Goal: Task Accomplishment & Management: Use online tool/utility

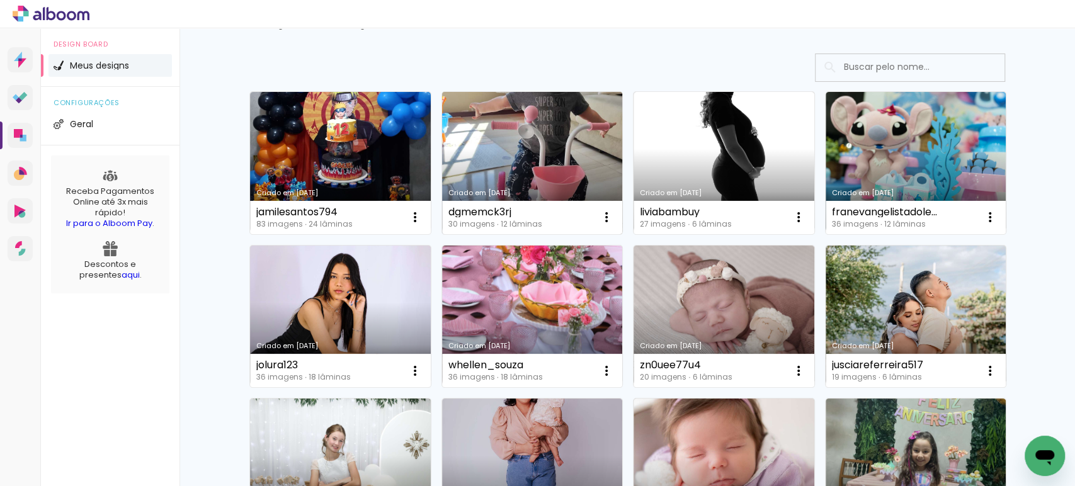
scroll to position [70, 0]
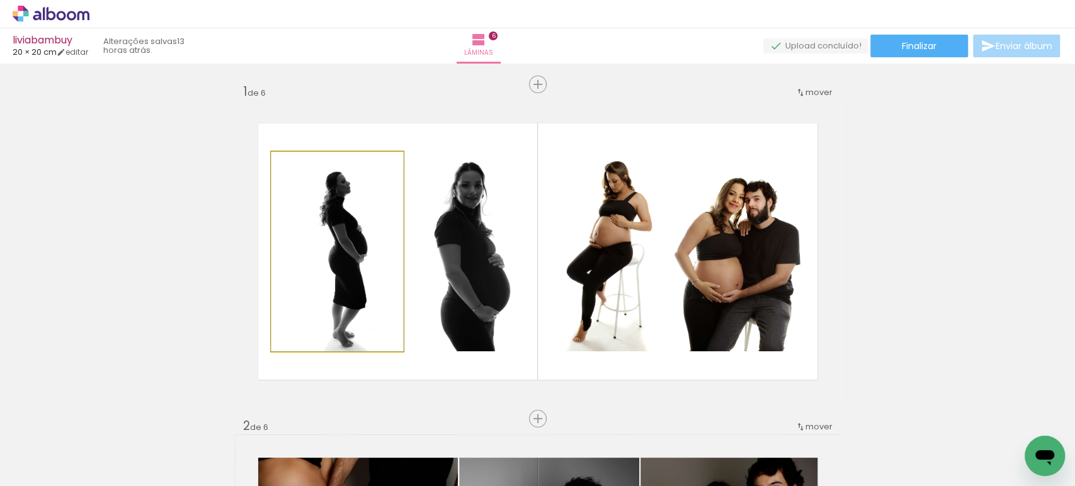
click at [341, 254] on quentale-photo at bounding box center [337, 252] width 132 height 200
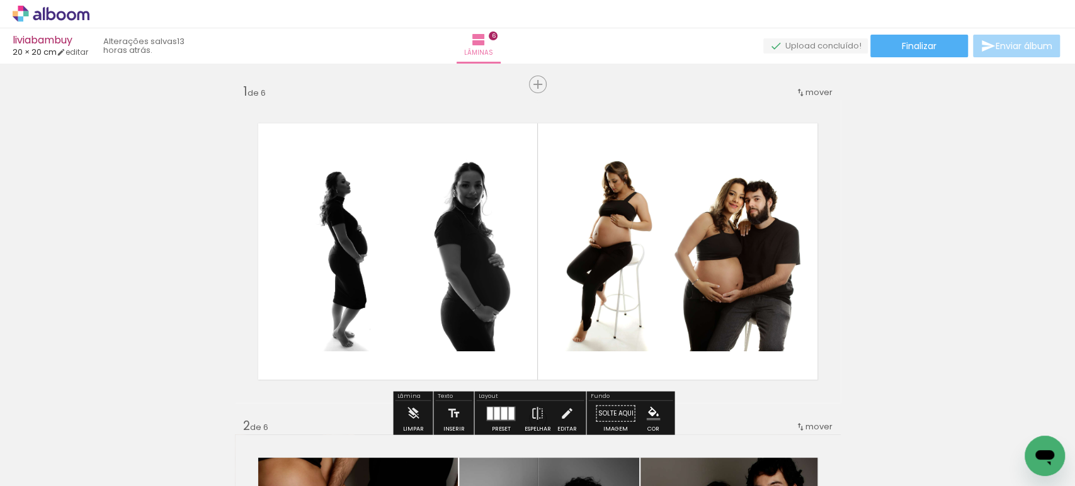
click at [341, 254] on quentale-photo at bounding box center [337, 252] width 132 height 200
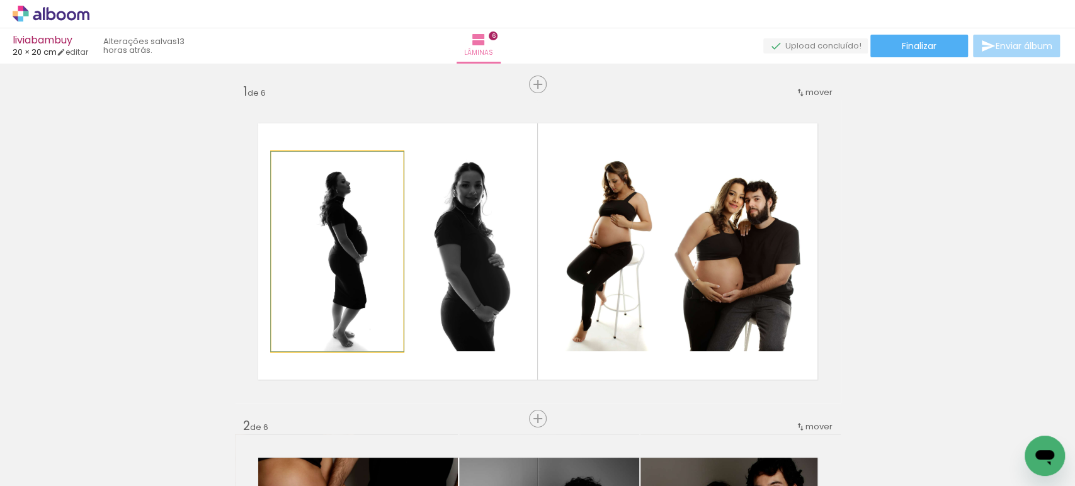
click at [341, 254] on quentale-photo at bounding box center [337, 252] width 132 height 200
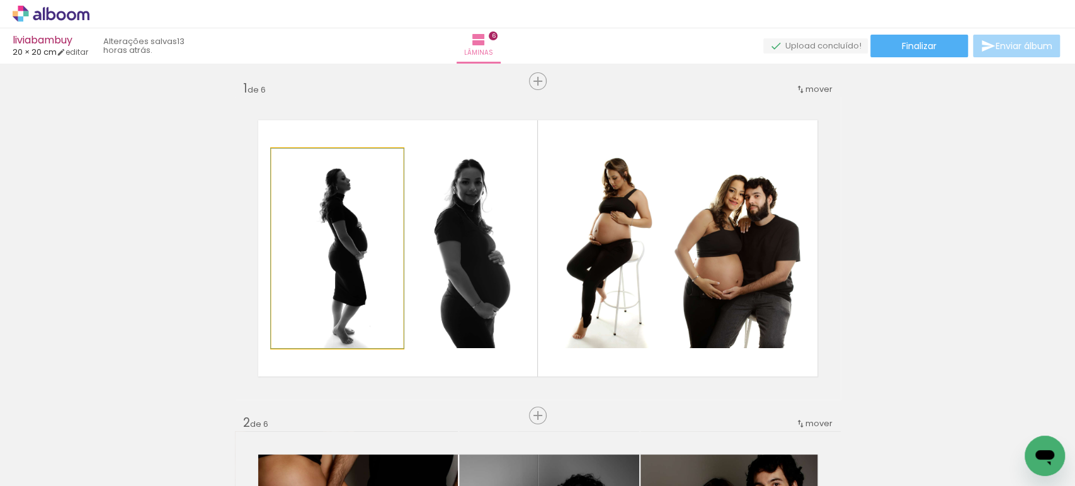
click at [0, 0] on div at bounding box center [0, 0] width 0 height 0
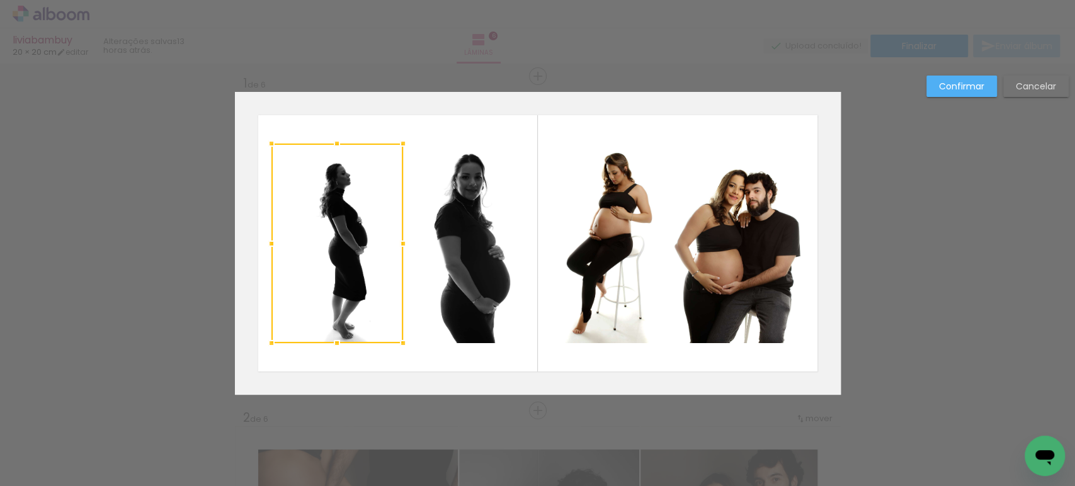
scroll to position [15, 0]
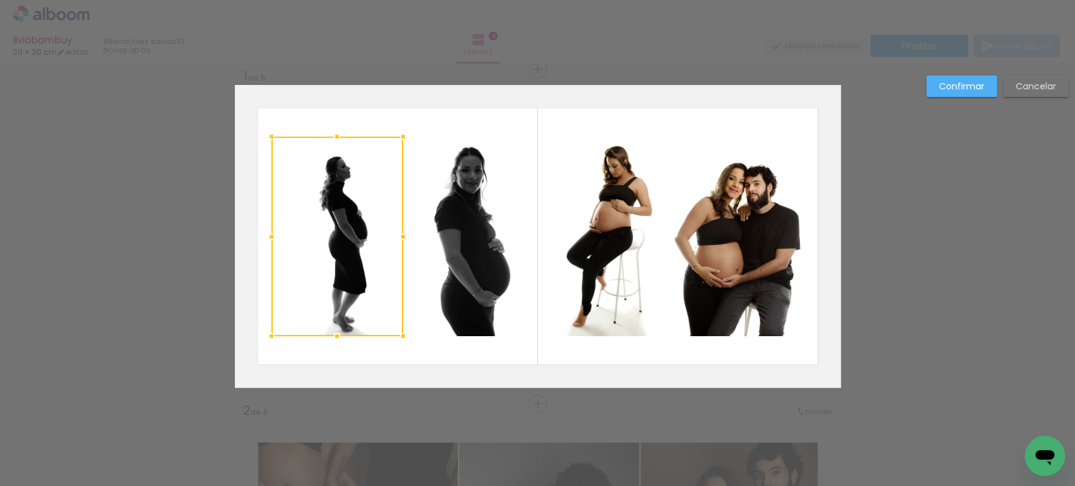
click at [451, 251] on quentale-photo at bounding box center [470, 237] width 132 height 200
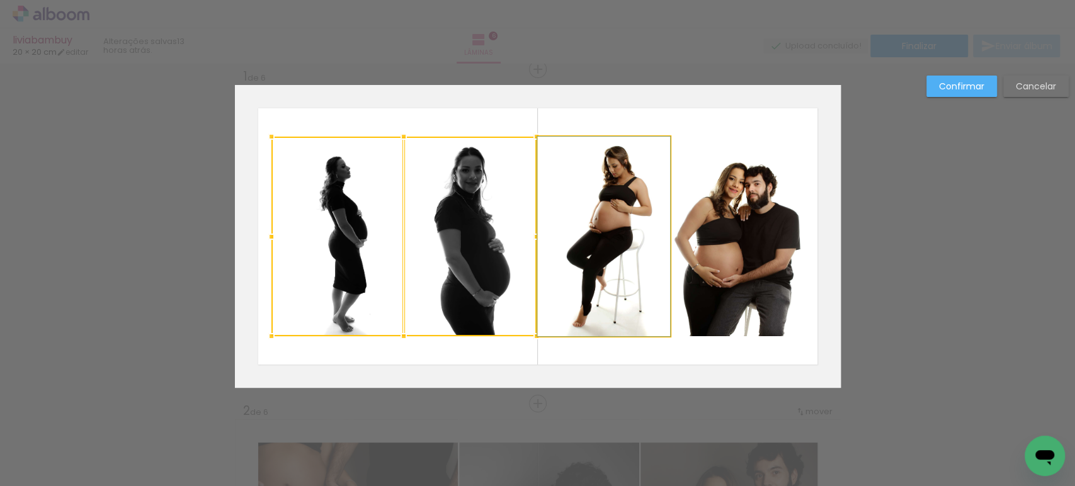
click at [576, 217] on quentale-photo at bounding box center [604, 237] width 132 height 200
click at [738, 211] on quentale-photo at bounding box center [737, 237] width 132 height 200
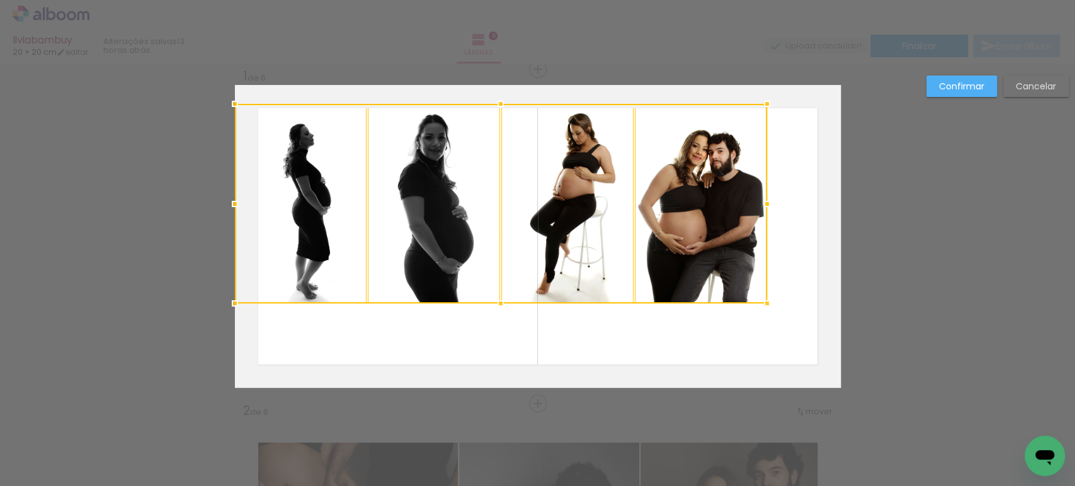
drag, startPoint x: 761, startPoint y: 222, endPoint x: 632, endPoint y: 190, distance: 132.6
click at [632, 190] on div at bounding box center [501, 204] width 532 height 200
click at [635, 190] on quentale-photo at bounding box center [701, 204] width 132 height 200
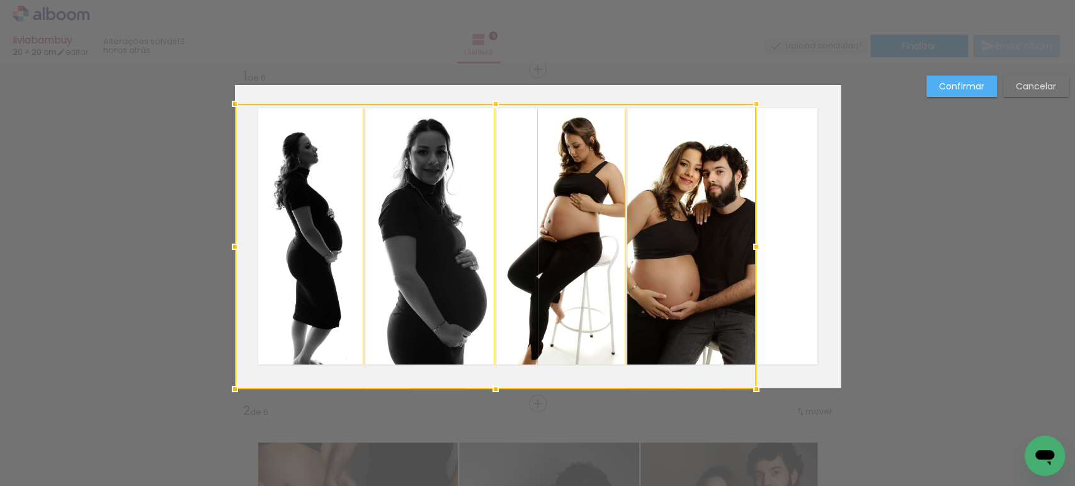
drag, startPoint x: 761, startPoint y: 306, endPoint x: 870, endPoint y: 404, distance: 146.7
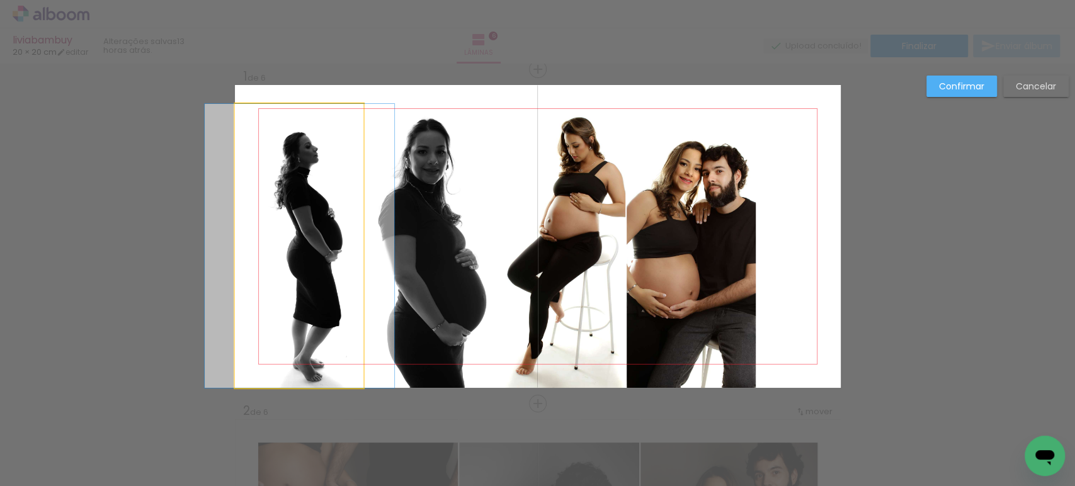
click at [305, 270] on quentale-photo at bounding box center [299, 246] width 129 height 284
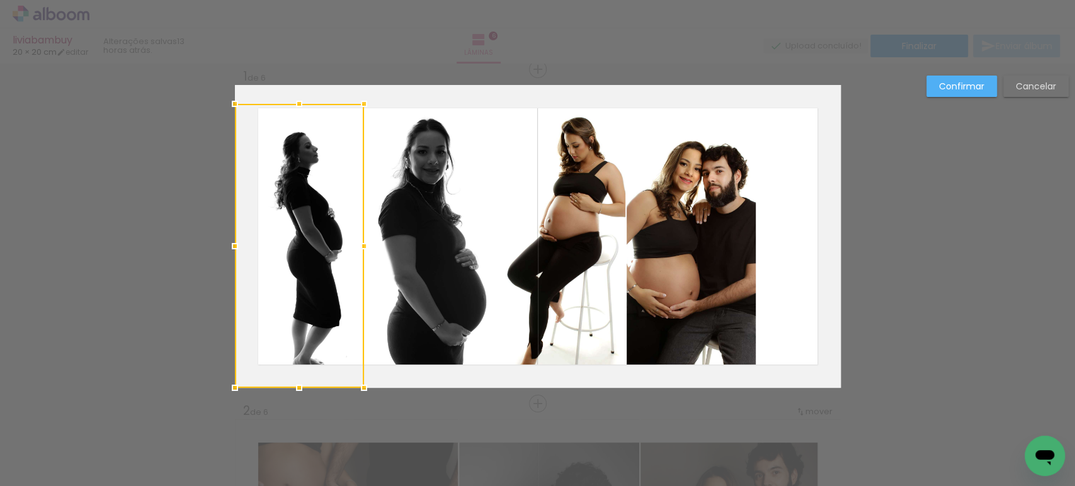
click at [406, 256] on quentale-photo at bounding box center [429, 246] width 129 height 284
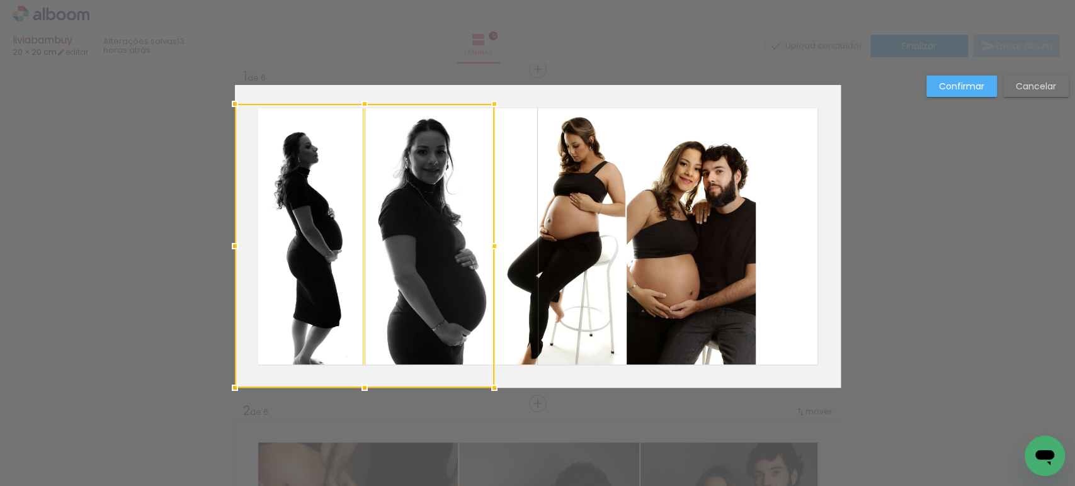
click at [571, 252] on quentale-photo at bounding box center [560, 246] width 129 height 284
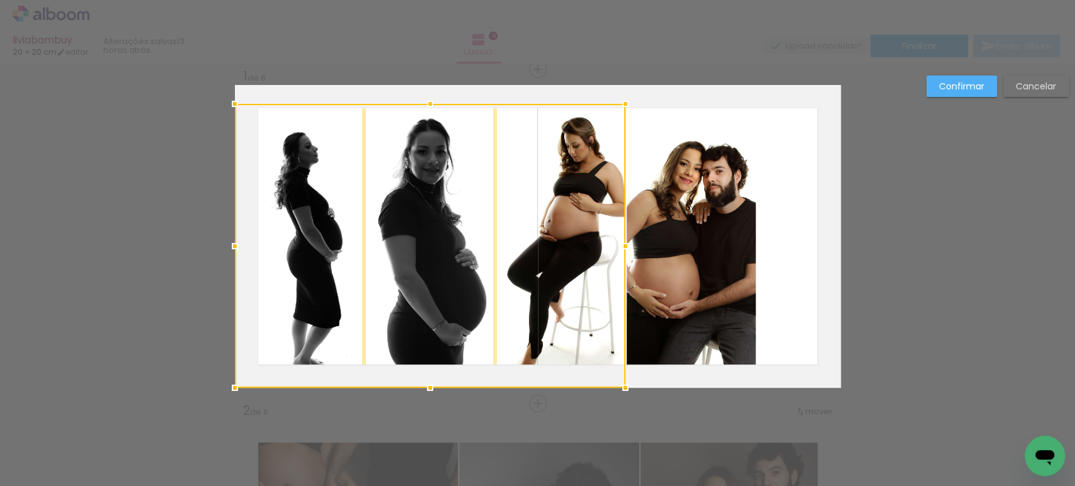
click at [690, 254] on quentale-photo at bounding box center [692, 246] width 130 height 284
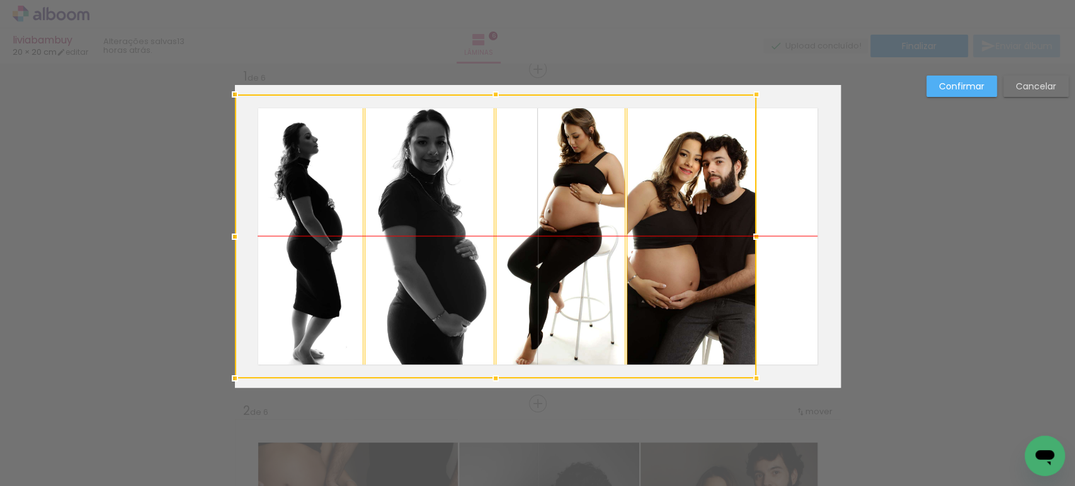
click at [703, 282] on div at bounding box center [495, 236] width 521 height 284
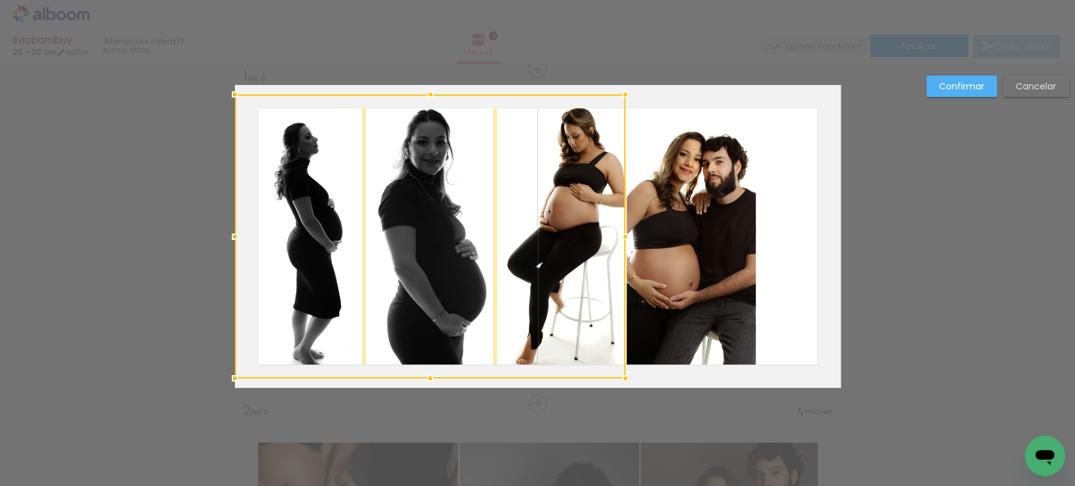
click at [703, 282] on quentale-photo at bounding box center [692, 236] width 130 height 284
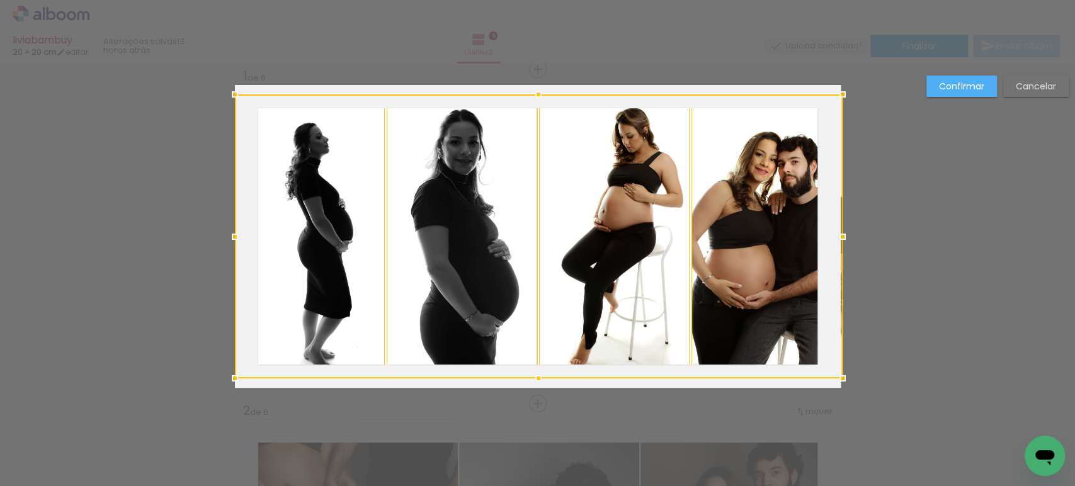
drag, startPoint x: 763, startPoint y: 237, endPoint x: 903, endPoint y: 236, distance: 140.5
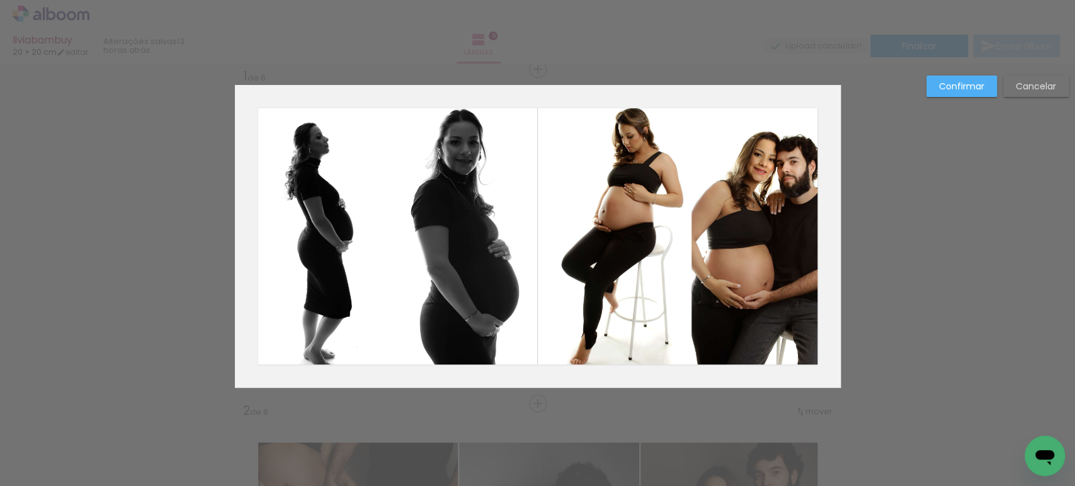
click at [279, 212] on quentale-photo at bounding box center [310, 236] width 151 height 284
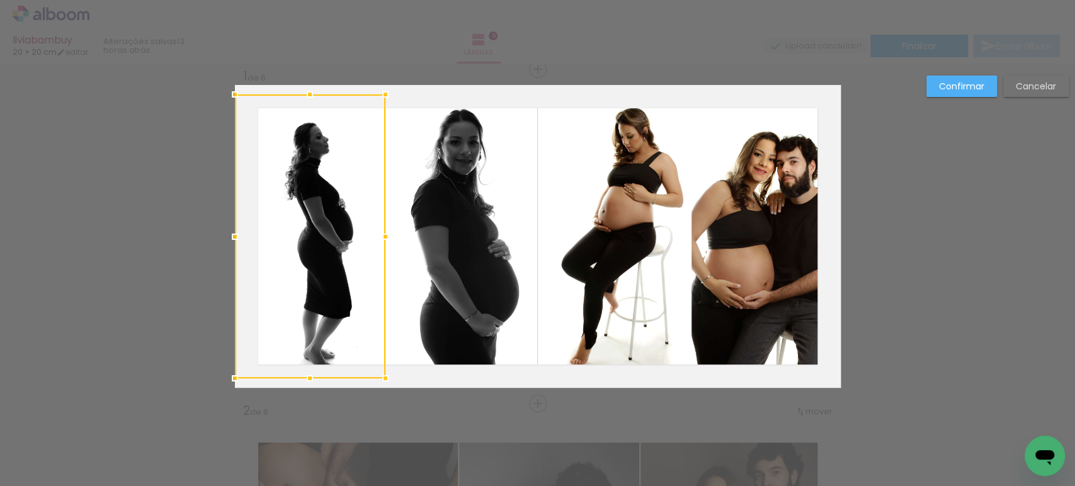
click at [474, 219] on quentale-photo at bounding box center [462, 236] width 151 height 284
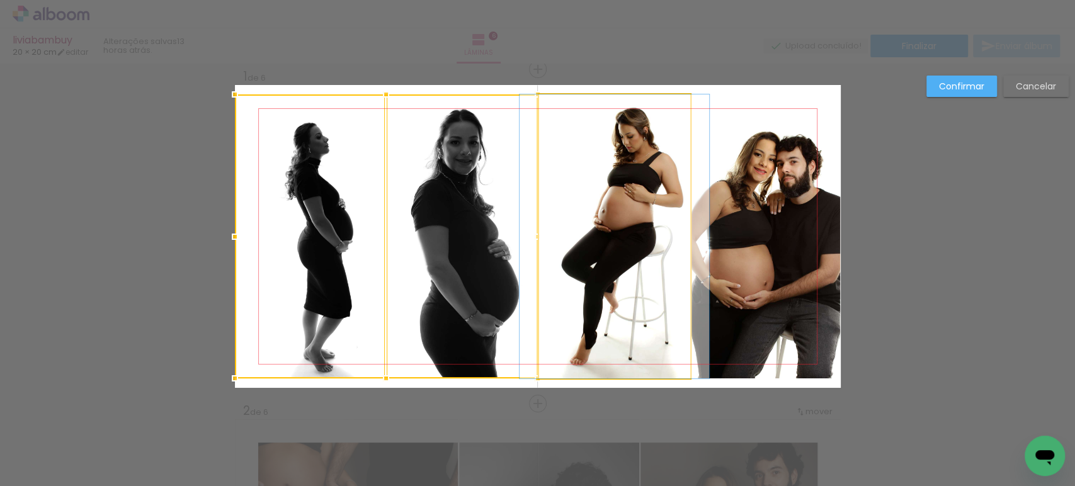
click at [603, 217] on quentale-photo at bounding box center [614, 236] width 151 height 284
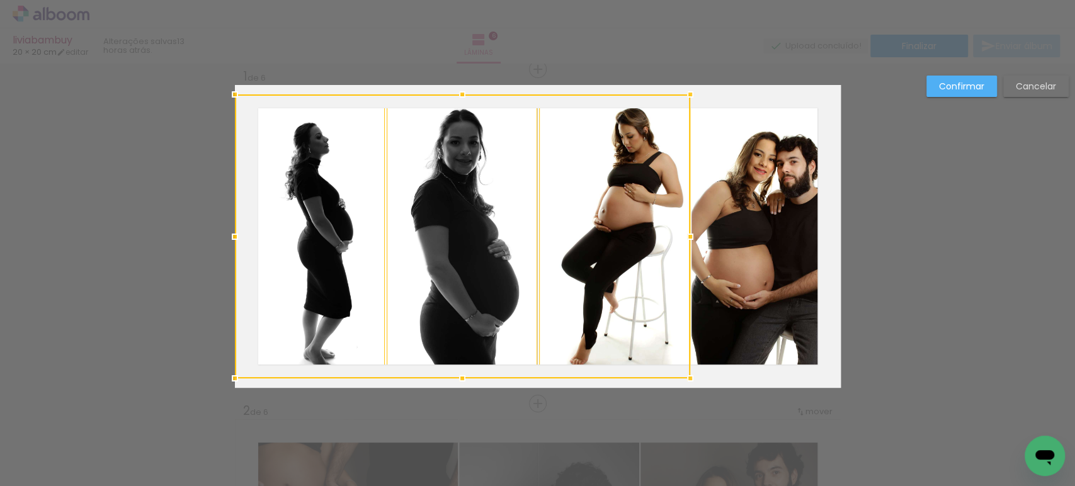
click at [721, 321] on quentale-photo at bounding box center [766, 236] width 149 height 284
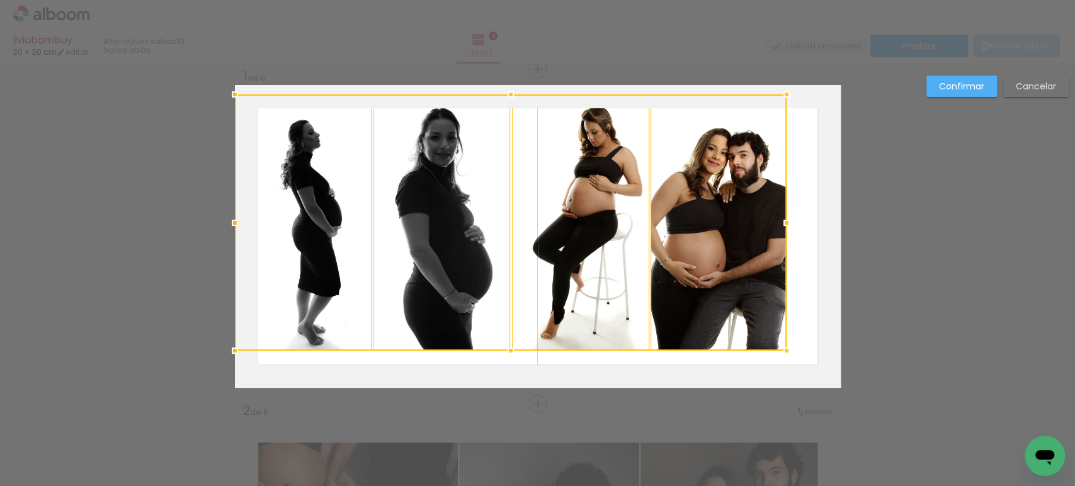
drag, startPoint x: 840, startPoint y: 380, endPoint x: 717, endPoint y: 351, distance: 126.0
click at [717, 351] on album-spread "1 de 6" at bounding box center [538, 236] width 606 height 303
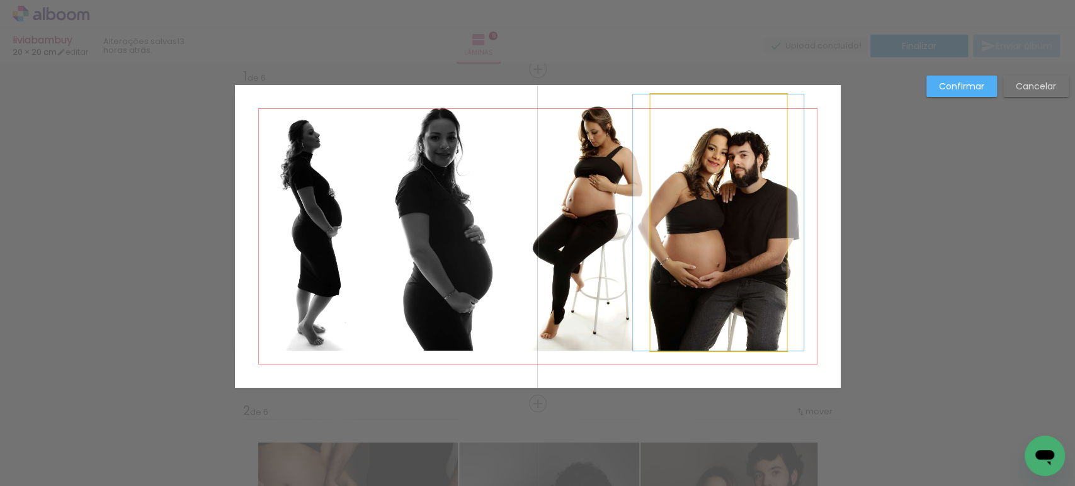
click at [726, 286] on quentale-photo at bounding box center [718, 222] width 135 height 256
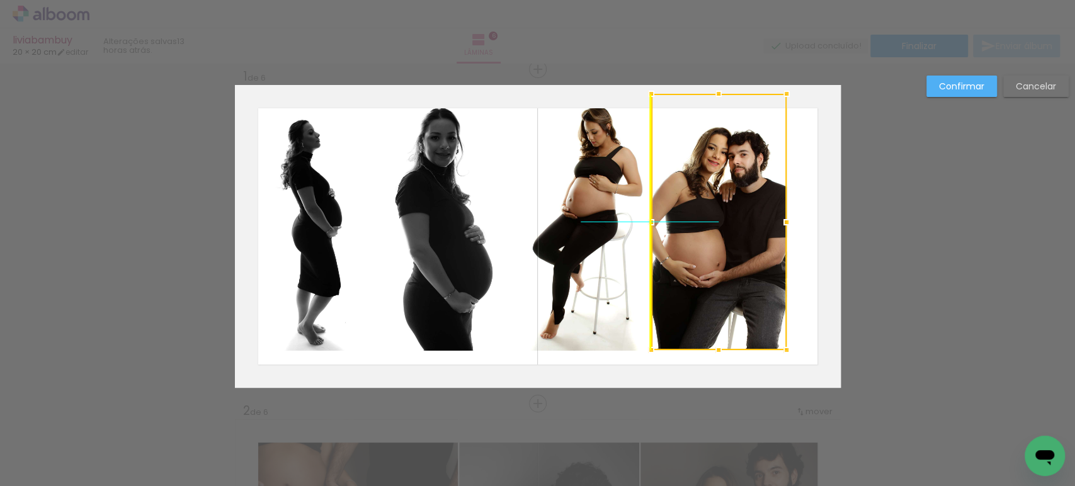
click at [727, 282] on div at bounding box center [718, 222] width 135 height 256
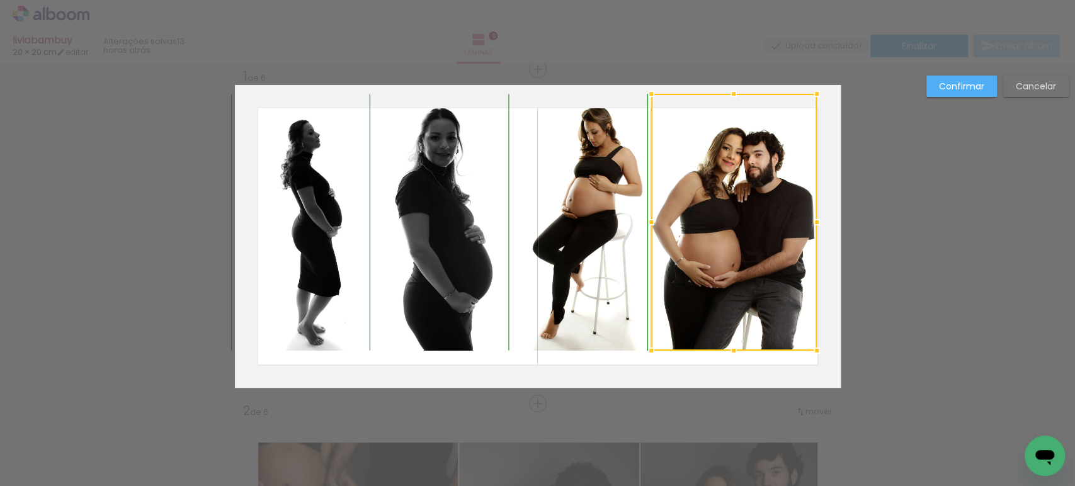
drag, startPoint x: 772, startPoint y: 346, endPoint x: 801, endPoint y: 346, distance: 29.6
click at [804, 346] on div at bounding box center [816, 350] width 25 height 25
click at [961, 76] on paper-button "Confirmar" at bounding box center [961, 86] width 71 height 21
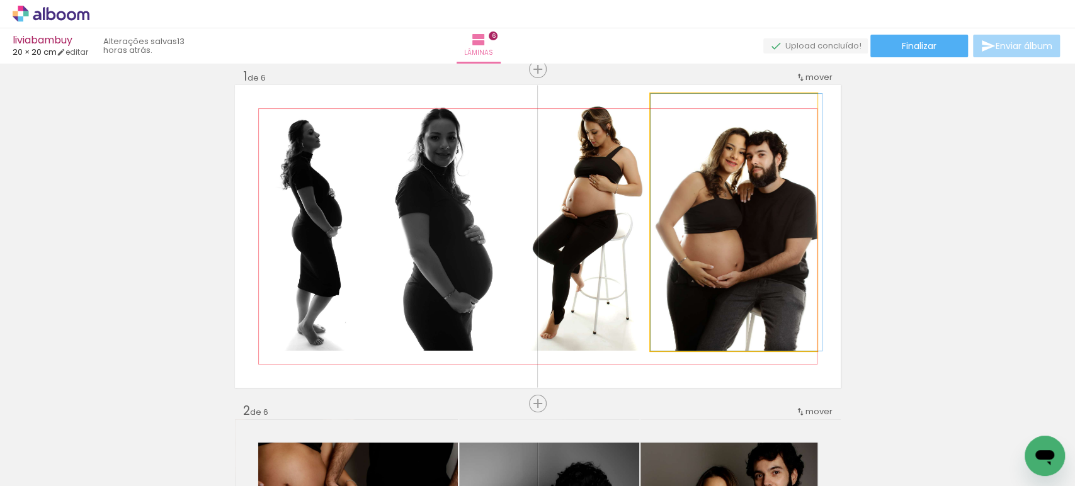
drag, startPoint x: 686, startPoint y: 305, endPoint x: 696, endPoint y: 312, distance: 11.9
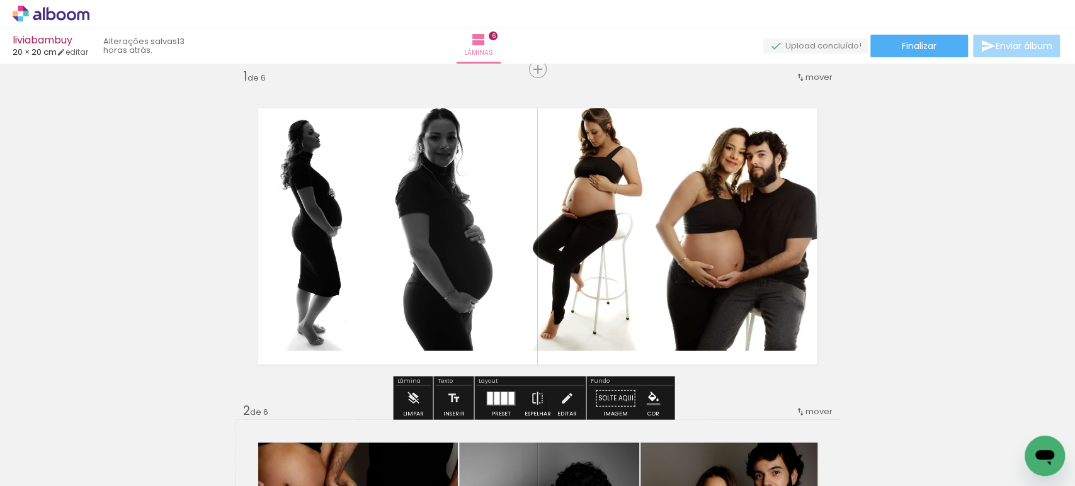
click at [696, 312] on quentale-photo at bounding box center [734, 222] width 166 height 257
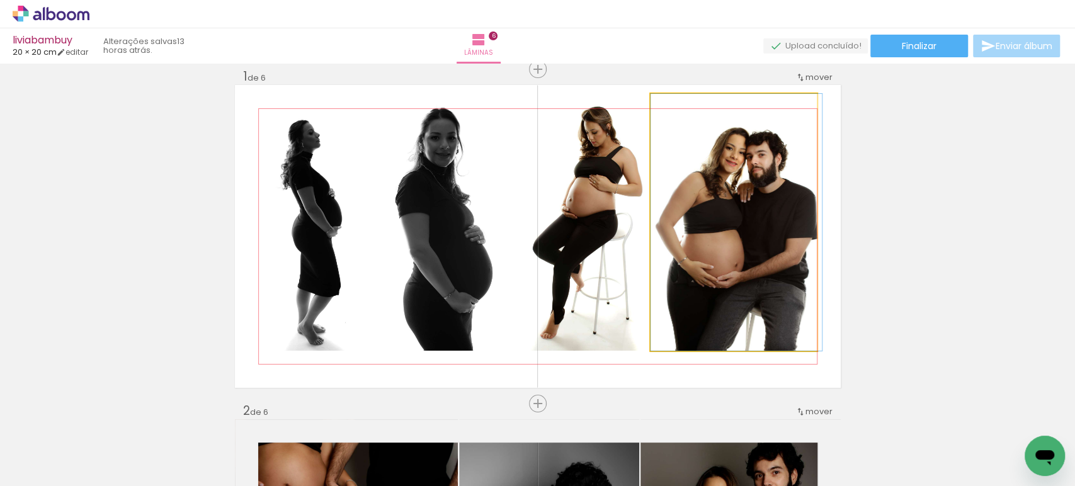
click at [696, 312] on quentale-photo at bounding box center [734, 222] width 166 height 257
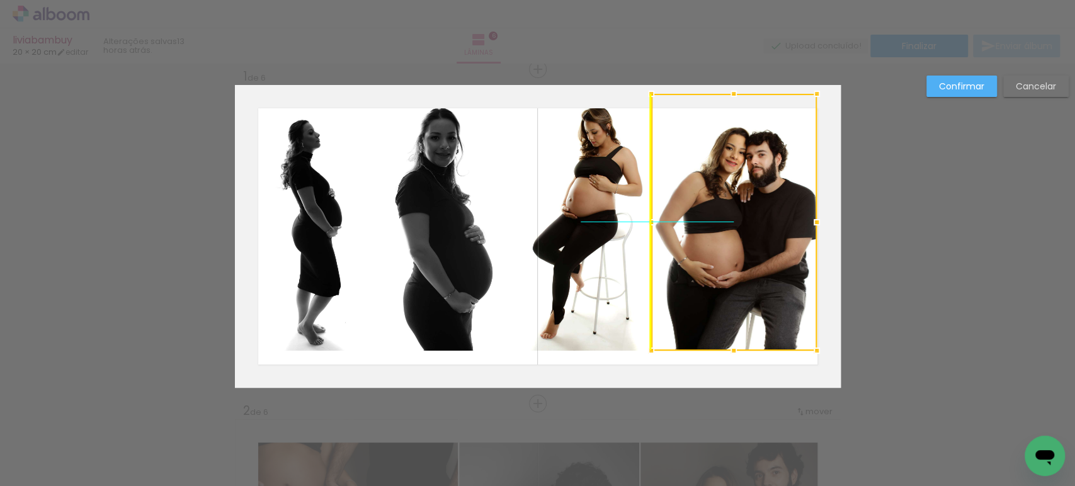
click at [710, 291] on div at bounding box center [734, 222] width 166 height 257
click at [595, 246] on quentale-photo at bounding box center [580, 222] width 137 height 256
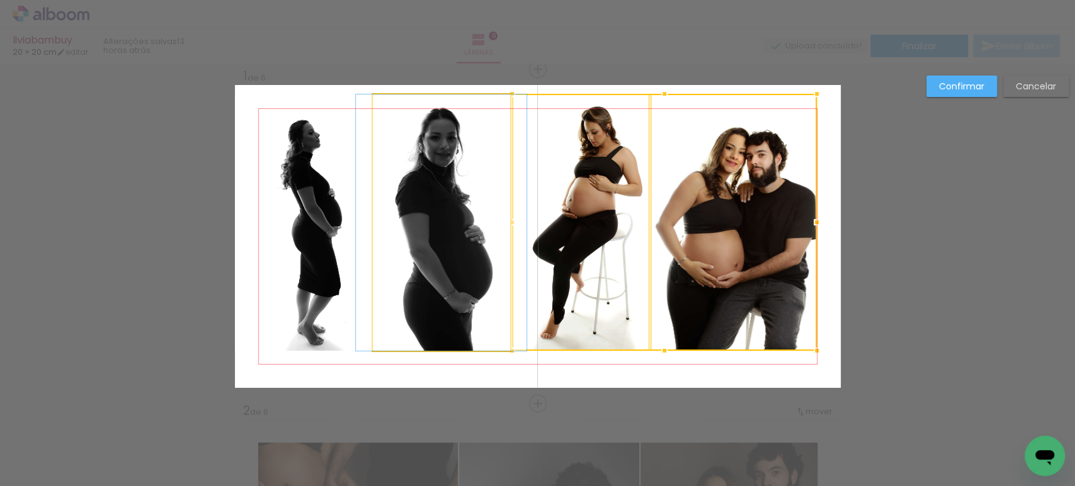
click at [458, 227] on quentale-photo at bounding box center [441, 222] width 137 height 256
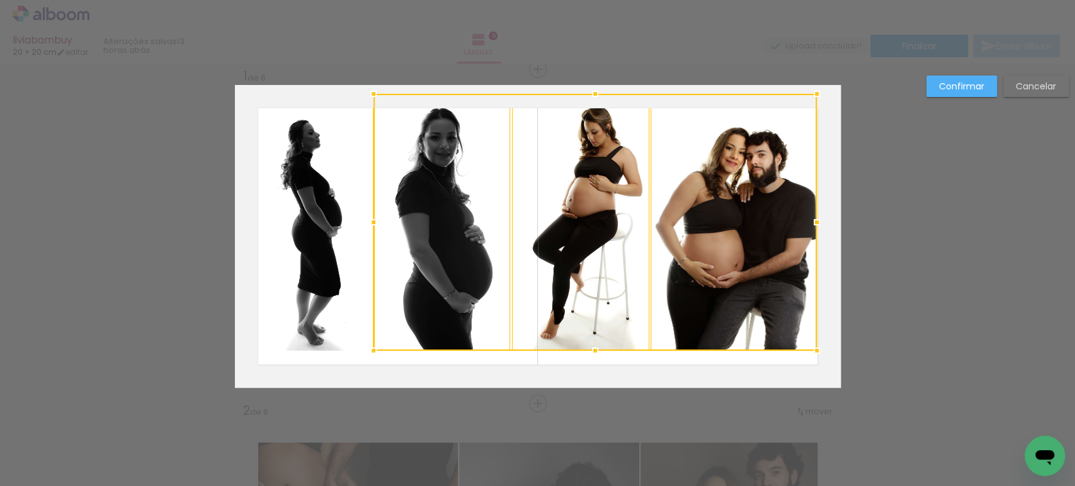
click at [312, 197] on quentale-photo at bounding box center [303, 222] width 137 height 256
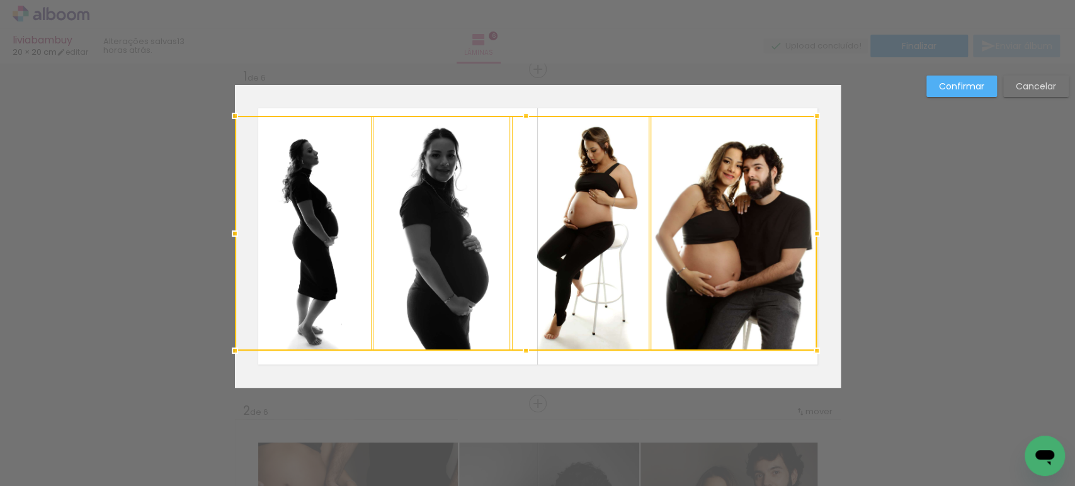
drag, startPoint x: 522, startPoint y: 93, endPoint x: 525, endPoint y: 115, distance: 22.9
click at [525, 115] on div at bounding box center [525, 115] width 25 height 25
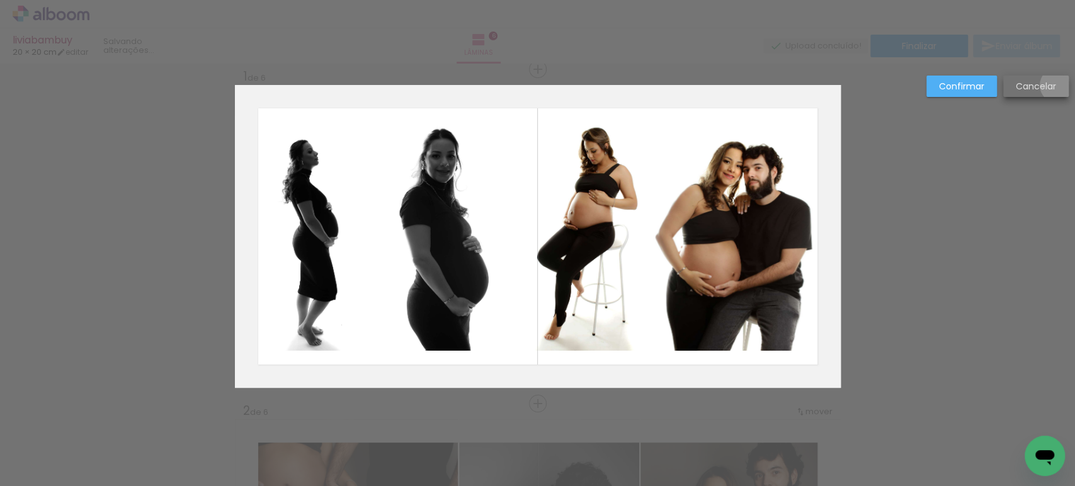
click at [1056, 86] on paper-button "Cancelar" at bounding box center [1036, 86] width 66 height 21
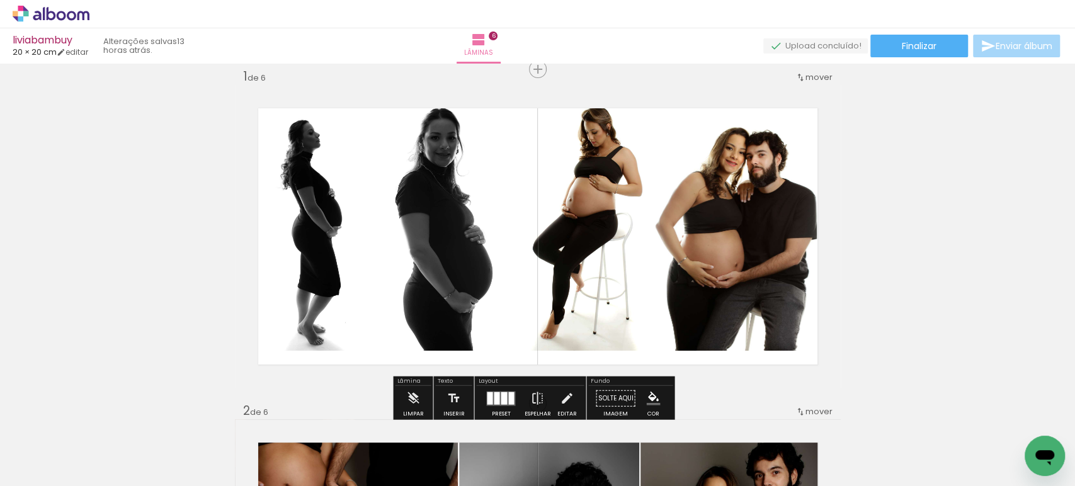
click at [277, 251] on quentale-photo at bounding box center [303, 222] width 137 height 256
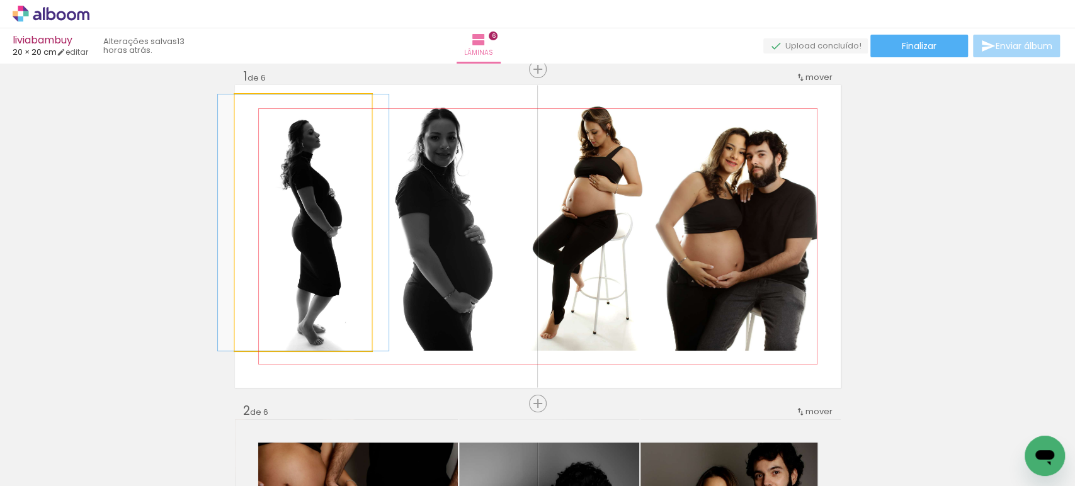
click at [277, 251] on quentale-photo at bounding box center [303, 222] width 137 height 256
click at [0, 0] on div at bounding box center [0, 0] width 0 height 0
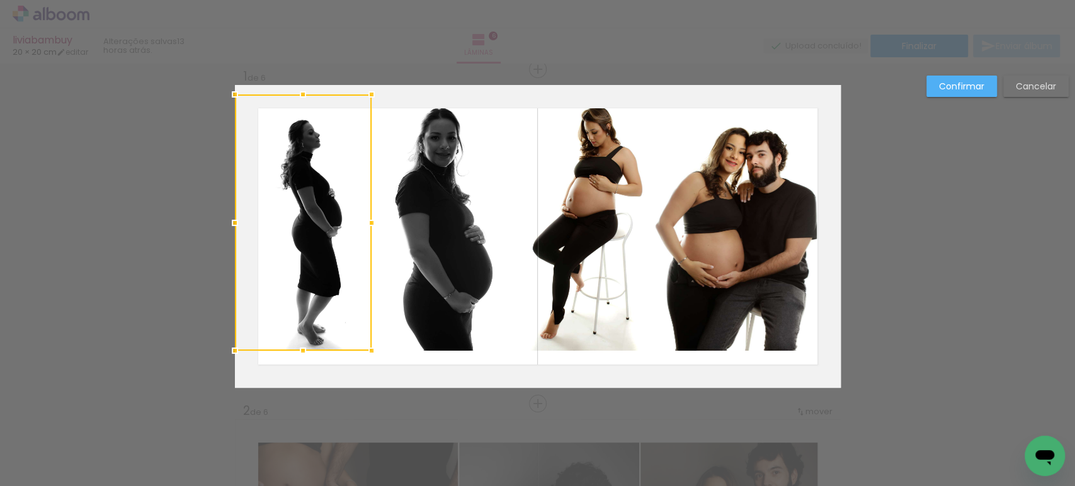
click at [445, 236] on quentale-photo at bounding box center [441, 222] width 137 height 256
click at [607, 234] on quentale-photo at bounding box center [580, 222] width 137 height 256
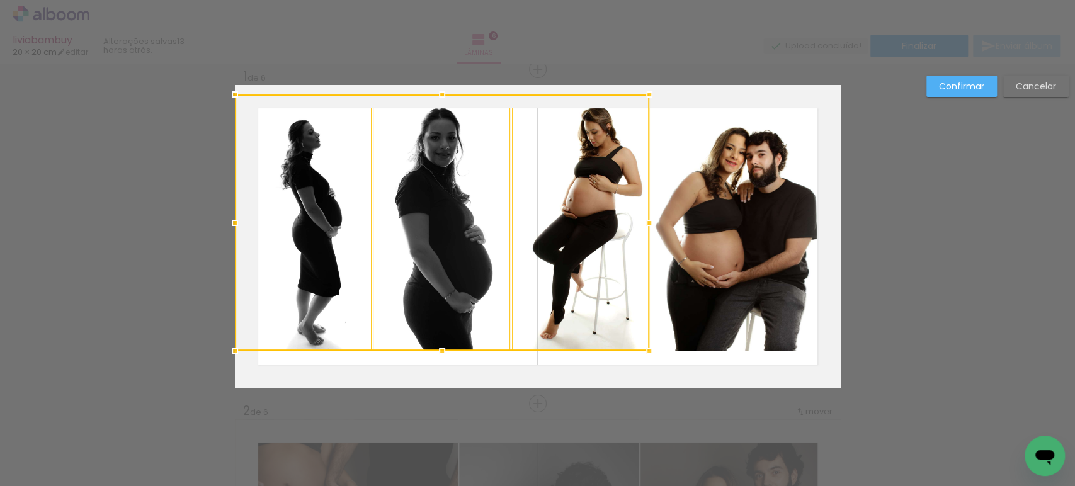
click at [794, 234] on quentale-photo at bounding box center [734, 222] width 166 height 257
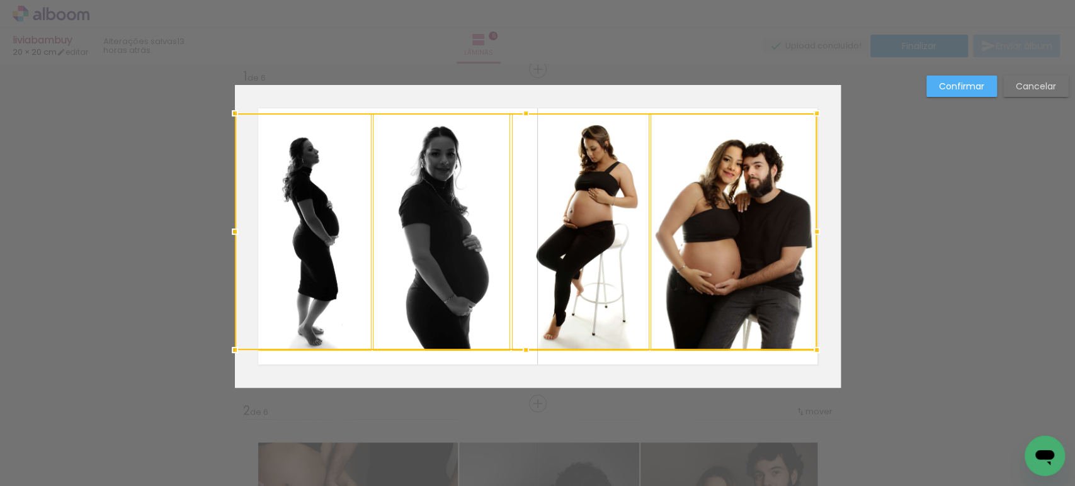
drag, startPoint x: 522, startPoint y: 93, endPoint x: 522, endPoint y: 112, distance: 19.5
click at [522, 112] on div at bounding box center [525, 113] width 25 height 25
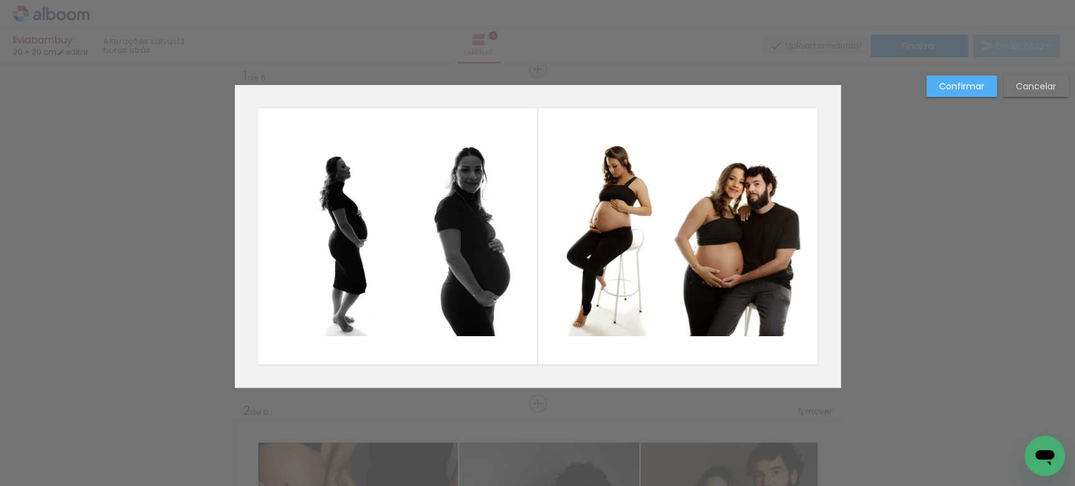
click at [333, 208] on quentale-photo at bounding box center [337, 237] width 132 height 200
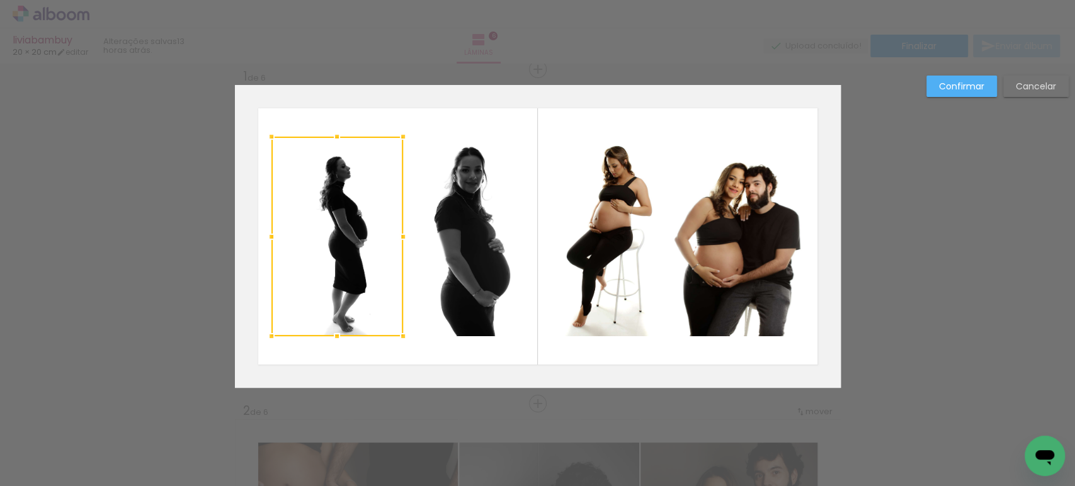
click at [438, 213] on quentale-photo at bounding box center [470, 237] width 132 height 200
click at [578, 211] on quentale-photo at bounding box center [604, 237] width 132 height 200
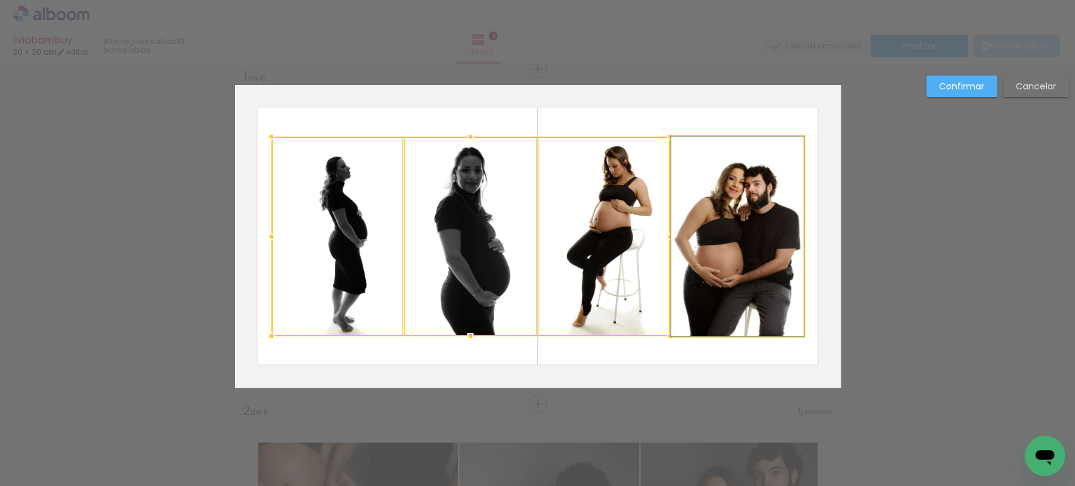
click at [722, 208] on quentale-photo at bounding box center [737, 237] width 132 height 200
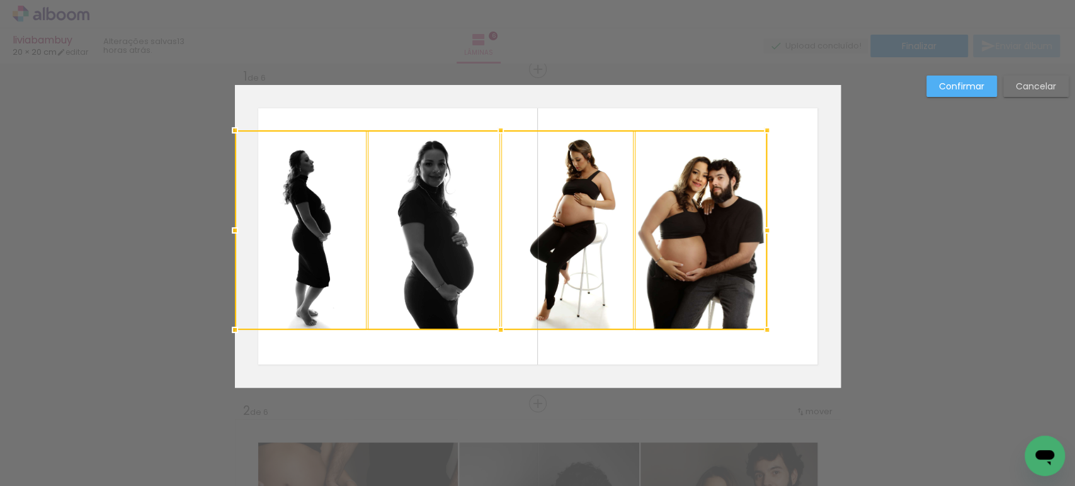
drag, startPoint x: 761, startPoint y: 219, endPoint x: 693, endPoint y: 213, distance: 67.7
click at [693, 213] on div at bounding box center [501, 230] width 532 height 200
click at [693, 213] on quentale-photo at bounding box center [701, 230] width 132 height 200
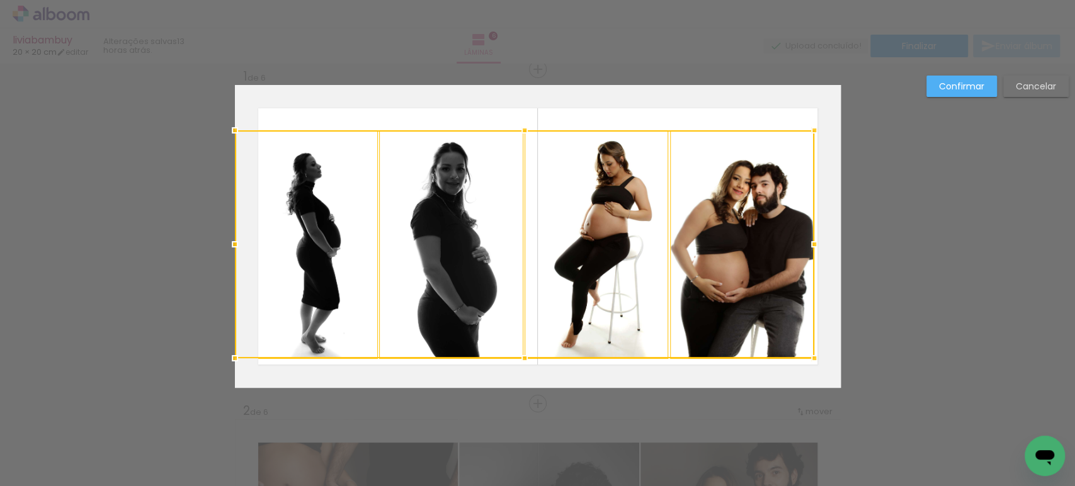
drag, startPoint x: 756, startPoint y: 329, endPoint x: 827, endPoint y: 357, distance: 76.0
click at [827, 357] on album-spread "1 de 6" at bounding box center [538, 236] width 606 height 303
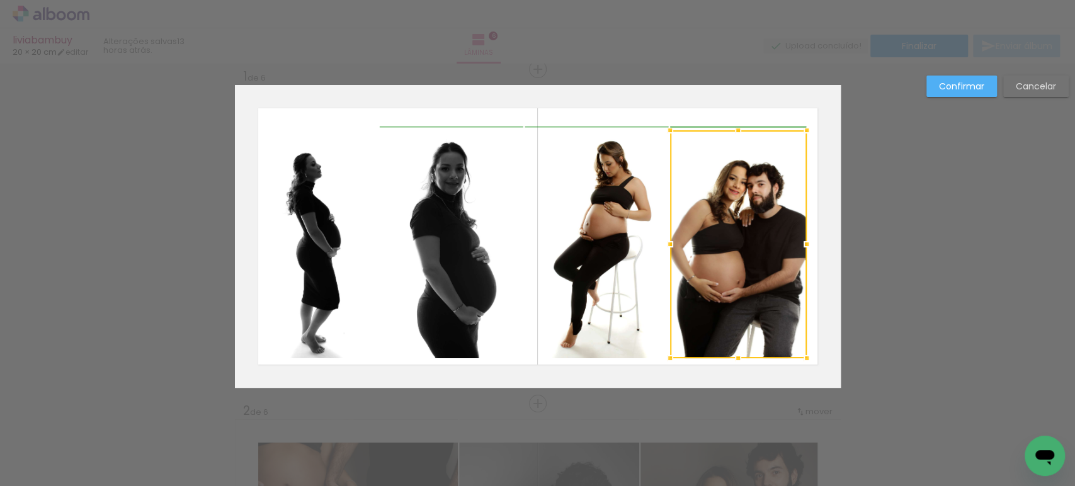
click at [811, 244] on div at bounding box center [806, 244] width 25 height 25
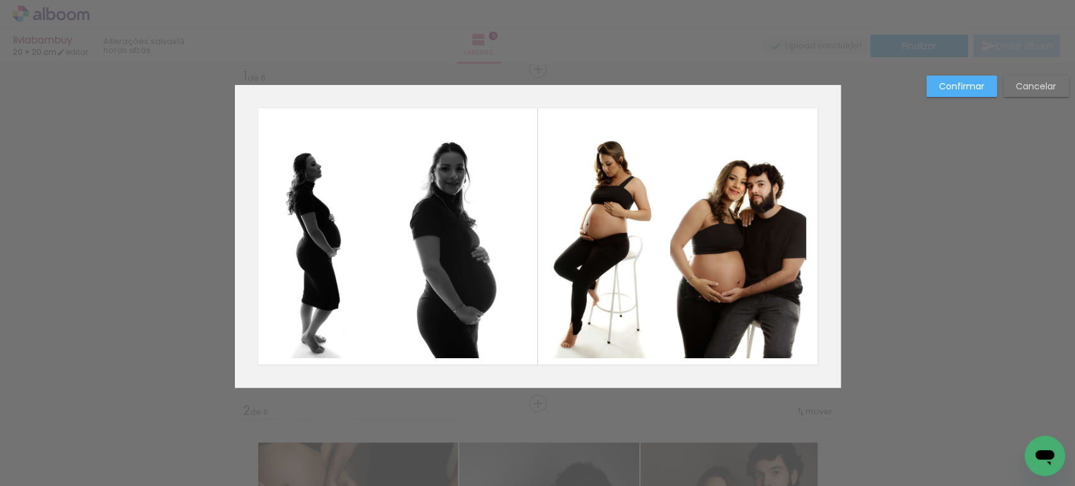
click at [787, 148] on quentale-photo at bounding box center [738, 244] width 137 height 228
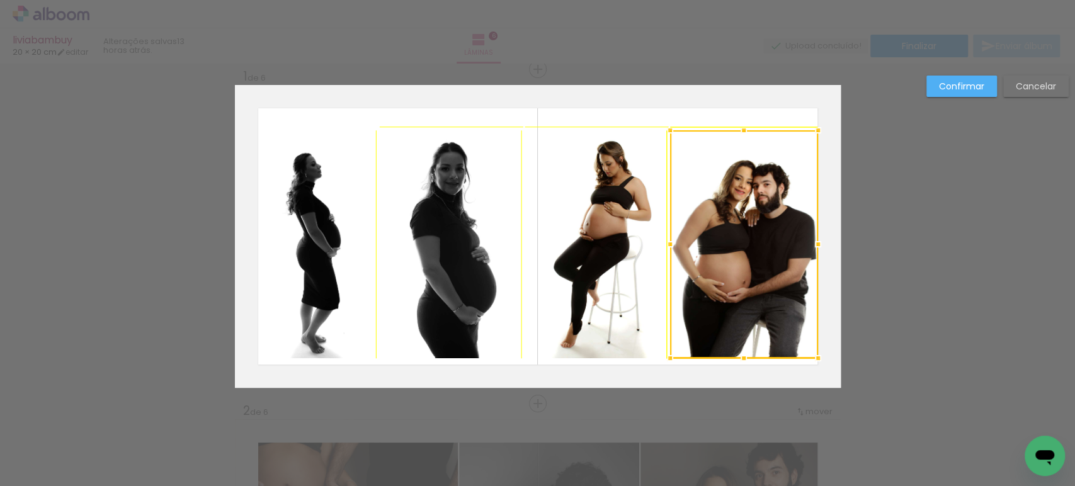
drag, startPoint x: 800, startPoint y: 131, endPoint x: 808, endPoint y: 131, distance: 7.6
click at [808, 131] on div at bounding box center [818, 130] width 25 height 25
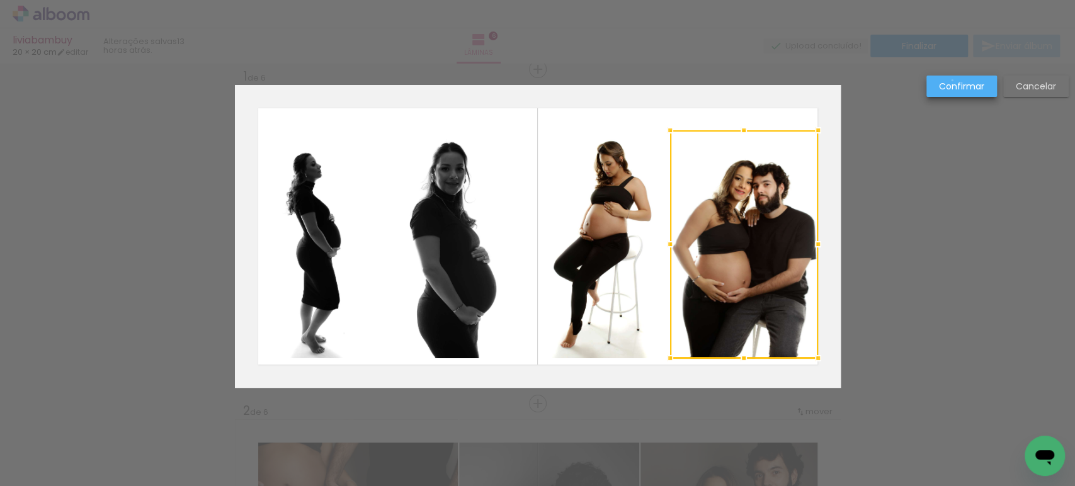
click at [0, 0] on slot "Confirmar" at bounding box center [0, 0] width 0 height 0
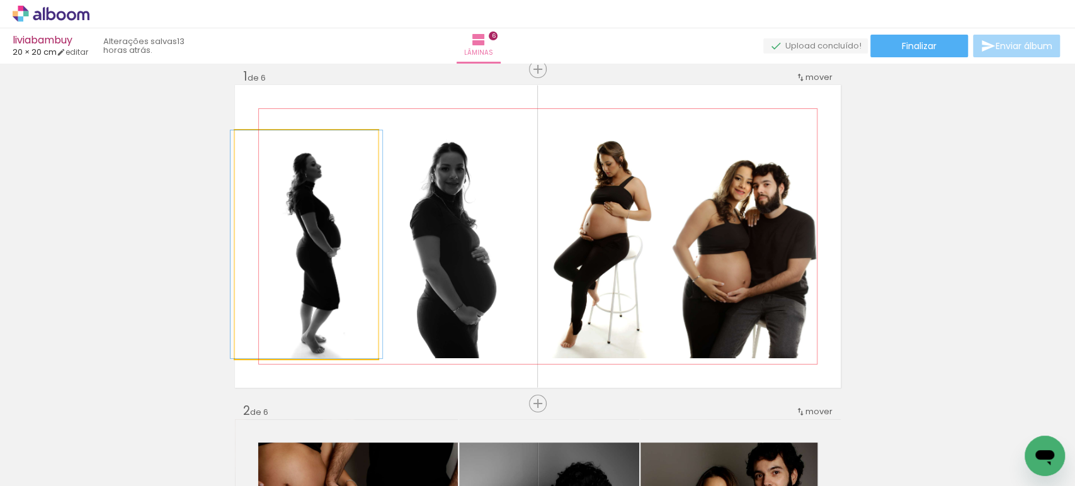
click at [300, 241] on quentale-photo at bounding box center [306, 244] width 143 height 228
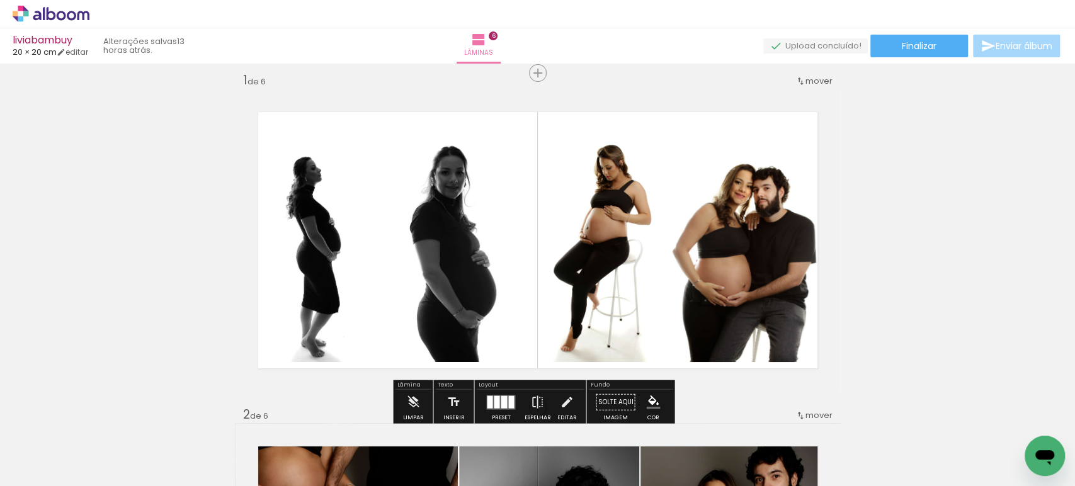
scroll to position [0, 0]
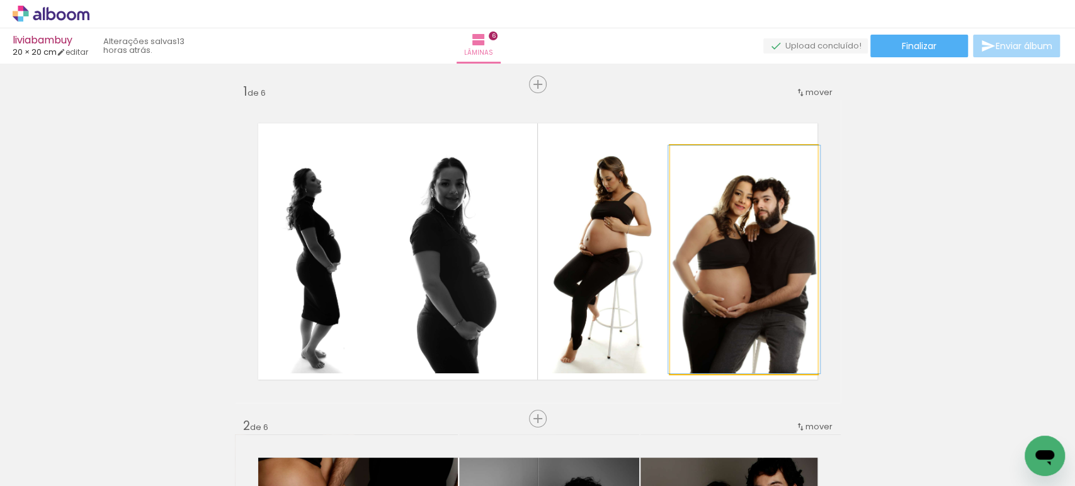
click at [770, 269] on quentale-photo at bounding box center [744, 259] width 148 height 228
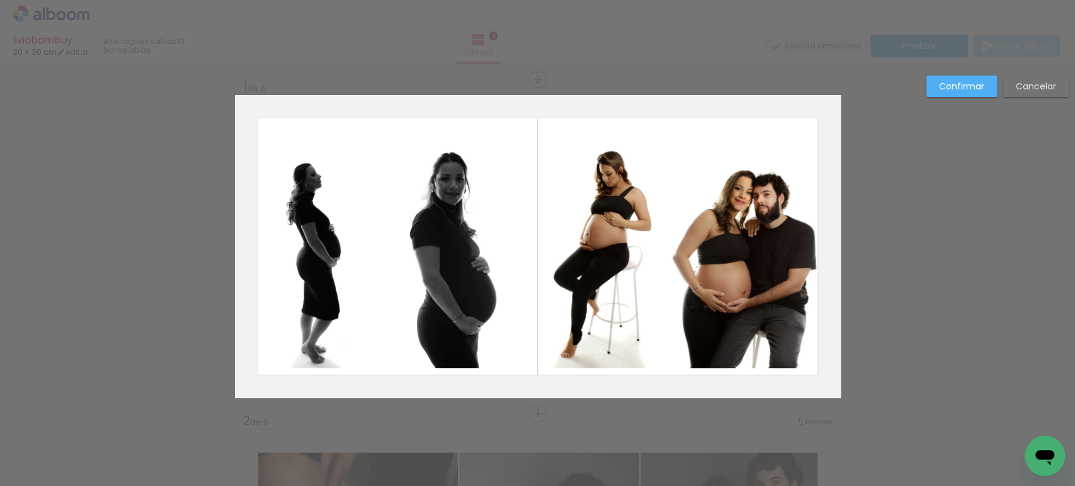
click at [770, 269] on quentale-photo at bounding box center [744, 254] width 148 height 228
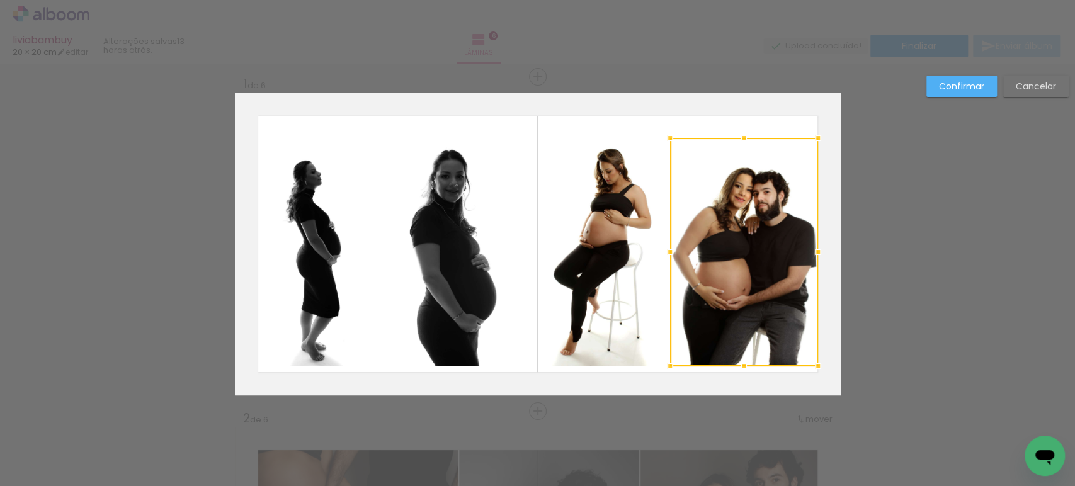
scroll to position [15, 0]
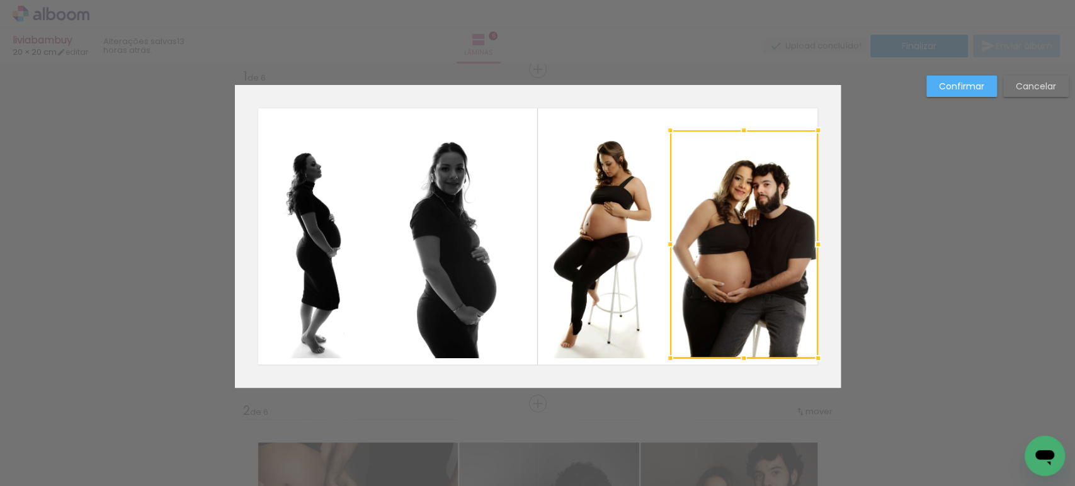
click at [630, 251] on quentale-photo at bounding box center [597, 244] width 144 height 228
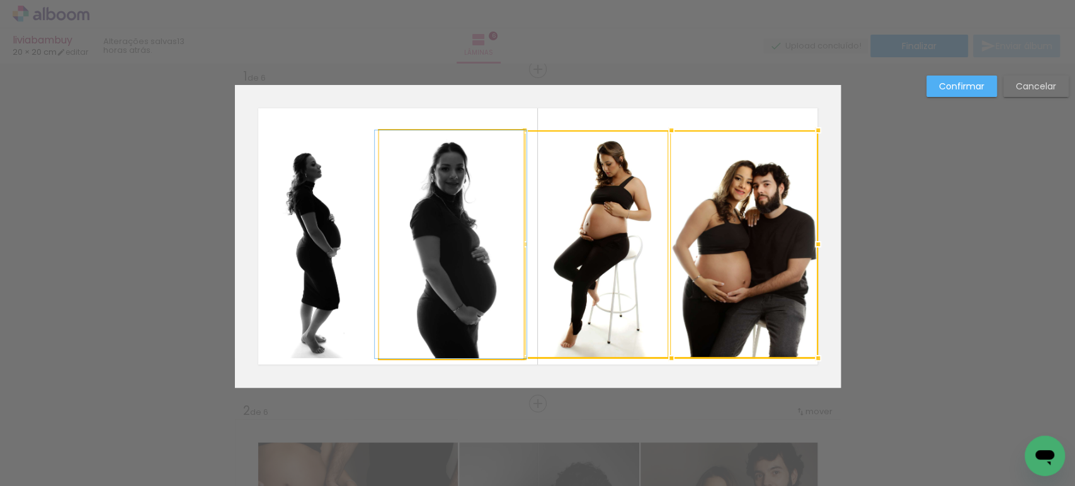
click at [494, 228] on quentale-photo at bounding box center [451, 244] width 144 height 228
click at [273, 201] on quentale-photo at bounding box center [306, 244] width 143 height 228
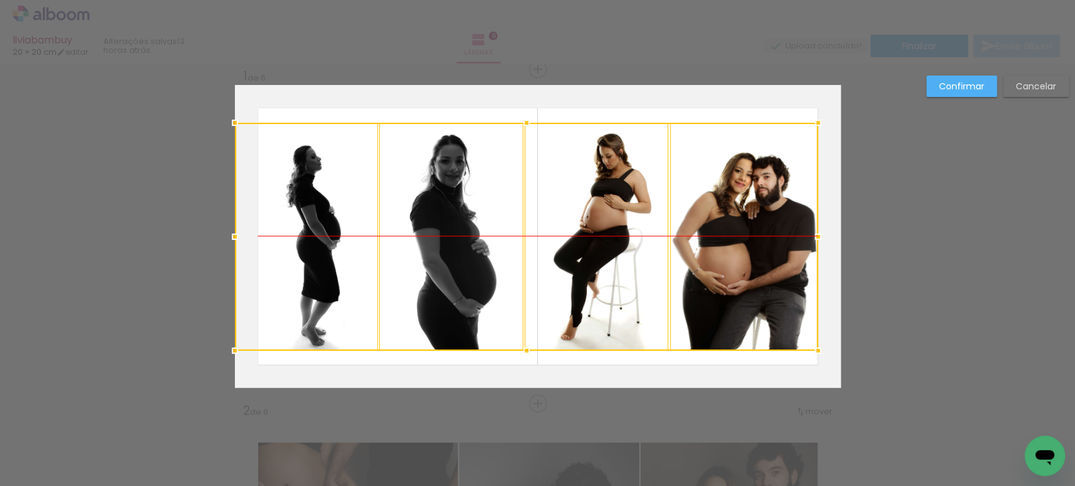
drag, startPoint x: 419, startPoint y: 223, endPoint x: 417, endPoint y: 217, distance: 6.6
click at [417, 217] on div at bounding box center [526, 237] width 583 height 228
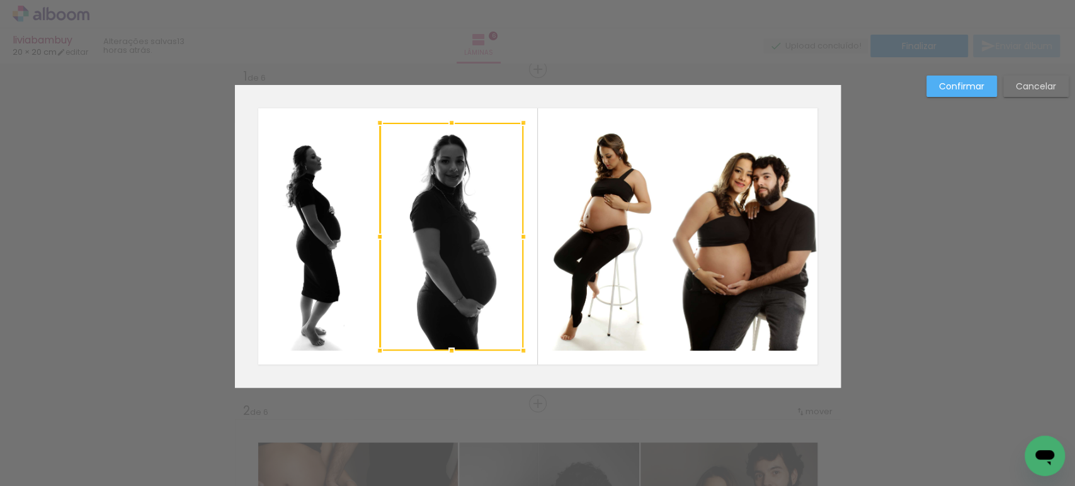
click at [0, 0] on slot "Confirmar" at bounding box center [0, 0] width 0 height 0
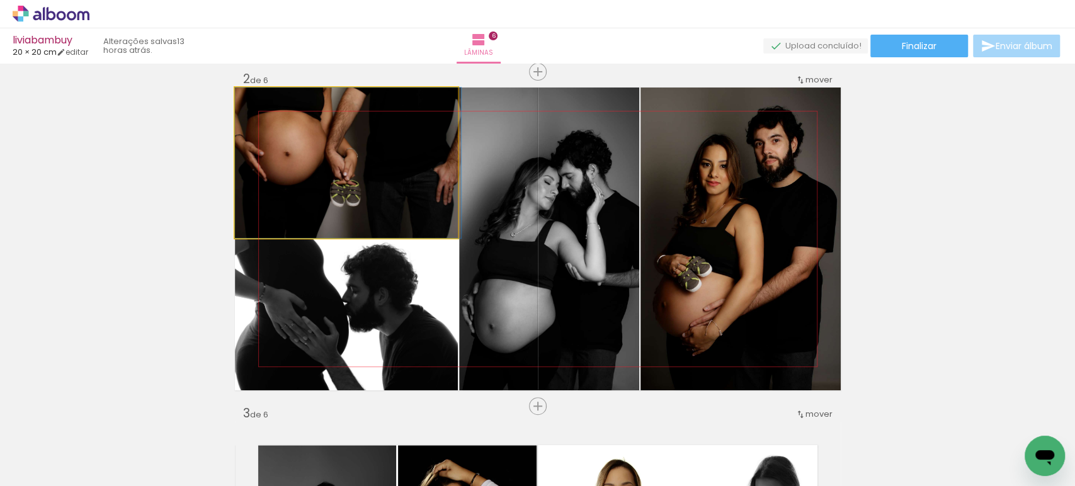
drag, startPoint x: 321, startPoint y: 174, endPoint x: 332, endPoint y: 177, distance: 11.0
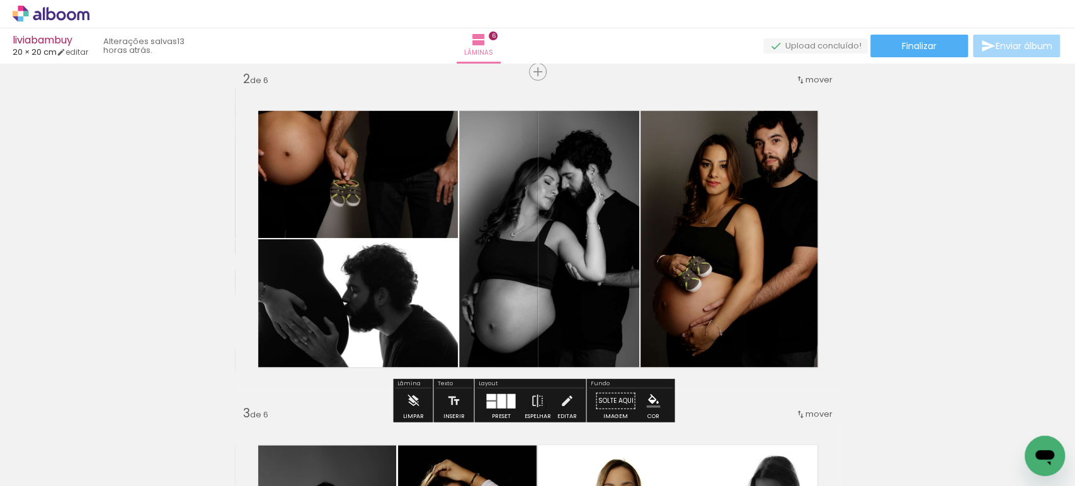
click at [332, 178] on quentale-photo at bounding box center [346, 163] width 223 height 151
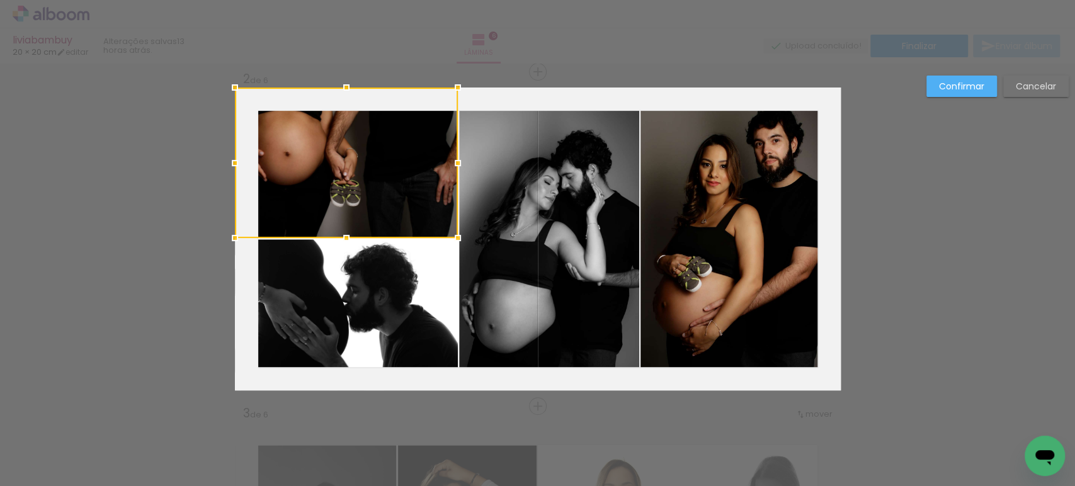
click at [332, 178] on div at bounding box center [346, 163] width 223 height 151
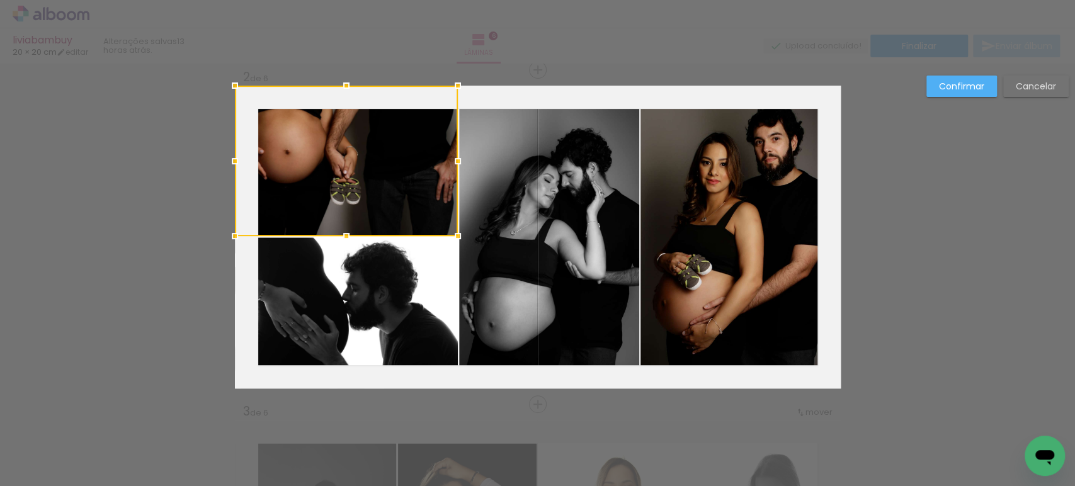
scroll to position [350, 0]
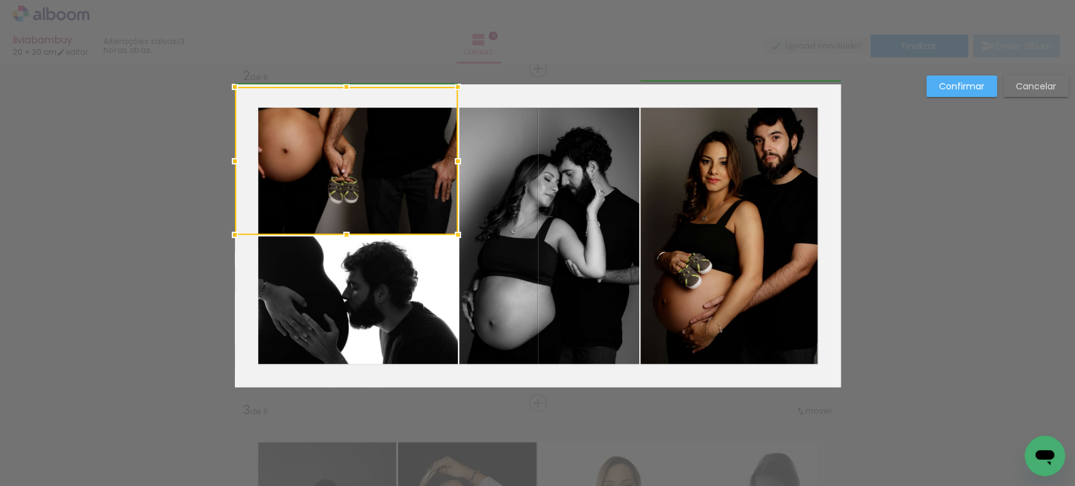
drag, startPoint x: 225, startPoint y: 84, endPoint x: 247, endPoint y: 105, distance: 30.3
click at [247, 105] on div at bounding box center [346, 161] width 223 height 148
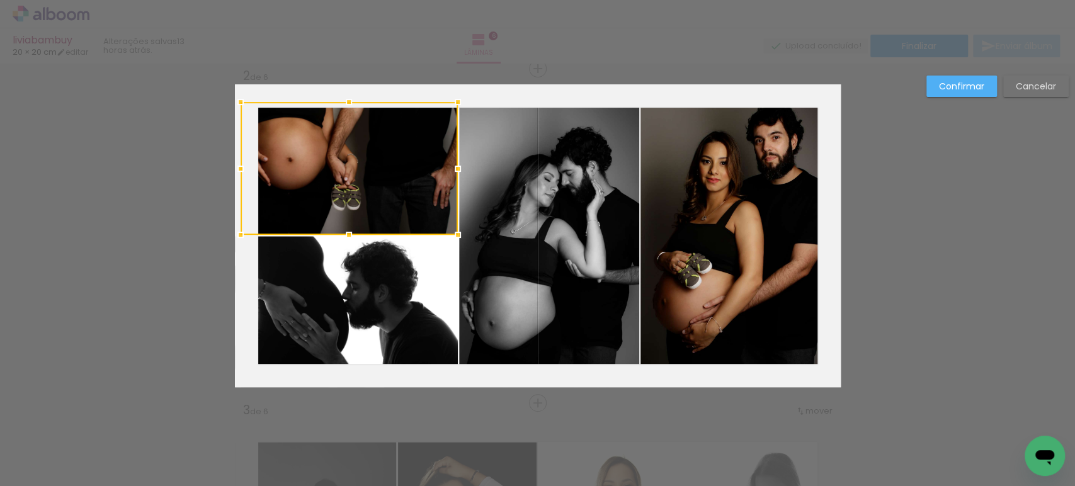
drag, startPoint x: 223, startPoint y: 81, endPoint x: 236, endPoint y: 99, distance: 22.6
click at [236, 99] on div at bounding box center [240, 101] width 25 height 25
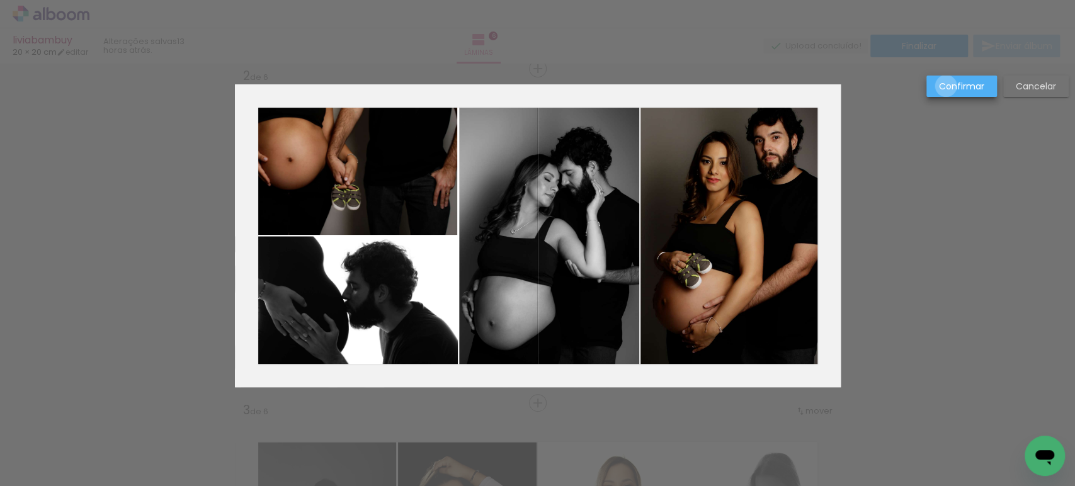
click at [0, 0] on slot "Confirmar" at bounding box center [0, 0] width 0 height 0
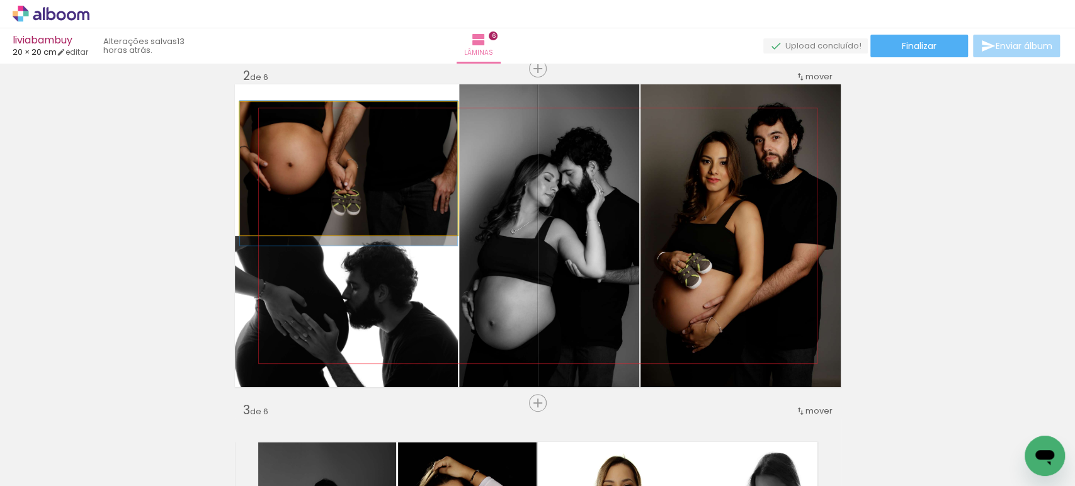
drag, startPoint x: 354, startPoint y: 148, endPoint x: 382, endPoint y: 153, distance: 28.2
click at [382, 153] on quentale-photo at bounding box center [348, 168] width 217 height 133
drag, startPoint x: 385, startPoint y: 148, endPoint x: 390, endPoint y: 152, distance: 6.7
click at [390, 152] on quentale-photo at bounding box center [348, 168] width 217 height 133
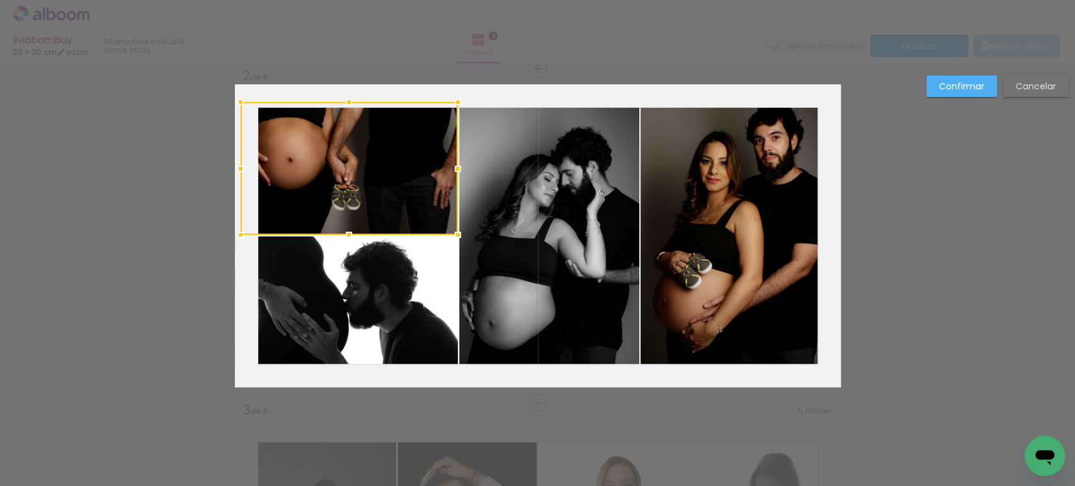
click at [345, 100] on div at bounding box center [348, 101] width 25 height 25
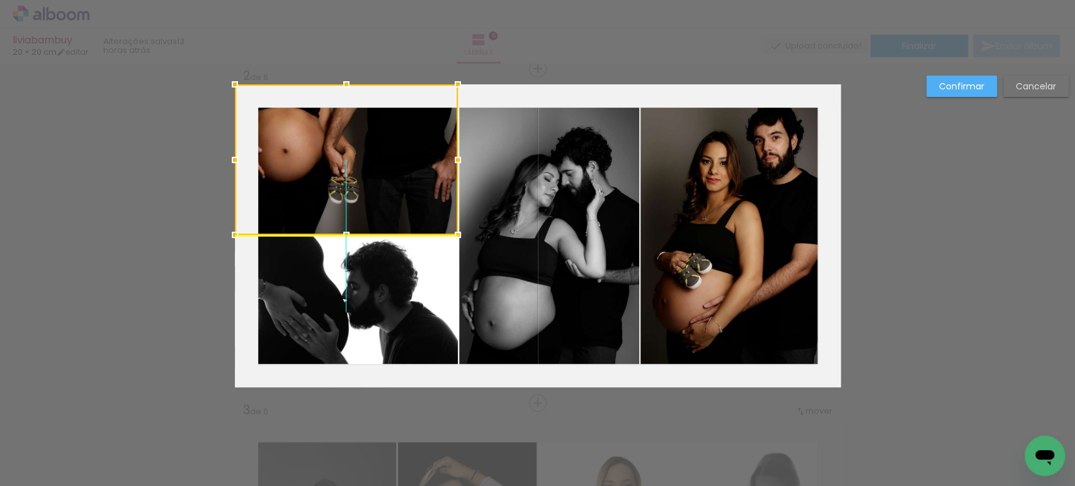
drag, startPoint x: 322, startPoint y: 139, endPoint x: 329, endPoint y: 144, distance: 8.2
click at [329, 144] on div at bounding box center [346, 159] width 223 height 151
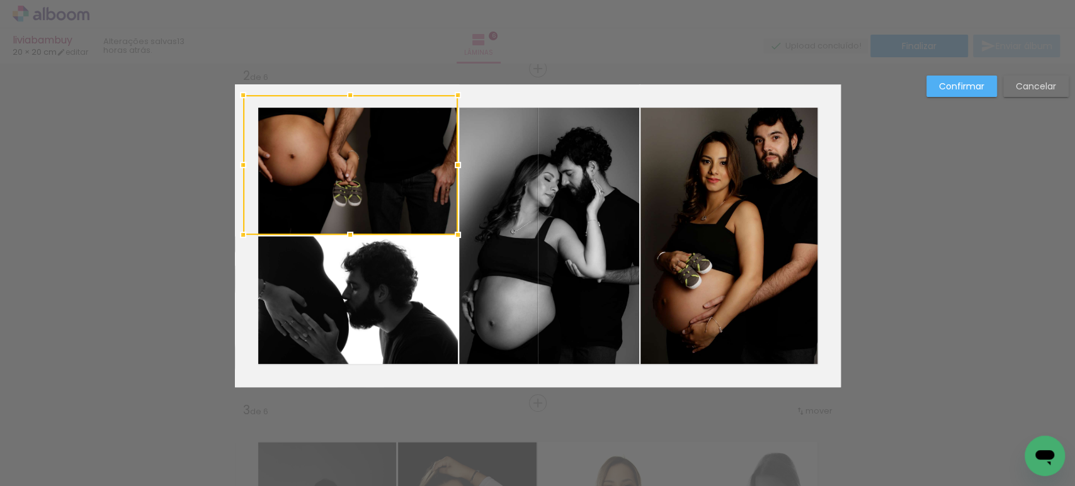
drag, startPoint x: 229, startPoint y: 83, endPoint x: 230, endPoint y: 89, distance: 6.4
click at [231, 89] on div at bounding box center [243, 95] width 25 height 25
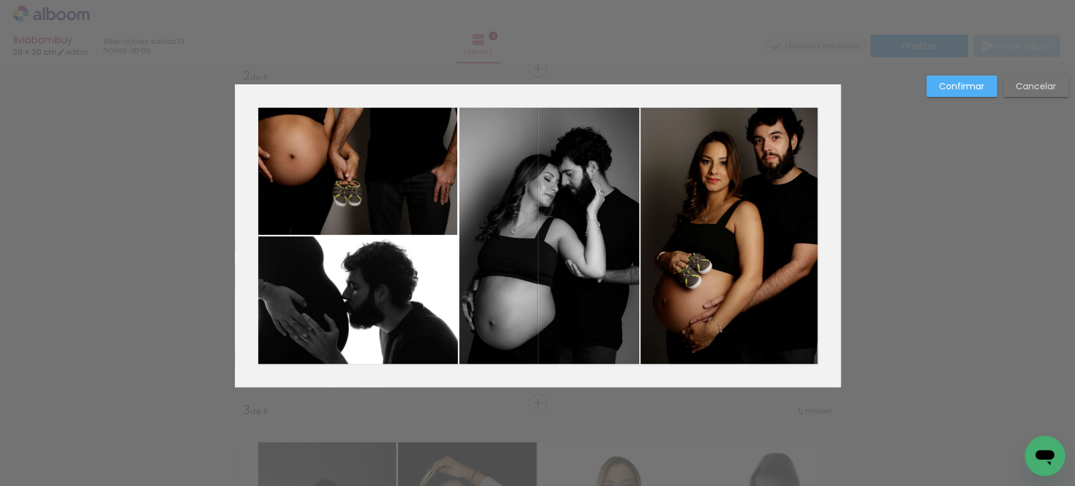
click at [0, 0] on slot "Confirmar" at bounding box center [0, 0] width 0 height 0
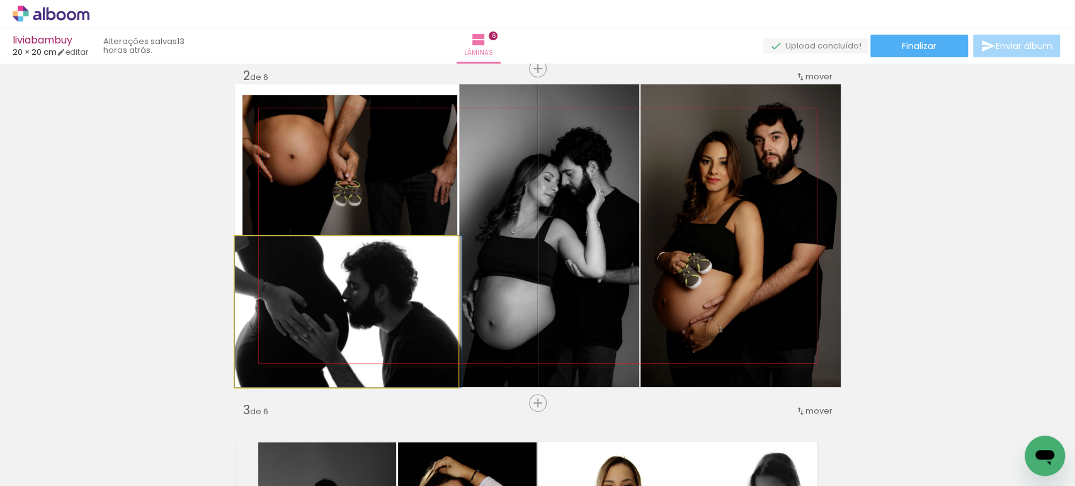
drag, startPoint x: 342, startPoint y: 316, endPoint x: 358, endPoint y: 316, distance: 16.4
click at [350, 316] on quentale-photo at bounding box center [346, 311] width 223 height 151
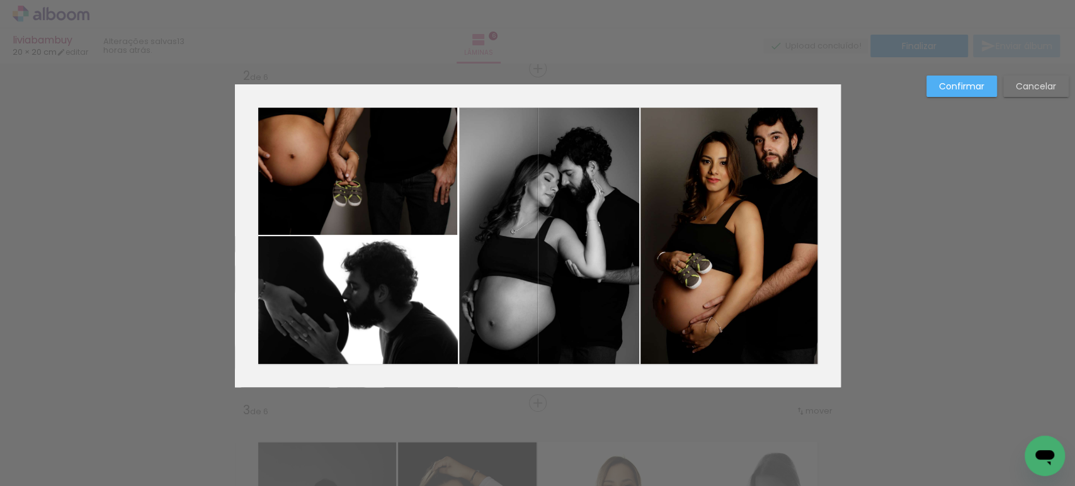
click at [350, 316] on quentale-photo at bounding box center [346, 311] width 223 height 151
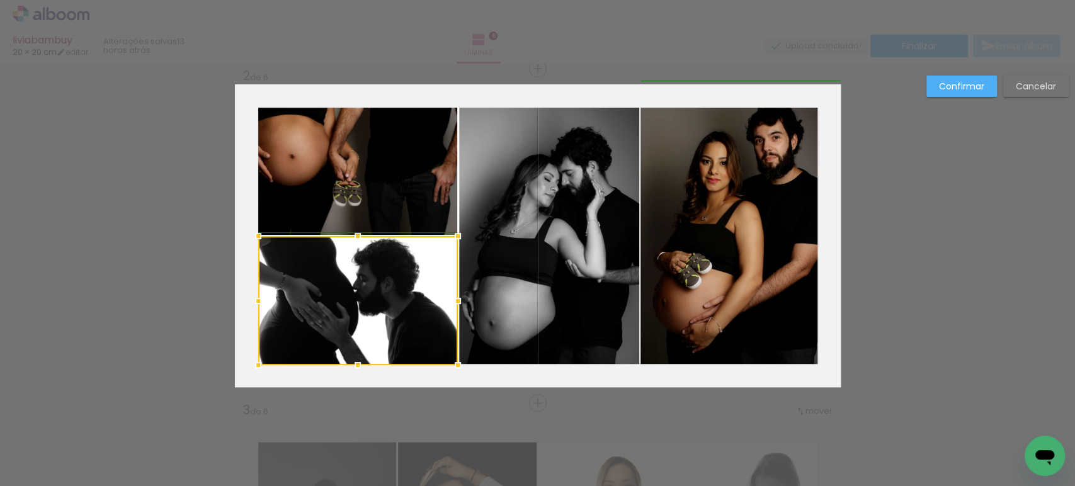
drag, startPoint x: 223, startPoint y: 385, endPoint x: 245, endPoint y: 363, distance: 31.2
click at [246, 363] on div at bounding box center [258, 365] width 25 height 25
drag, startPoint x: 225, startPoint y: 390, endPoint x: 246, endPoint y: 372, distance: 28.1
click at [246, 372] on div at bounding box center [256, 368] width 25 height 25
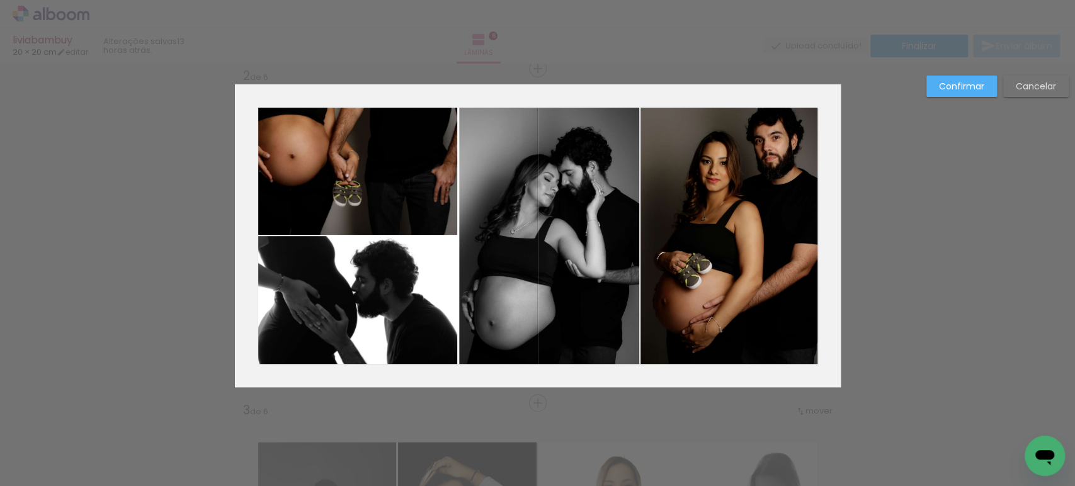
click at [0, 0] on slot "Confirmar" at bounding box center [0, 0] width 0 height 0
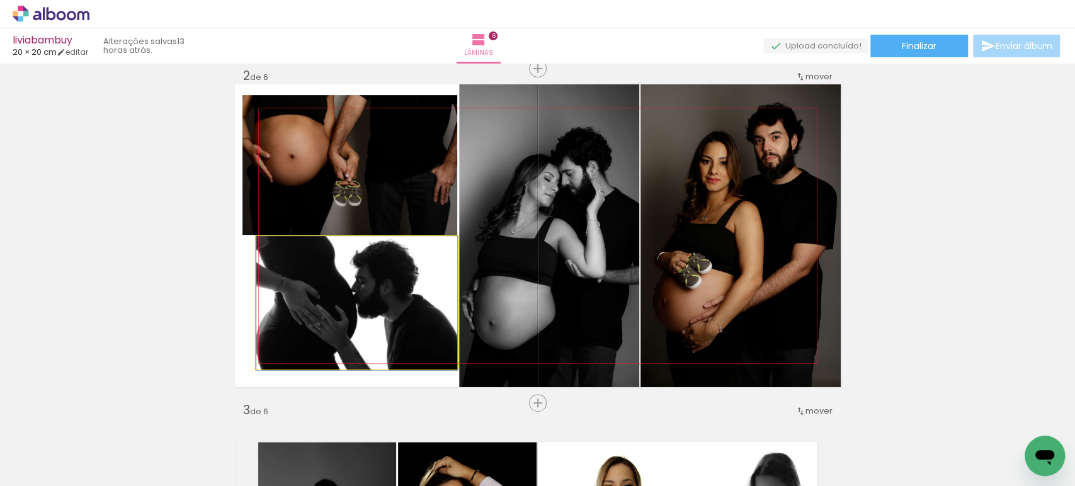
drag, startPoint x: 386, startPoint y: 302, endPoint x: 399, endPoint y: 303, distance: 12.6
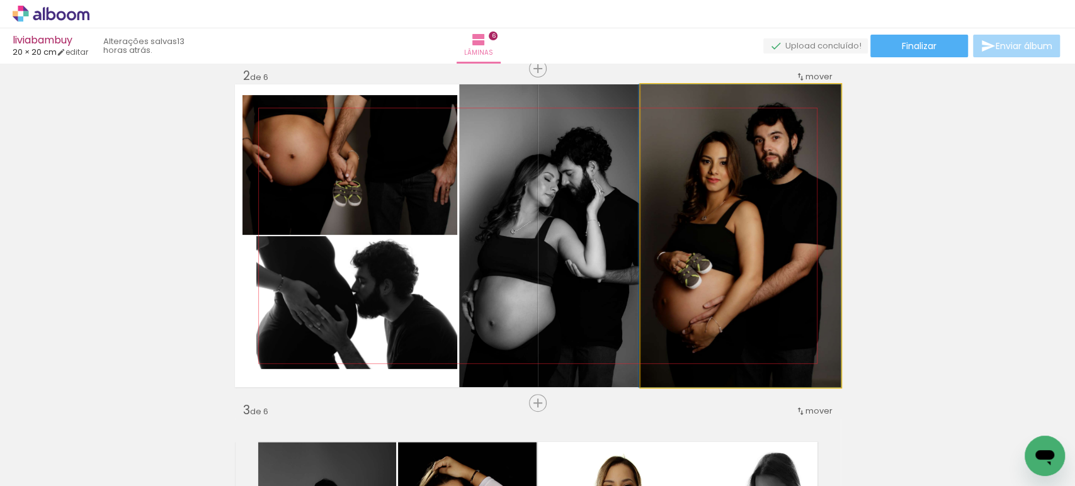
drag, startPoint x: 752, startPoint y: 242, endPoint x: 746, endPoint y: 239, distance: 6.5
click at [746, 239] on quentale-photo at bounding box center [741, 235] width 200 height 303
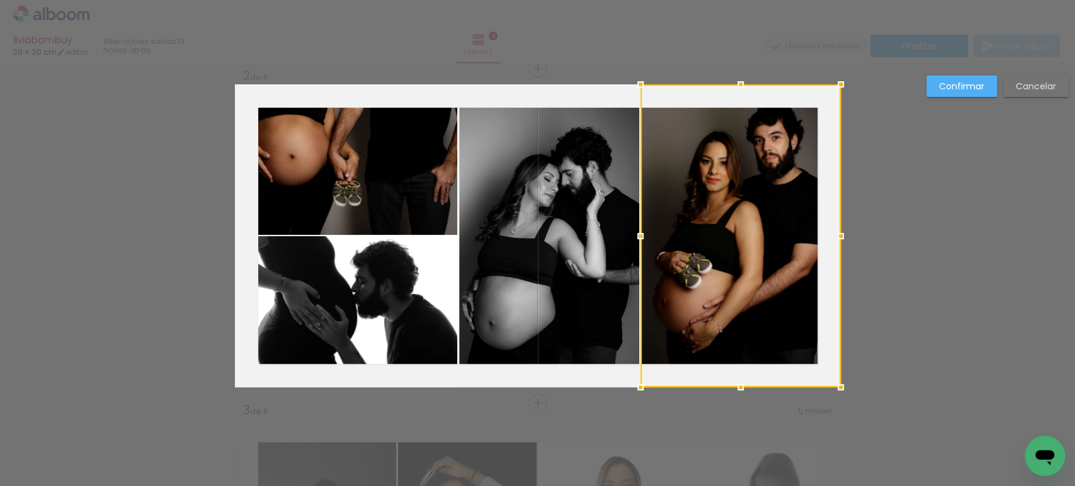
click at [746, 239] on div at bounding box center [741, 235] width 200 height 303
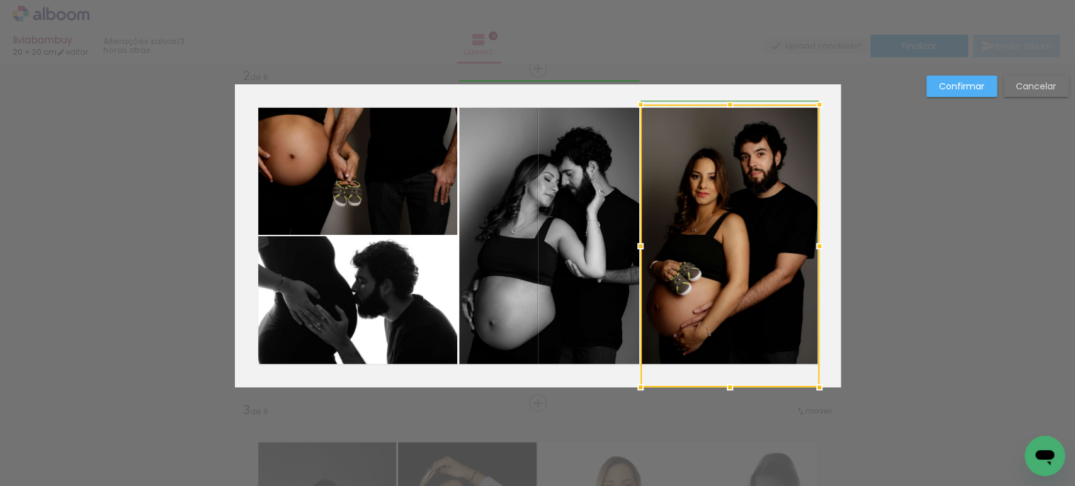
drag, startPoint x: 839, startPoint y: 83, endPoint x: 816, endPoint y: 103, distance: 30.3
click at [816, 103] on div at bounding box center [819, 104] width 25 height 25
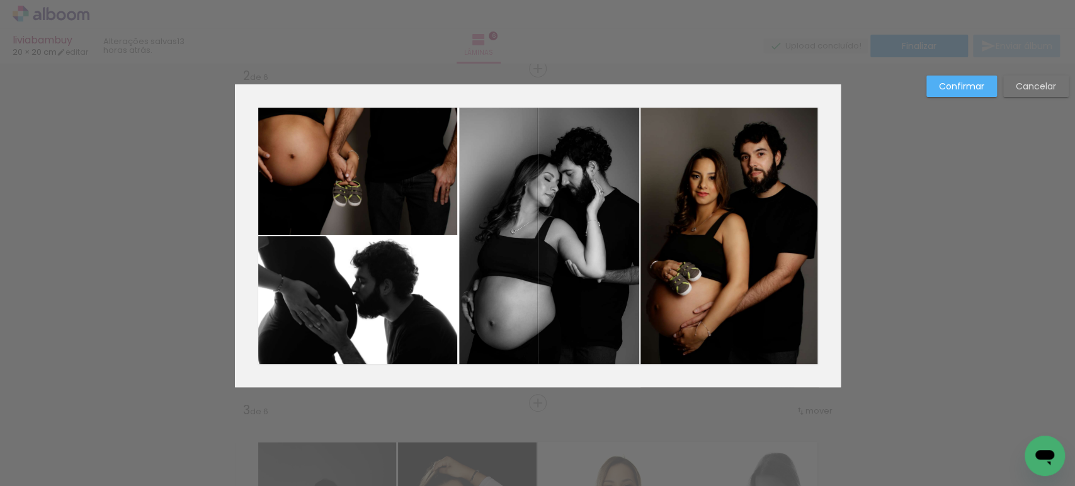
click at [929, 90] on paper-button "Confirmar" at bounding box center [961, 86] width 71 height 21
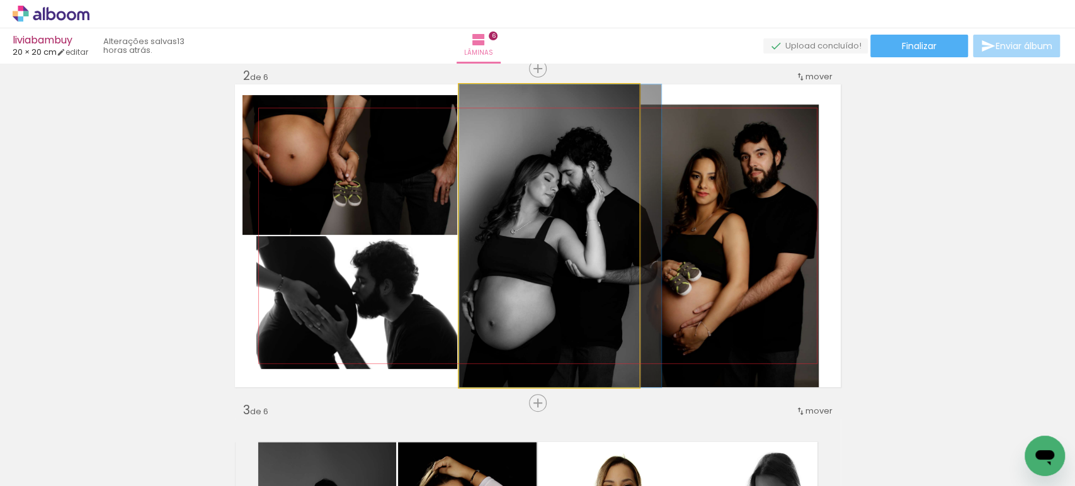
click at [584, 249] on quentale-photo at bounding box center [549, 235] width 180 height 303
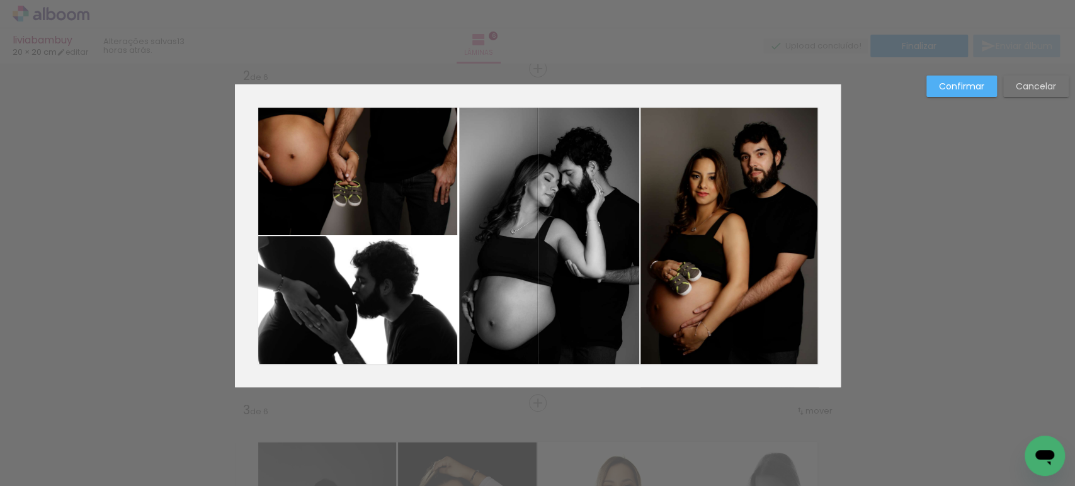
click at [584, 249] on quentale-photo at bounding box center [549, 235] width 180 height 303
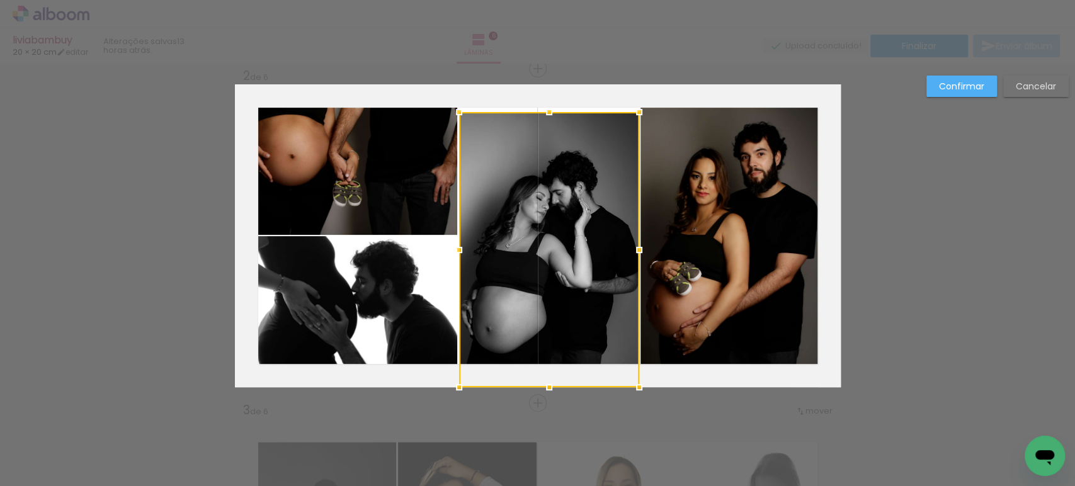
drag, startPoint x: 542, startPoint y: 81, endPoint x: 543, endPoint y: 108, distance: 27.7
click at [543, 108] on div at bounding box center [549, 112] width 25 height 25
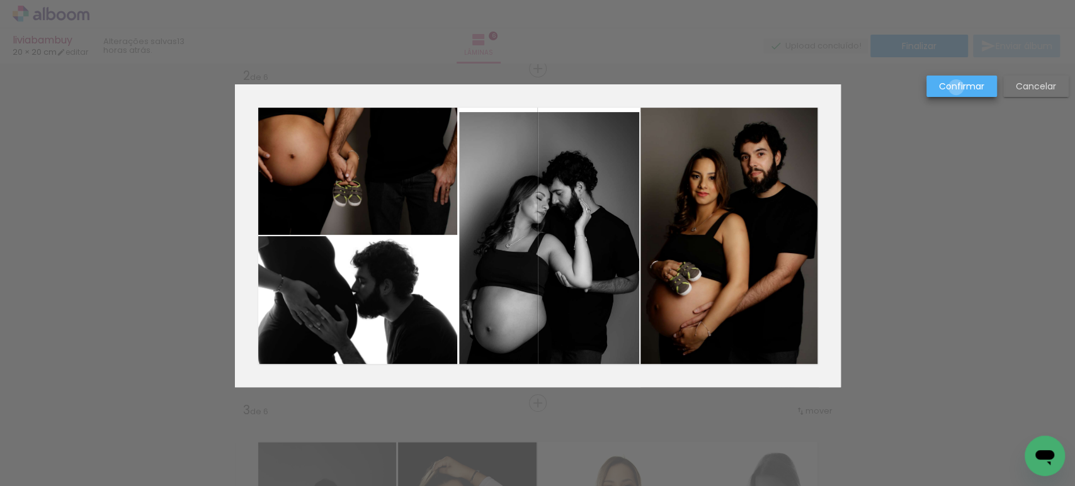
click at [0, 0] on slot "Confirmar" at bounding box center [0, 0] width 0 height 0
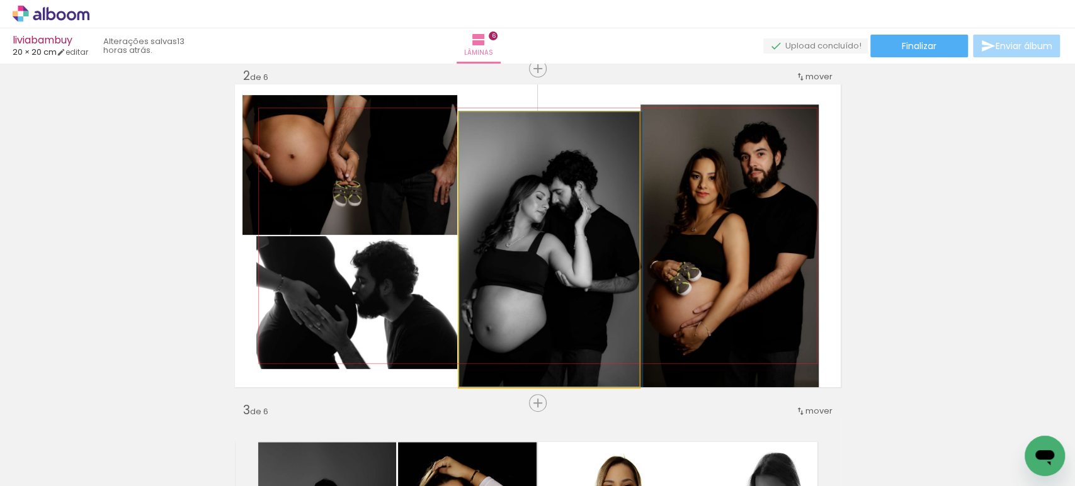
drag, startPoint x: 477, startPoint y: 234, endPoint x: 506, endPoint y: 210, distance: 37.6
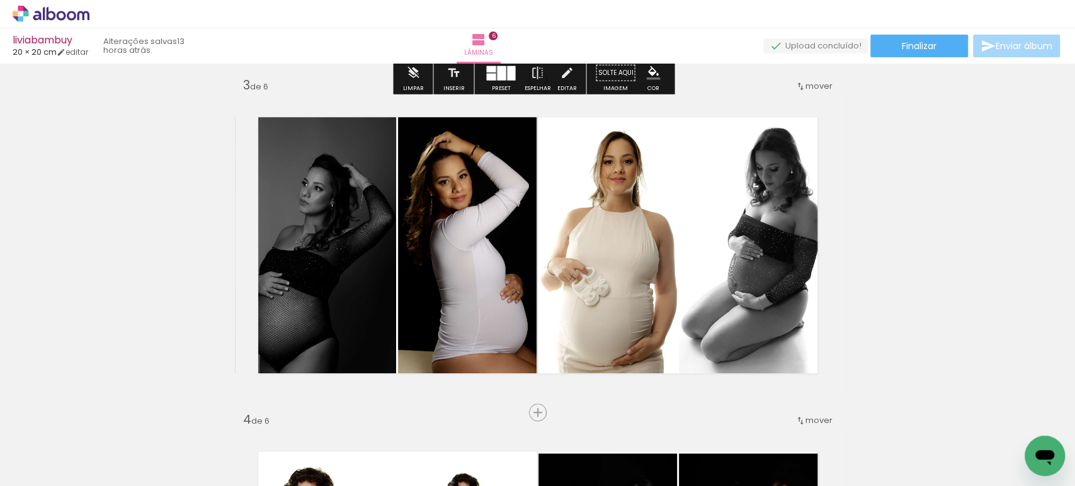
scroll to position [677, 0]
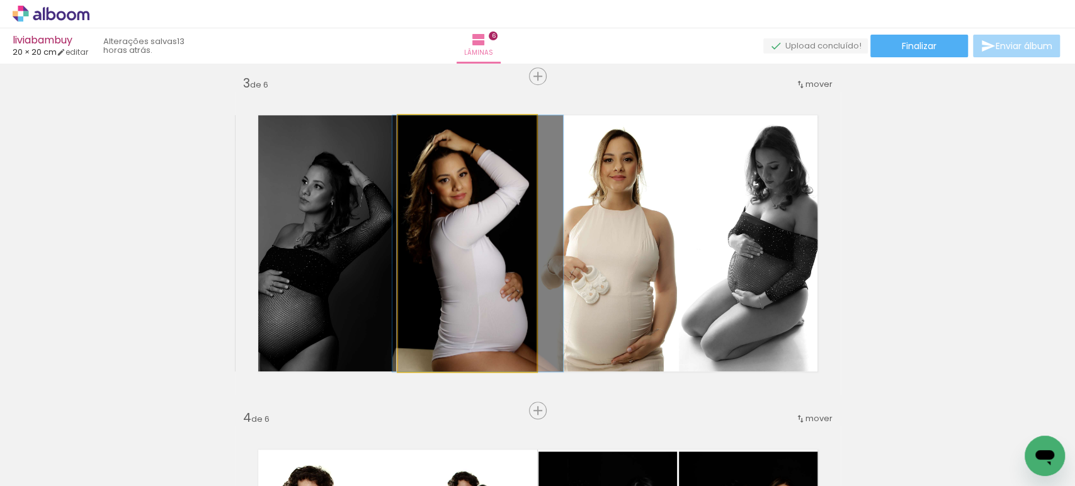
click at [479, 281] on quentale-photo at bounding box center [467, 243] width 139 height 256
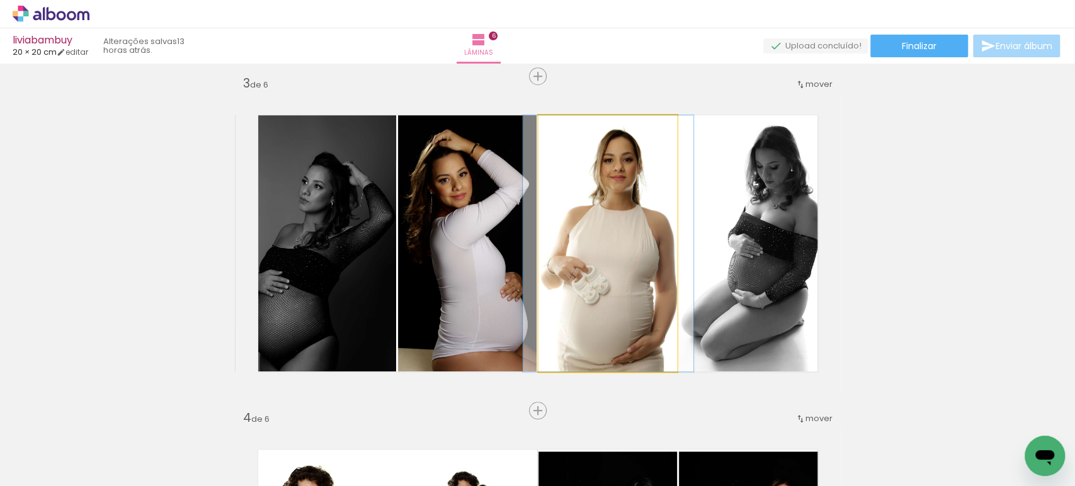
click at [620, 271] on quentale-photo at bounding box center [607, 243] width 139 height 256
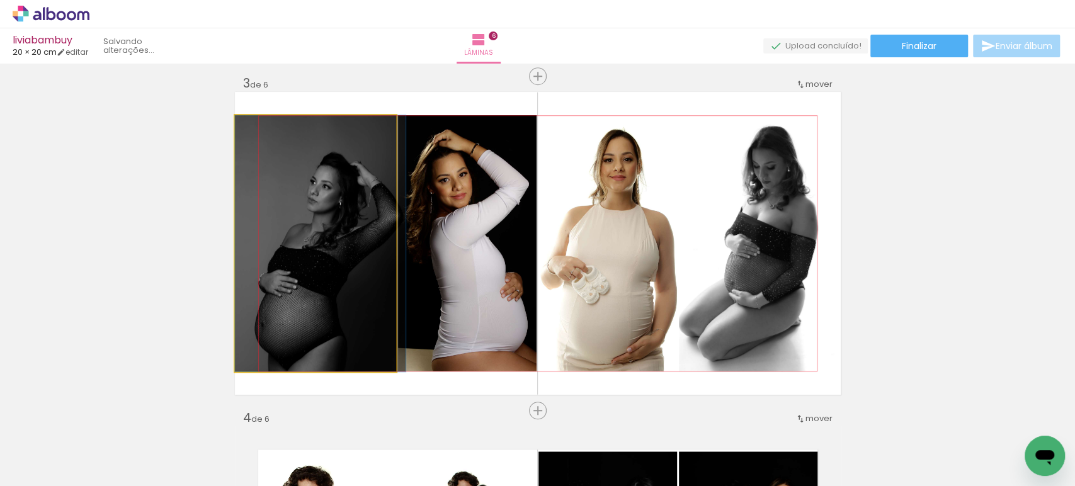
click at [304, 288] on quentale-photo at bounding box center [316, 243] width 162 height 256
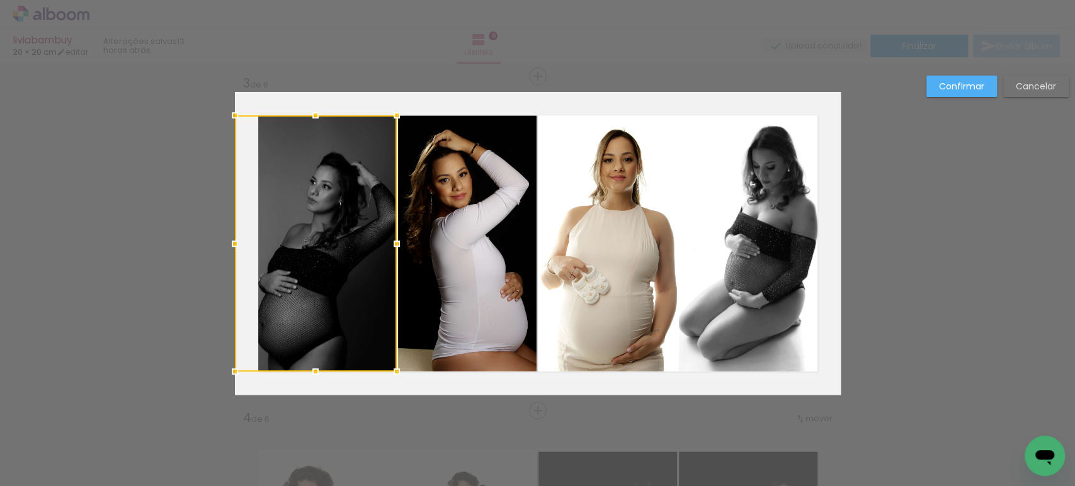
click at [304, 288] on div at bounding box center [316, 243] width 162 height 256
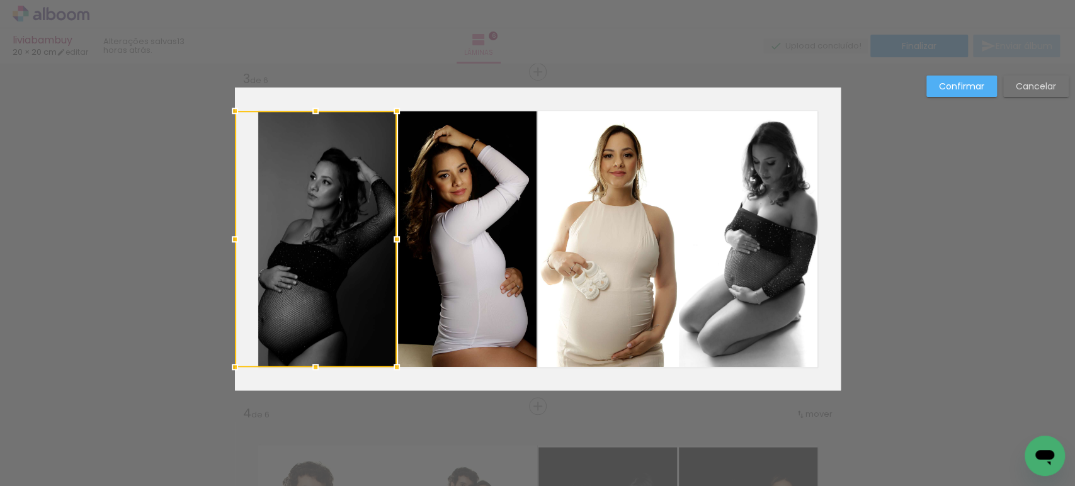
scroll to position [685, 0]
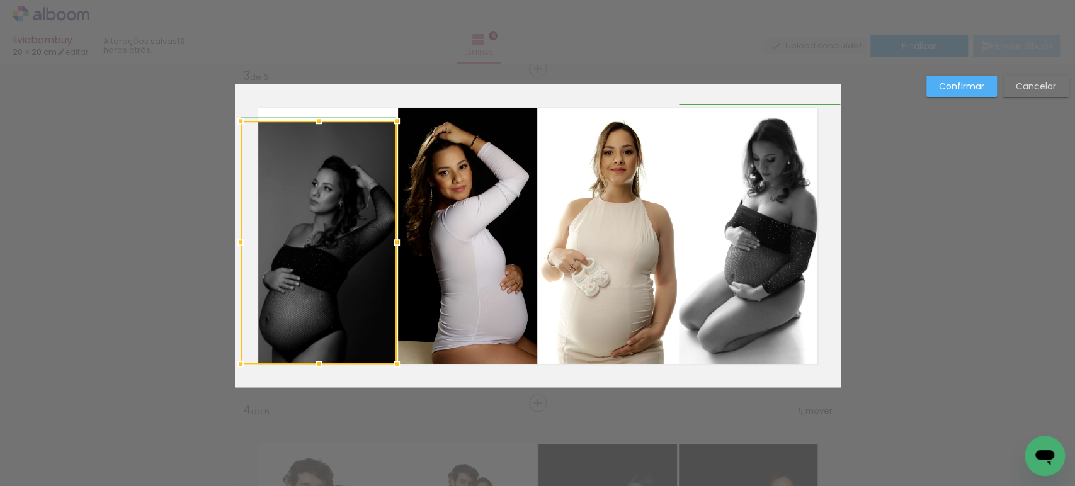
drag, startPoint x: 223, startPoint y: 107, endPoint x: 224, endPoint y: 120, distance: 13.2
click at [228, 120] on div at bounding box center [240, 120] width 25 height 25
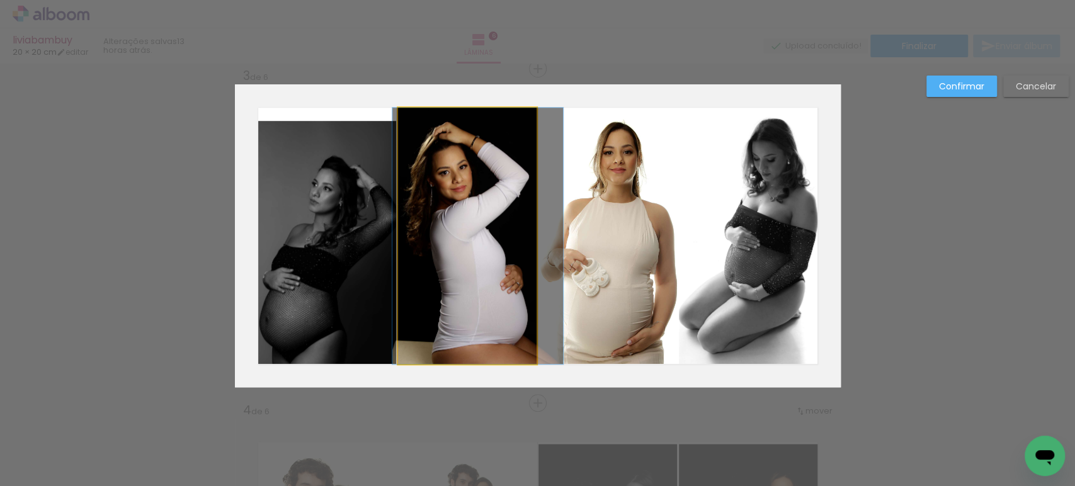
click at [416, 231] on quentale-photo at bounding box center [467, 236] width 139 height 256
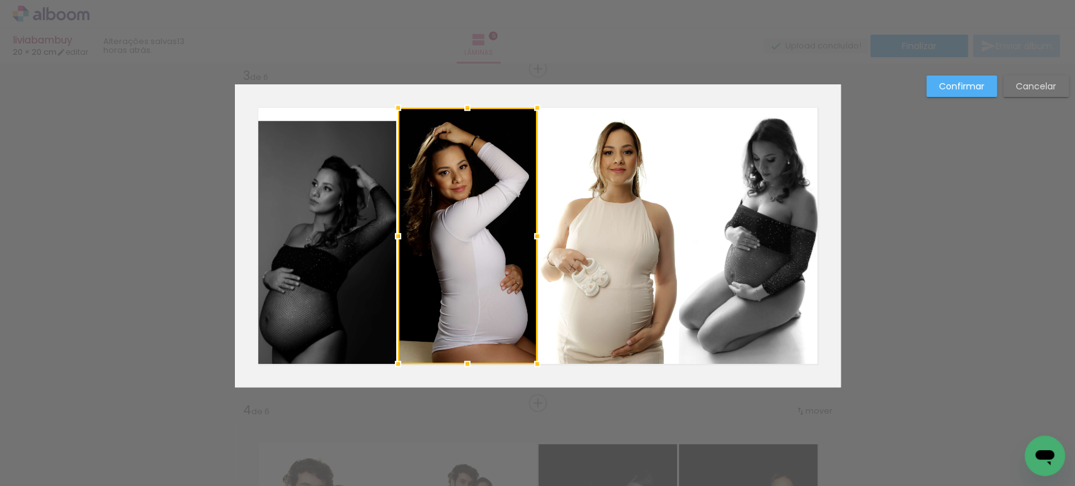
click at [0, 0] on slot "Confirmar" at bounding box center [0, 0] width 0 height 0
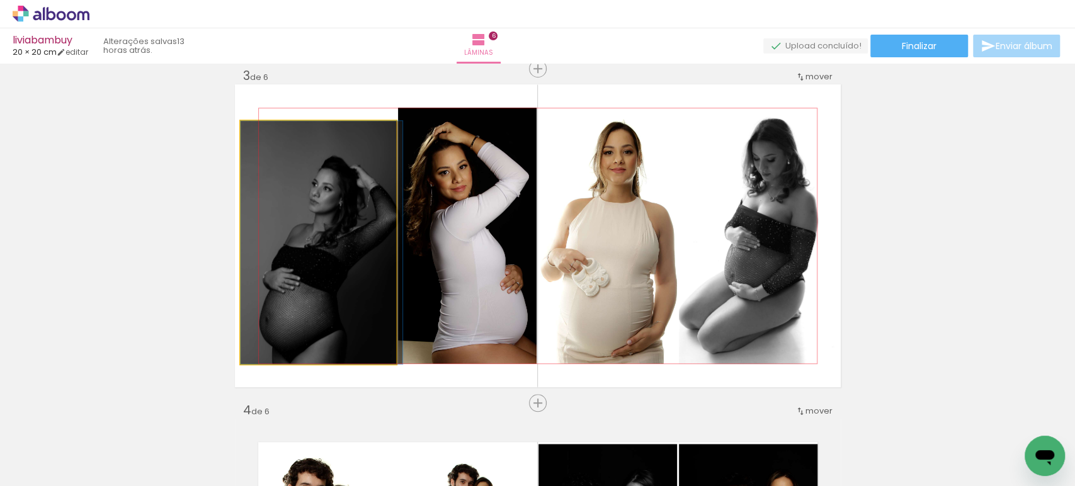
click at [319, 310] on quentale-photo at bounding box center [319, 242] width 156 height 243
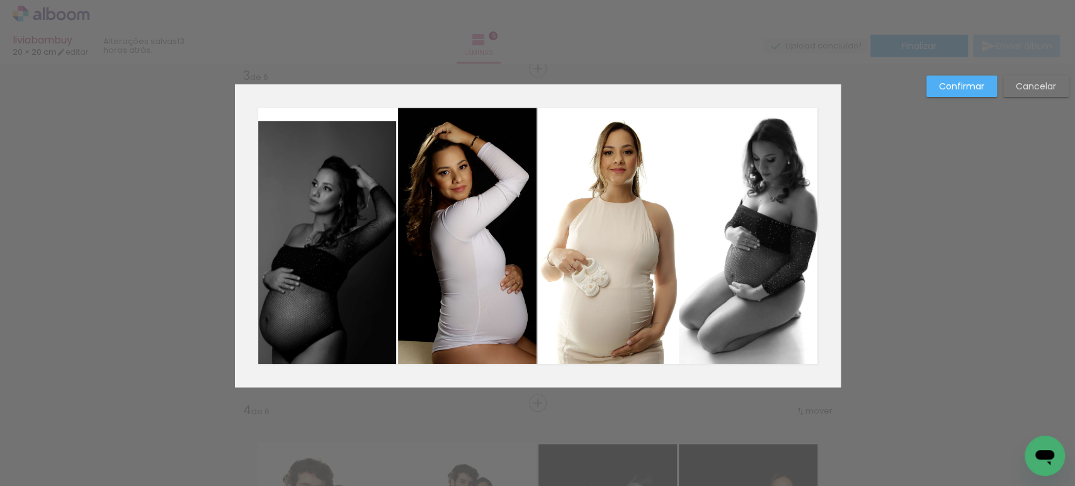
click at [319, 310] on quentale-photo at bounding box center [319, 242] width 156 height 243
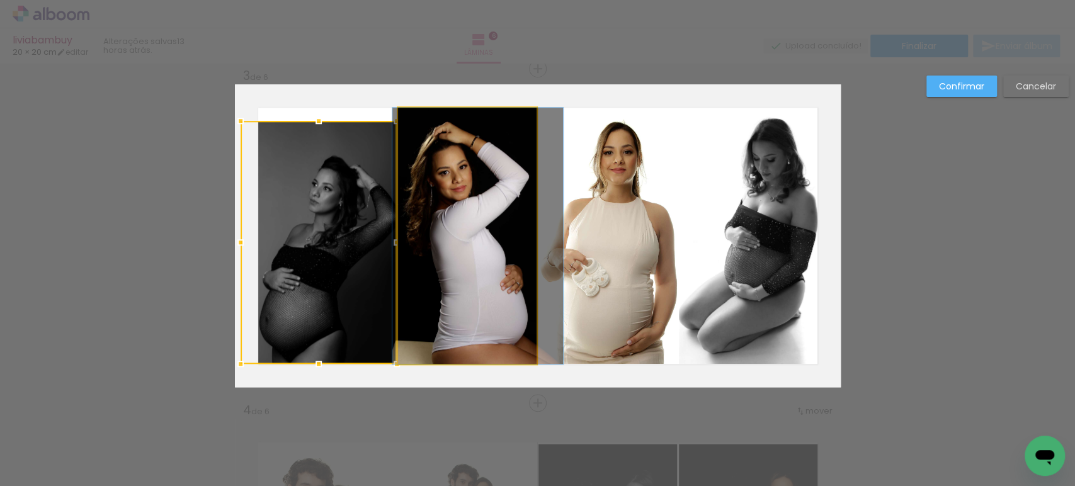
click at [453, 301] on quentale-photo at bounding box center [467, 236] width 139 height 256
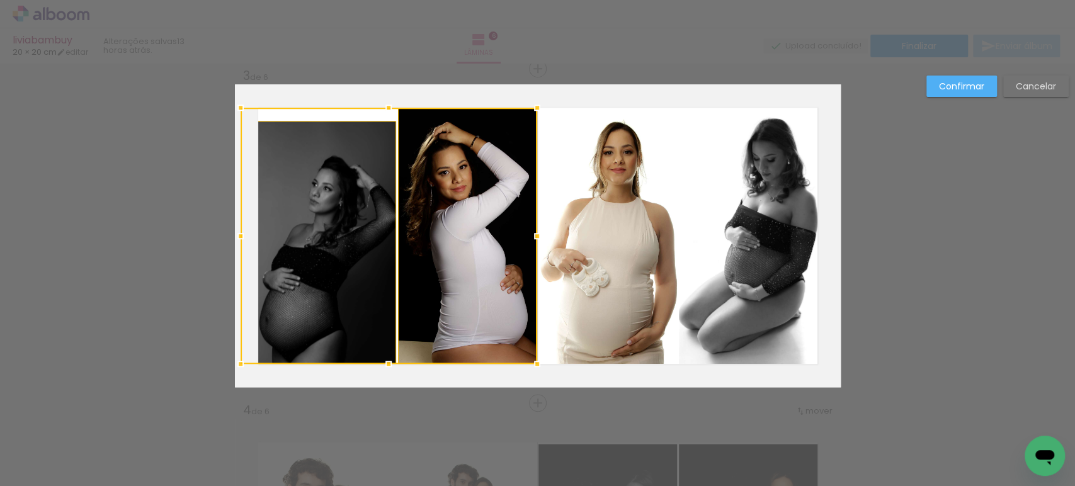
click at [596, 282] on quentale-photo at bounding box center [607, 236] width 139 height 256
click at [721, 265] on quentale-photo at bounding box center [760, 236] width 162 height 256
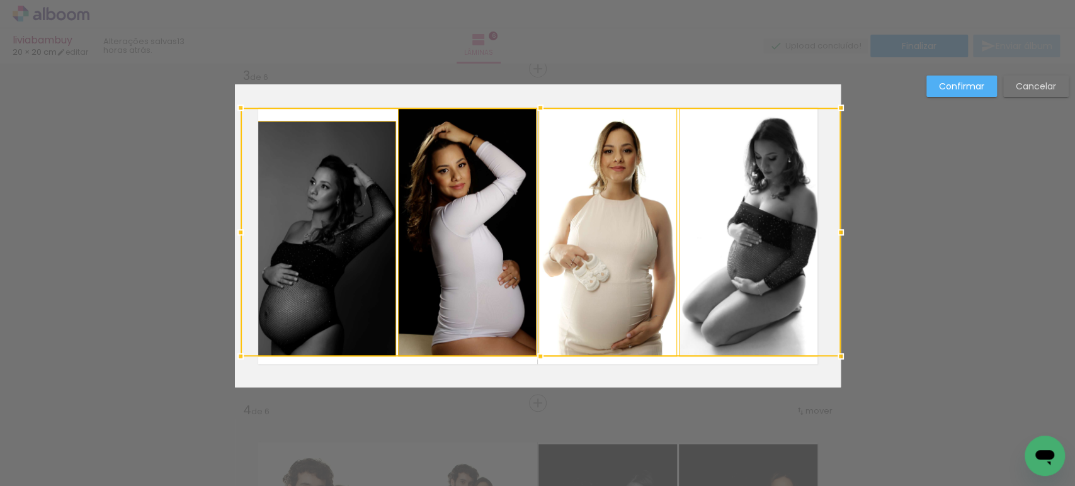
drag, startPoint x: 536, startPoint y: 368, endPoint x: 542, endPoint y: 362, distance: 9.4
click at [542, 362] on div at bounding box center [540, 356] width 25 height 25
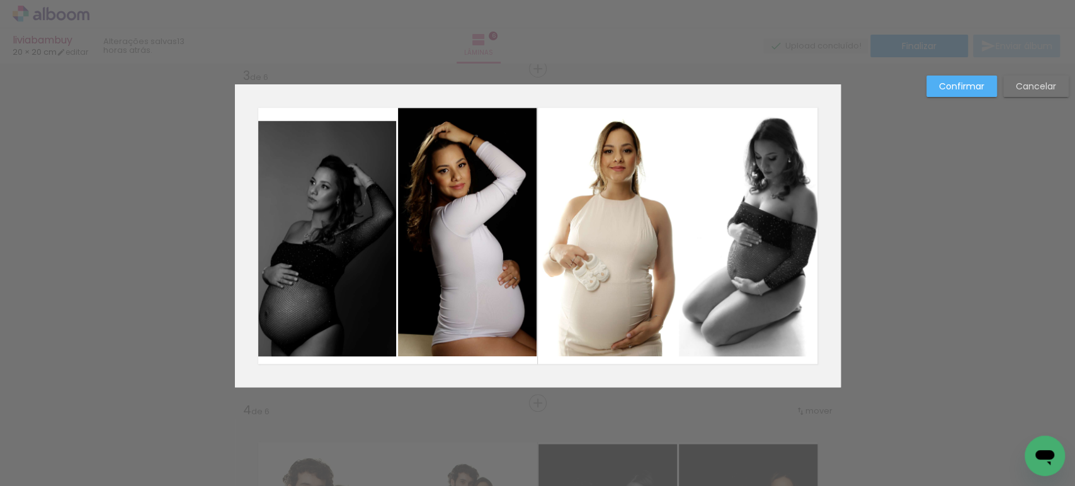
click at [479, 316] on quentale-photo at bounding box center [467, 232] width 139 height 249
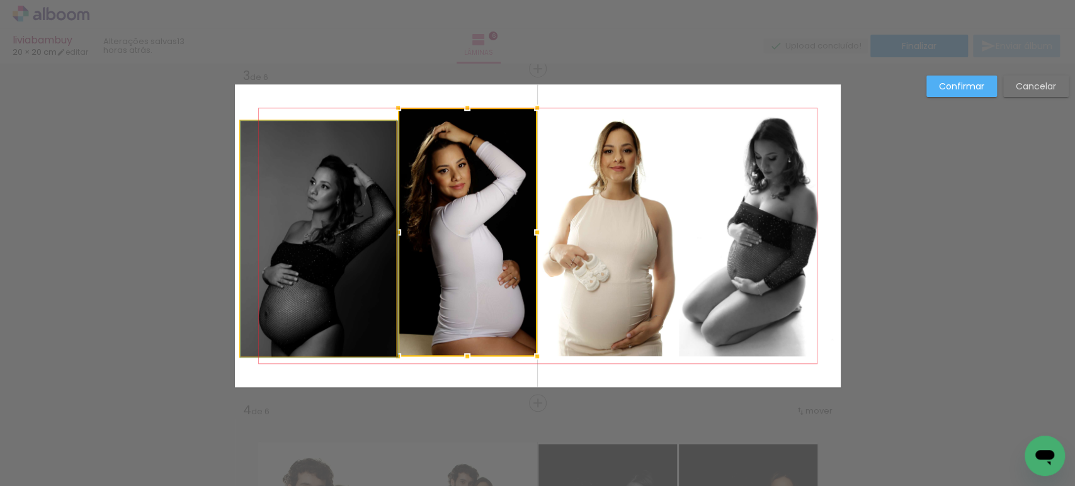
click at [307, 281] on quentale-photo at bounding box center [319, 239] width 156 height 236
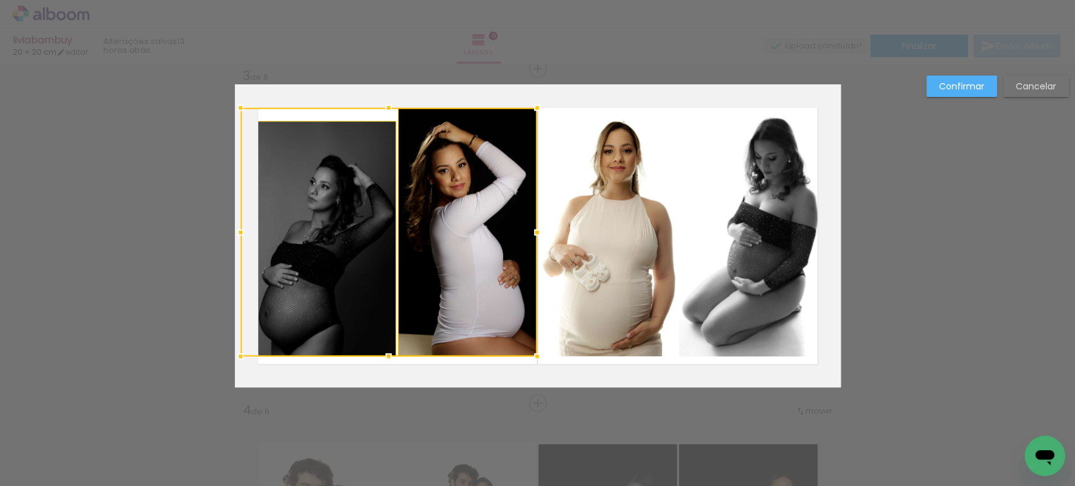
drag, startPoint x: 562, startPoint y: 260, endPoint x: 572, endPoint y: 260, distance: 9.4
click at [564, 260] on quentale-photo at bounding box center [607, 232] width 139 height 249
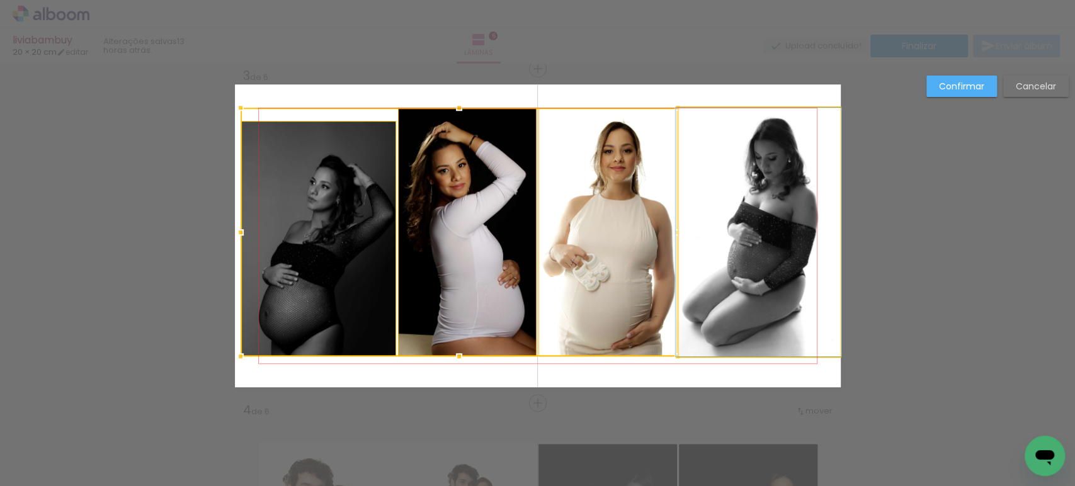
click at [763, 264] on quentale-photo at bounding box center [760, 232] width 162 height 249
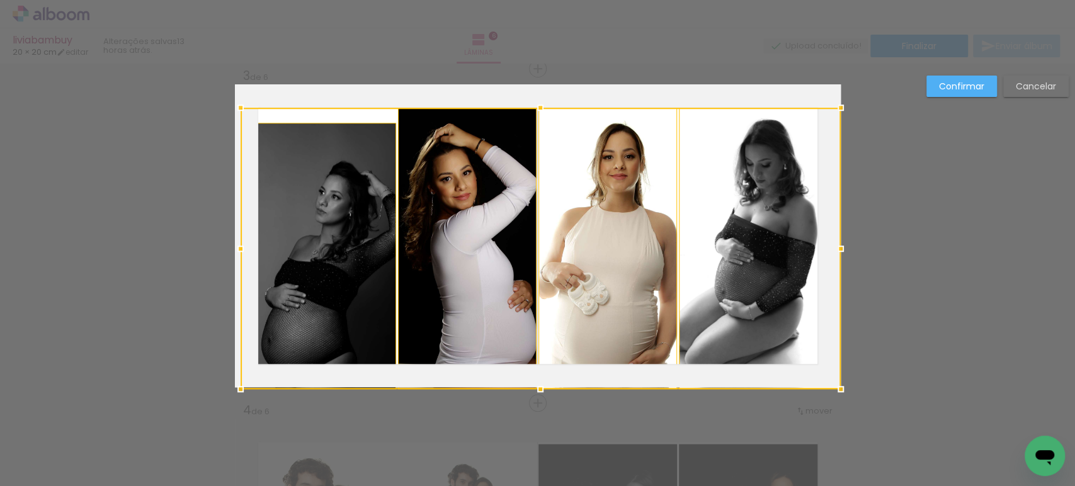
drag, startPoint x: 538, startPoint y: 355, endPoint x: 542, endPoint y: 368, distance: 13.9
click at [542, 368] on div at bounding box center [541, 249] width 600 height 282
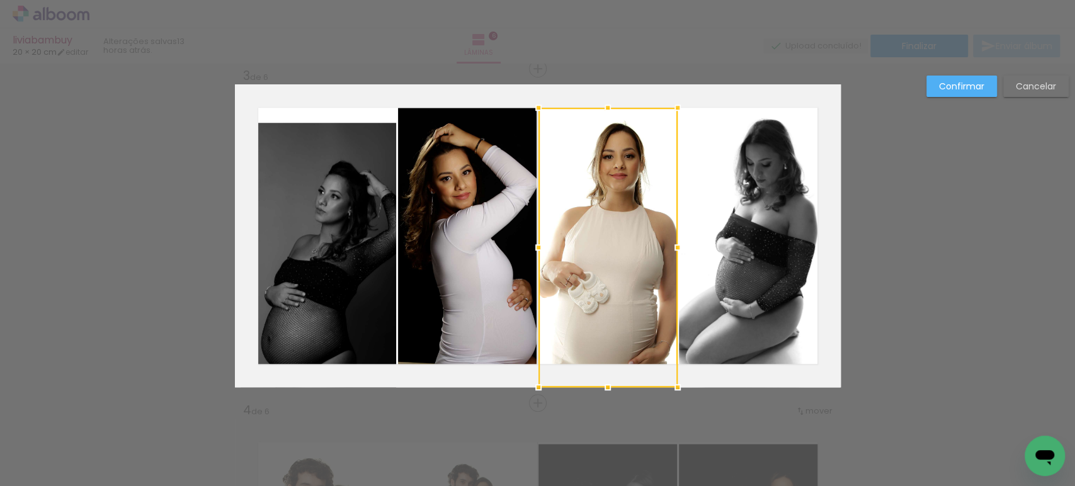
click at [0, 0] on slot "Confirmar" at bounding box center [0, 0] width 0 height 0
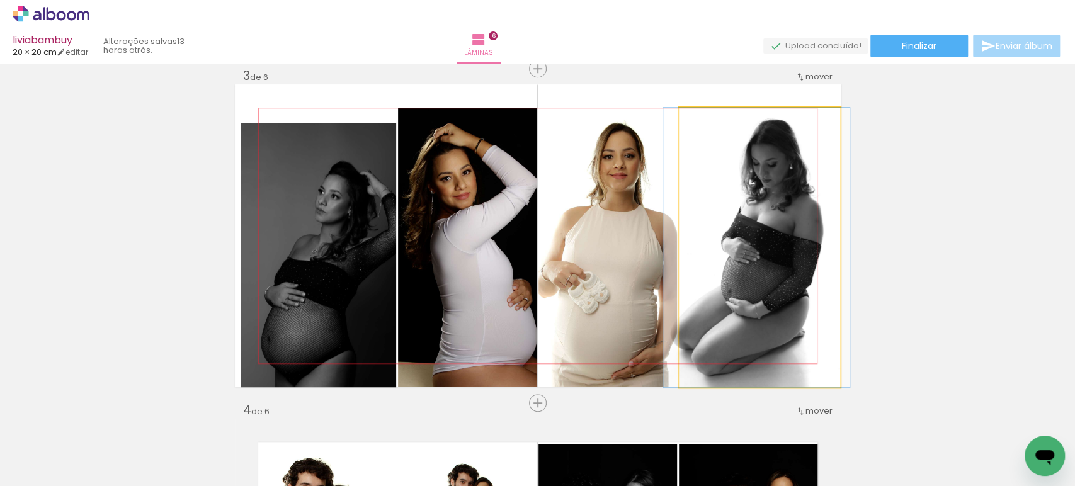
click at [749, 246] on quentale-photo at bounding box center [760, 248] width 162 height 280
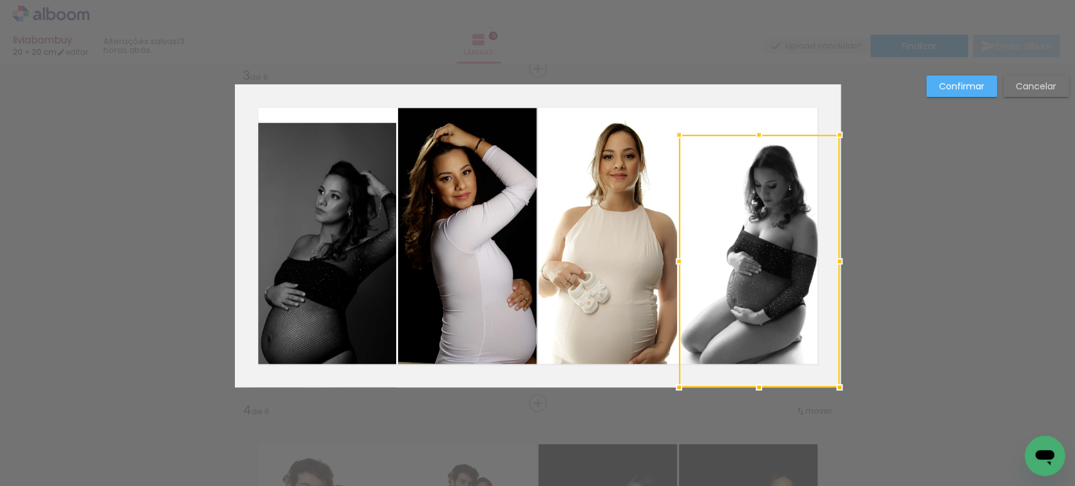
drag, startPoint x: 836, startPoint y: 109, endPoint x: 849, endPoint y: 155, distance: 47.7
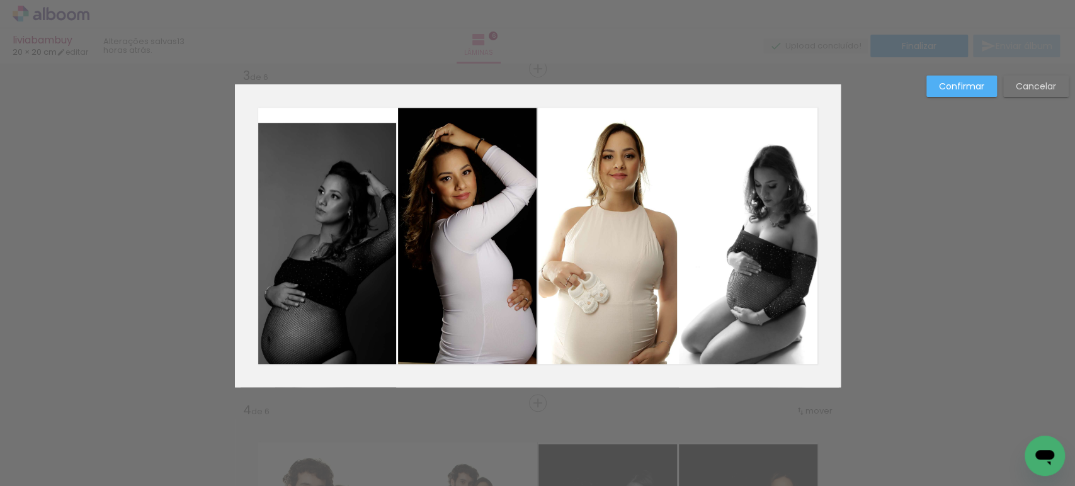
click at [0, 0] on slot "Confirmar" at bounding box center [0, 0] width 0 height 0
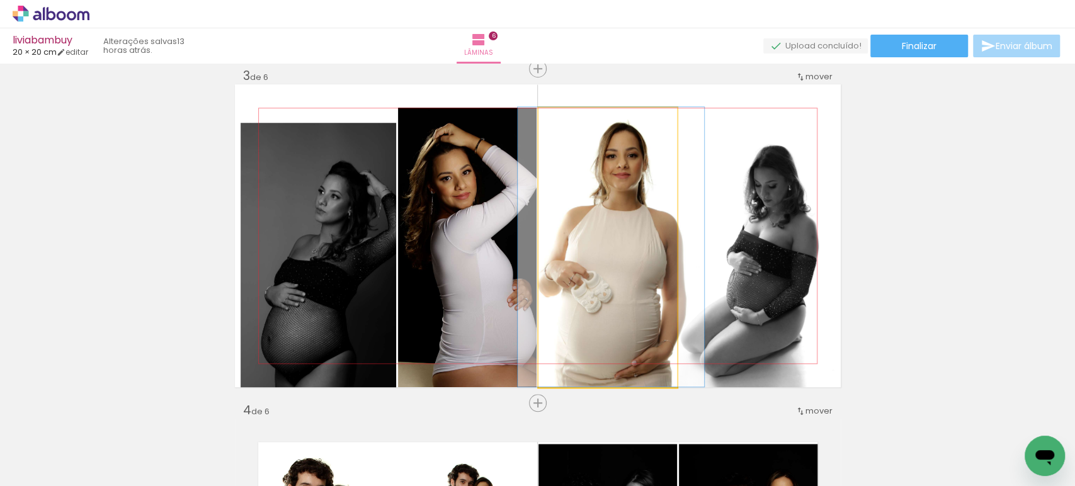
drag, startPoint x: 570, startPoint y: 261, endPoint x: 572, endPoint y: 241, distance: 20.3
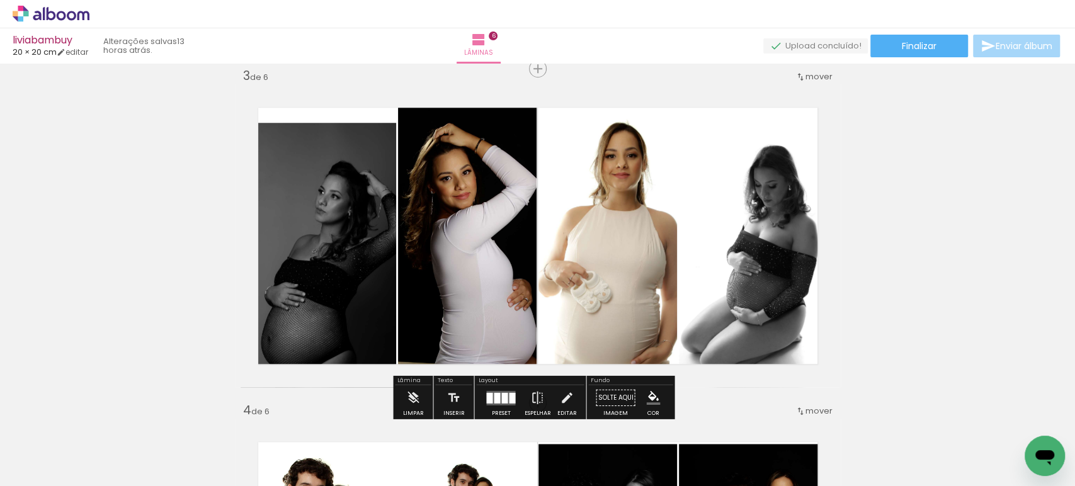
click at [586, 250] on quentale-photo at bounding box center [607, 248] width 139 height 280
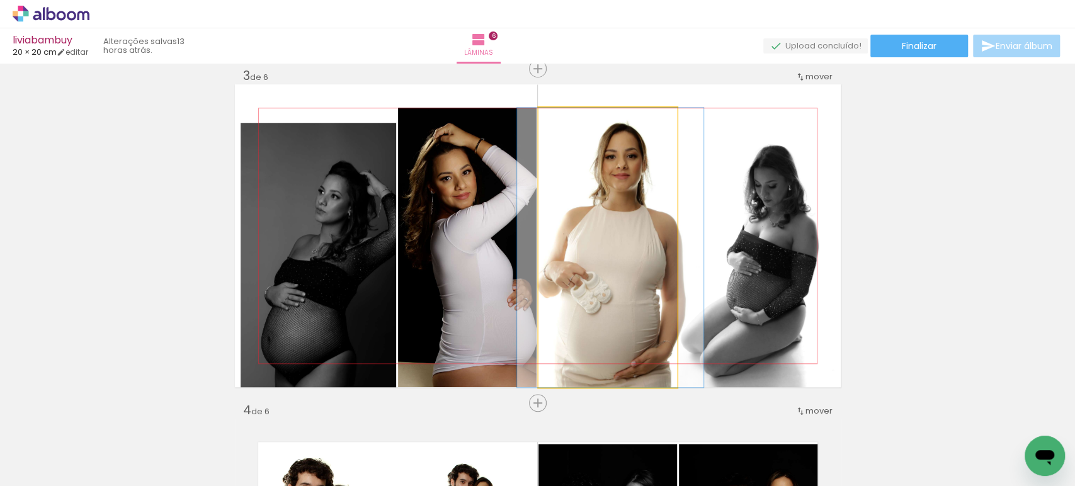
click at [586, 250] on quentale-photo at bounding box center [607, 248] width 139 height 280
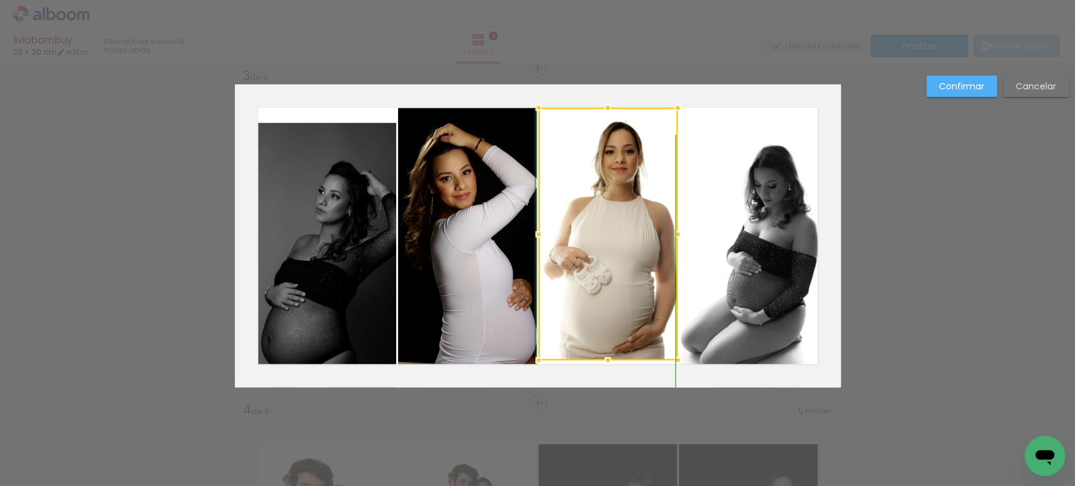
drag, startPoint x: 596, startPoint y: 392, endPoint x: 596, endPoint y: 368, distance: 23.3
click at [596, 368] on div at bounding box center [607, 360] width 25 height 25
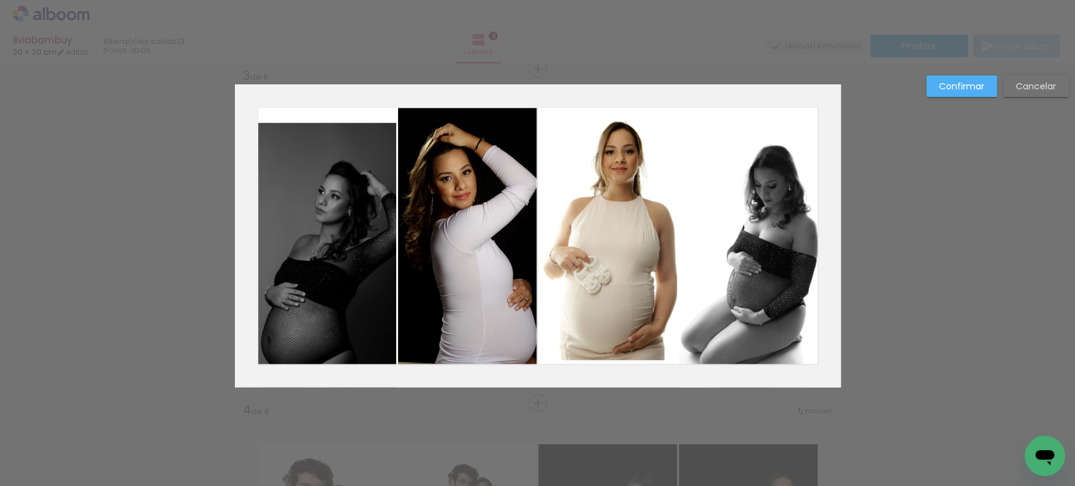
click at [603, 319] on quentale-photo at bounding box center [607, 234] width 139 height 253
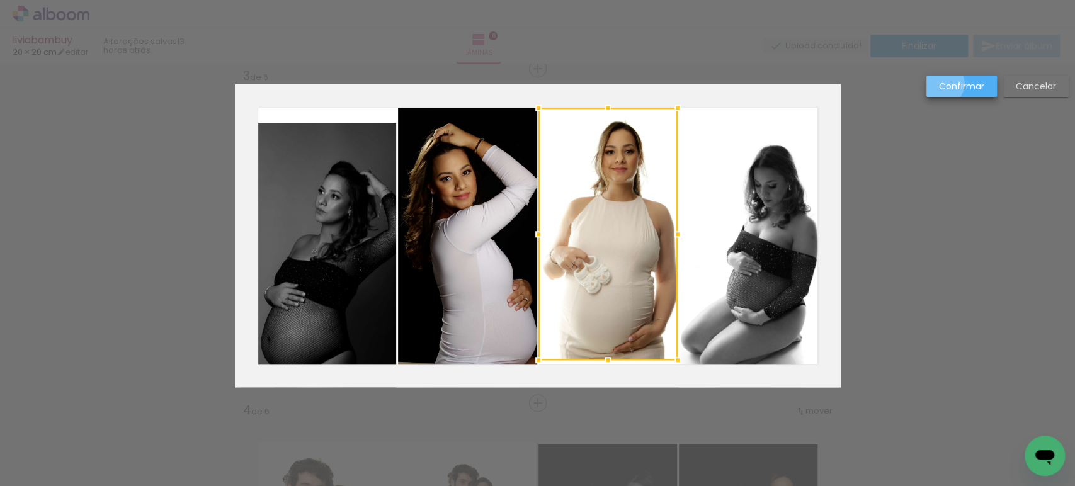
click at [0, 0] on slot "Confirmar" at bounding box center [0, 0] width 0 height 0
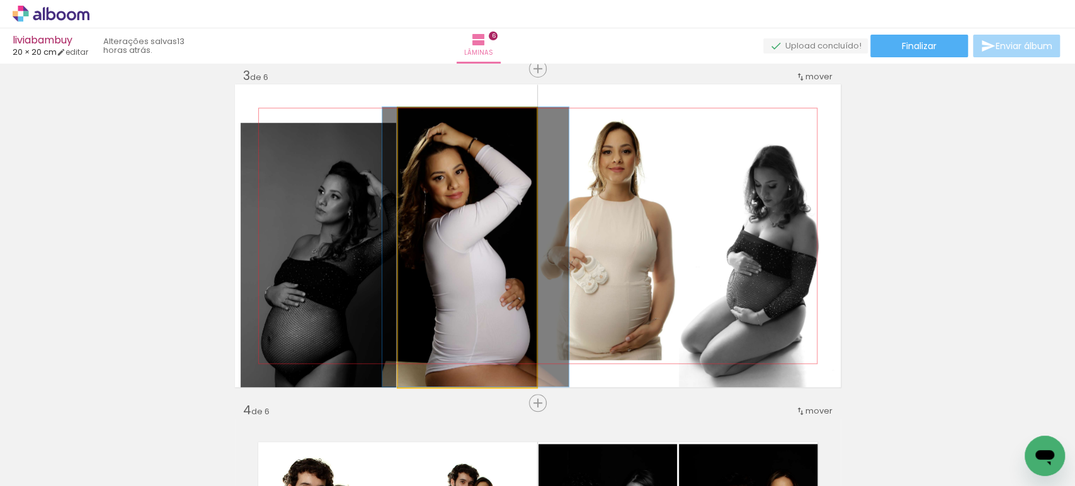
drag, startPoint x: 491, startPoint y: 259, endPoint x: 484, endPoint y: 256, distance: 7.6
click at [484, 256] on quentale-photo at bounding box center [467, 248] width 139 height 280
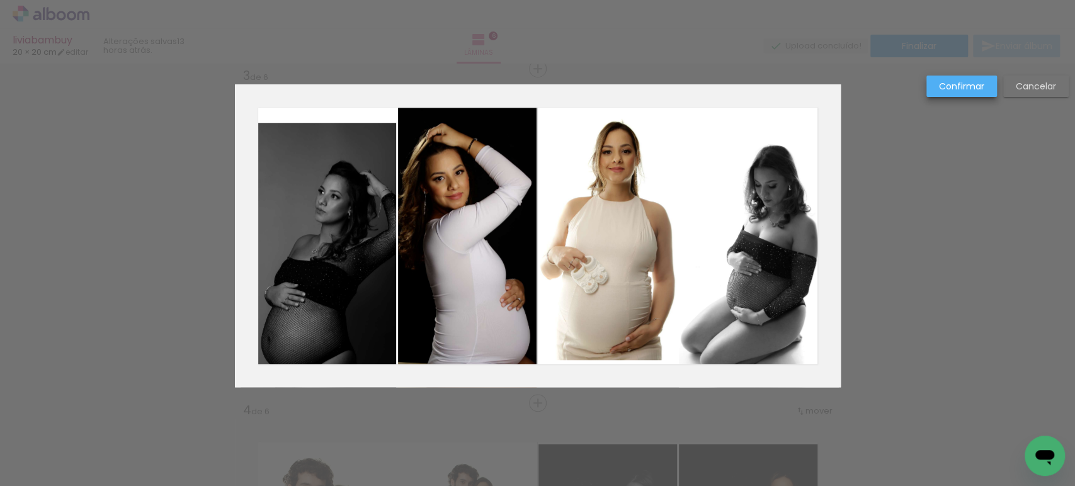
click at [0, 0] on slot "Confirmar" at bounding box center [0, 0] width 0 height 0
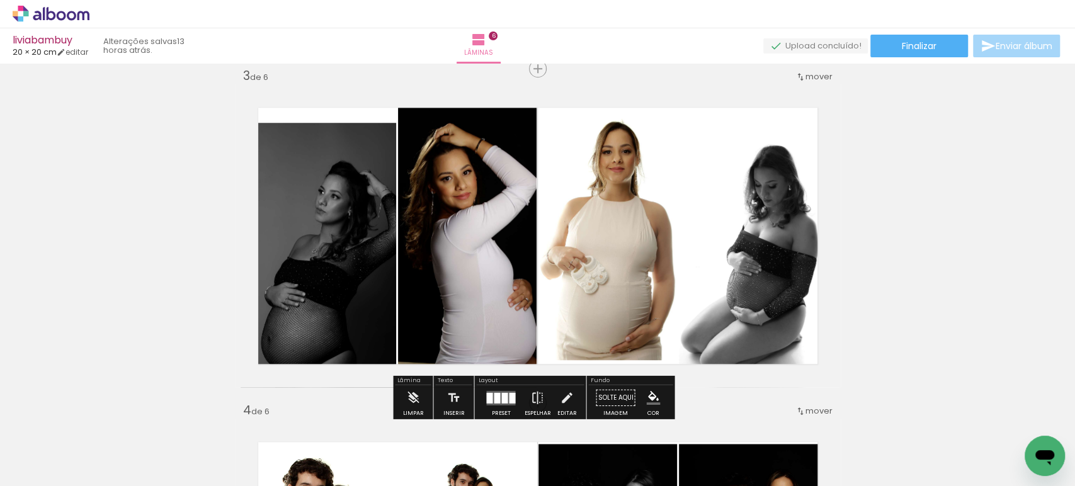
click at [501, 208] on quentale-photo at bounding box center [467, 248] width 139 height 280
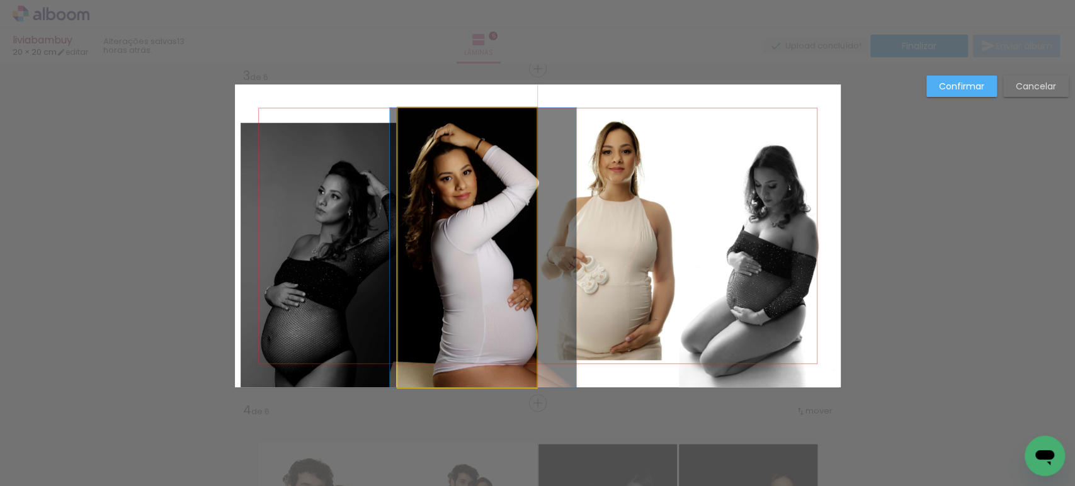
click at [501, 208] on quentale-photo at bounding box center [467, 248] width 139 height 280
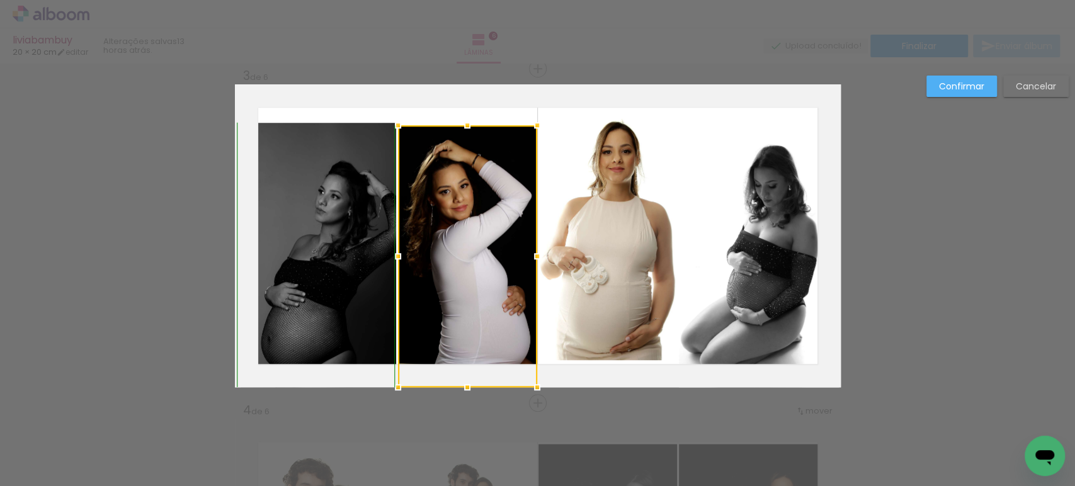
drag, startPoint x: 458, startPoint y: 107, endPoint x: 459, endPoint y: 120, distance: 13.3
click at [459, 120] on div at bounding box center [467, 125] width 25 height 25
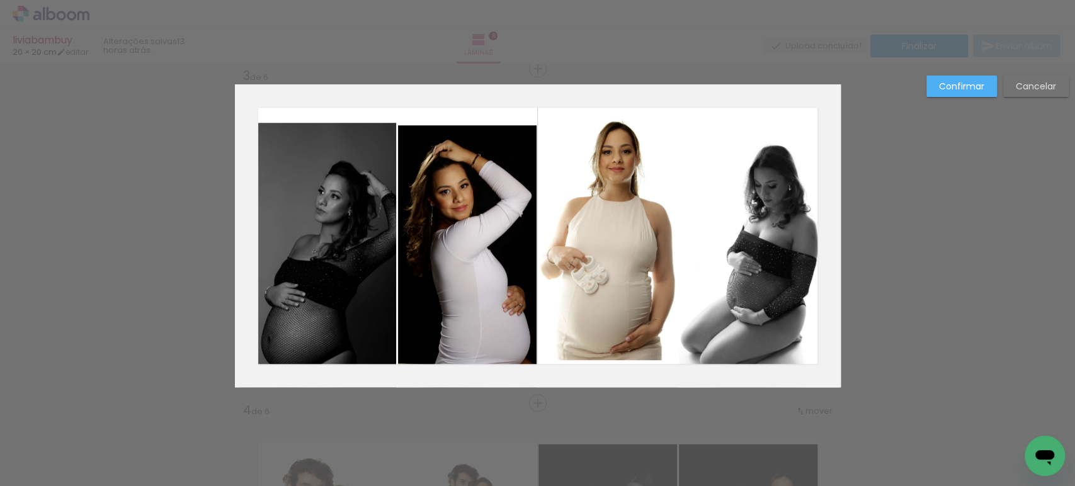
click at [333, 200] on quentale-photo at bounding box center [319, 255] width 156 height 265
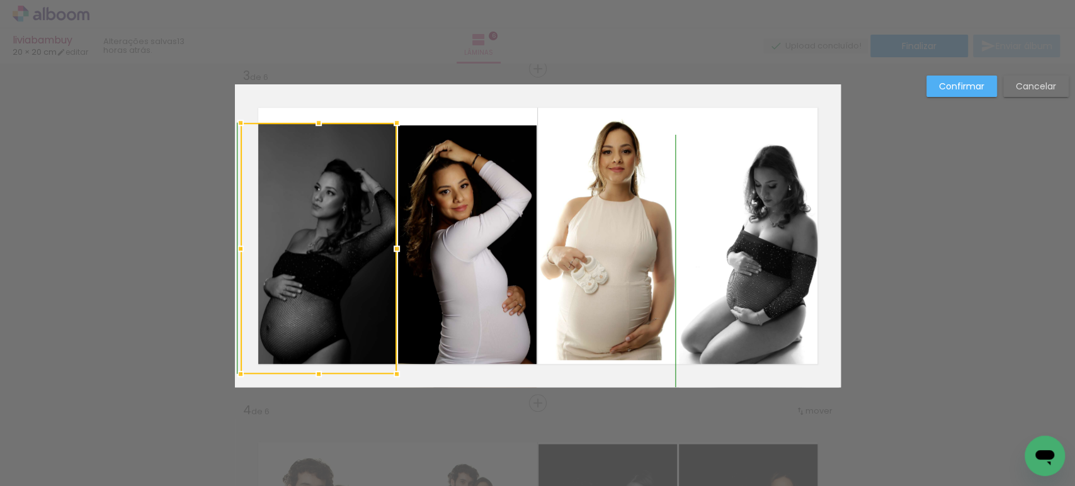
drag, startPoint x: 307, startPoint y: 385, endPoint x: 307, endPoint y: 374, distance: 11.3
click at [307, 374] on div at bounding box center [318, 374] width 25 height 25
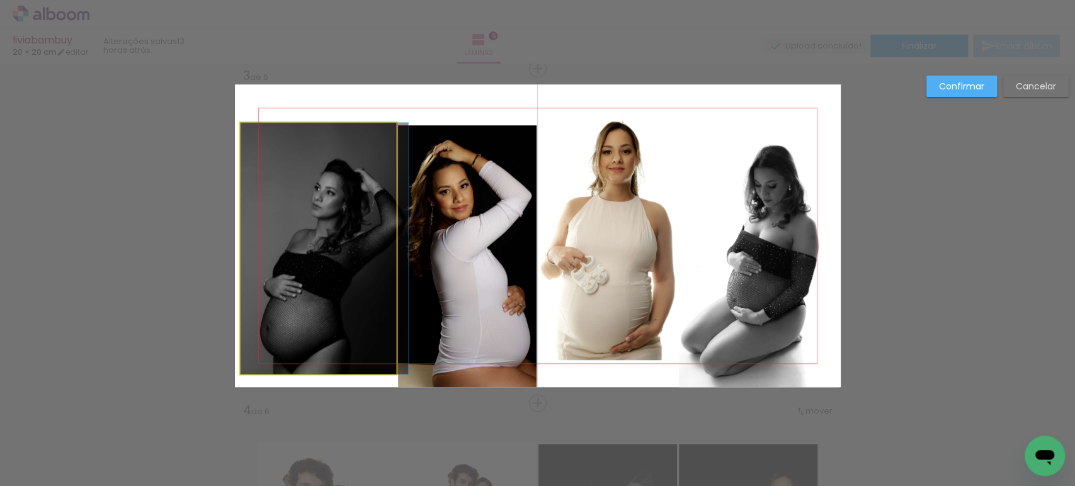
click at [334, 245] on quentale-photo at bounding box center [319, 248] width 156 height 251
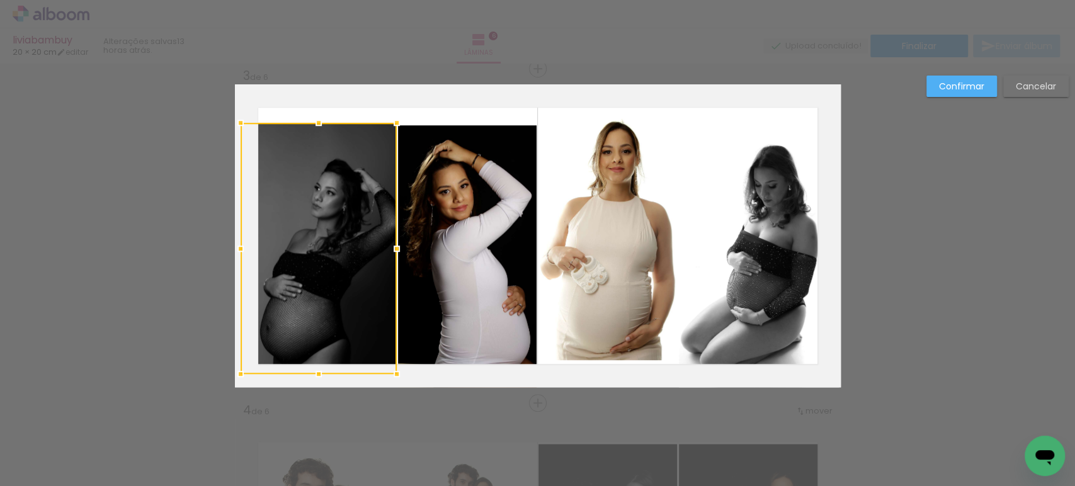
click at [334, 245] on div at bounding box center [319, 248] width 156 height 251
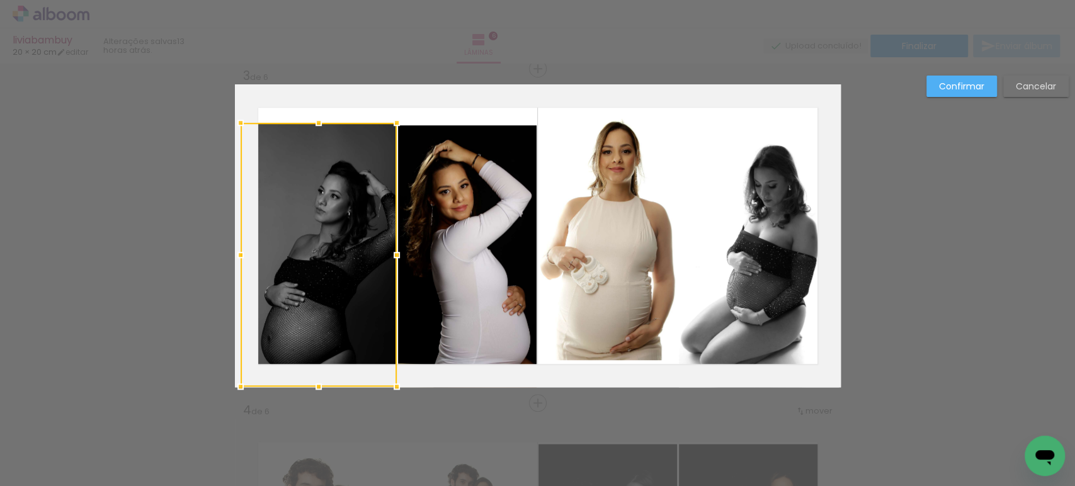
drag, startPoint x: 314, startPoint y: 374, endPoint x: 318, endPoint y: 390, distance: 17.0
click at [318, 390] on div at bounding box center [318, 386] width 25 height 25
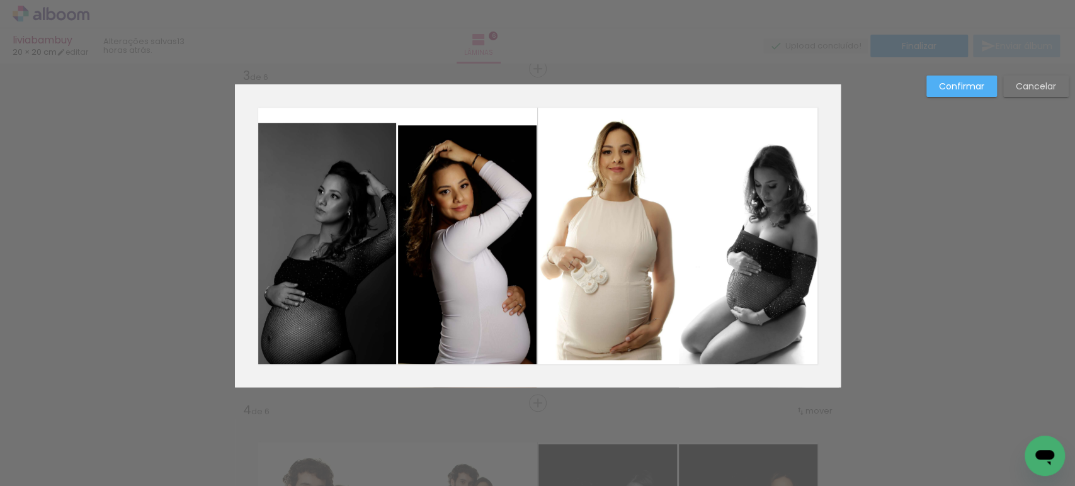
click at [292, 276] on quentale-photo at bounding box center [319, 255] width 156 height 264
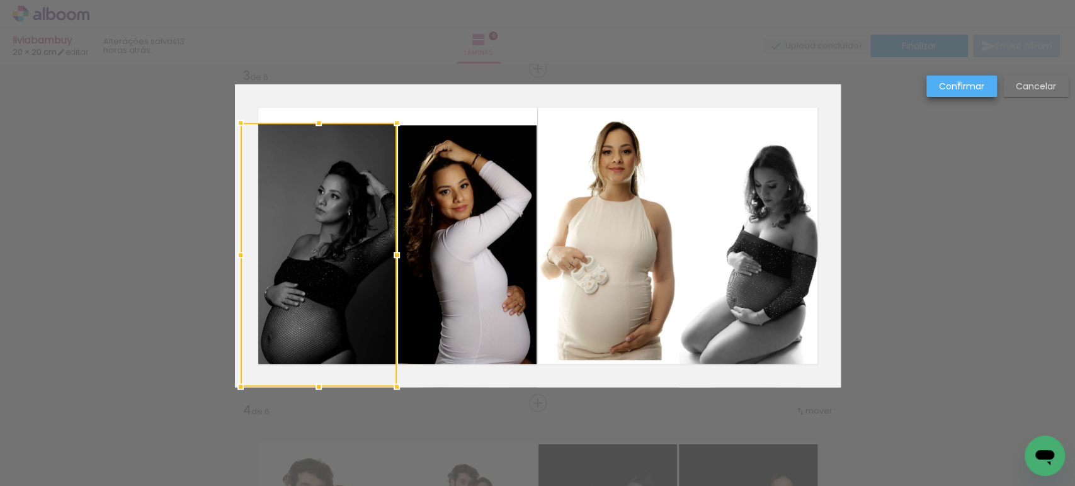
click at [0, 0] on slot "Confirmar" at bounding box center [0, 0] width 0 height 0
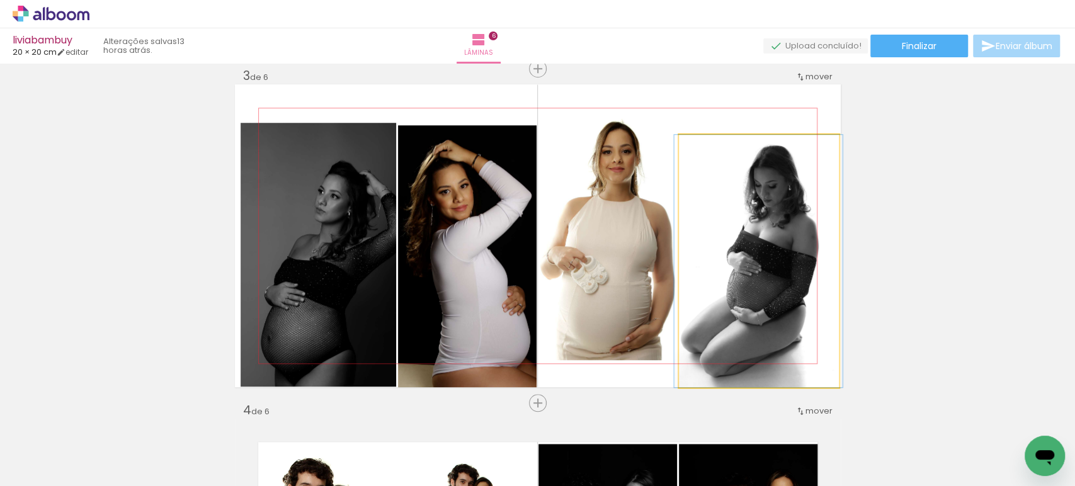
click at [765, 185] on quentale-photo at bounding box center [759, 261] width 161 height 253
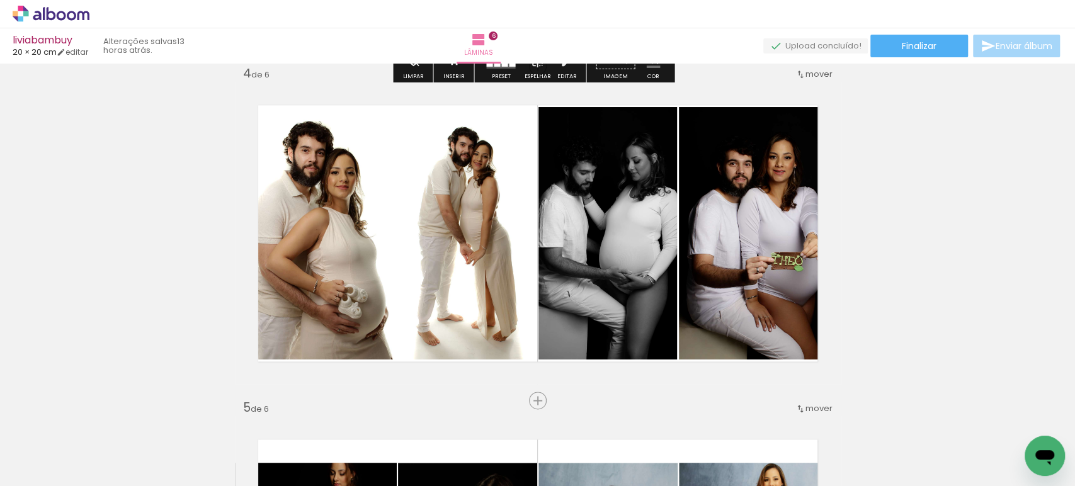
scroll to position [1022, 0]
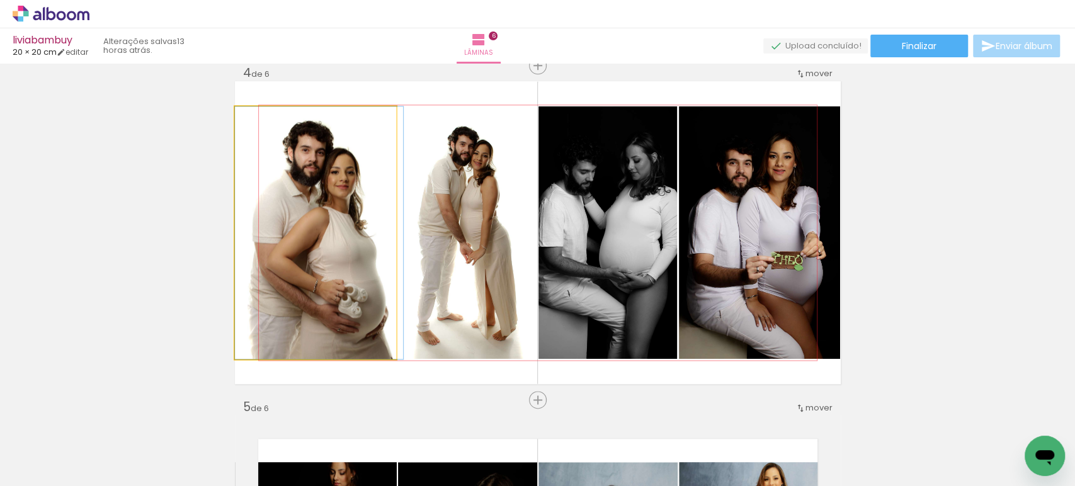
click at [340, 234] on quentale-photo at bounding box center [316, 232] width 162 height 253
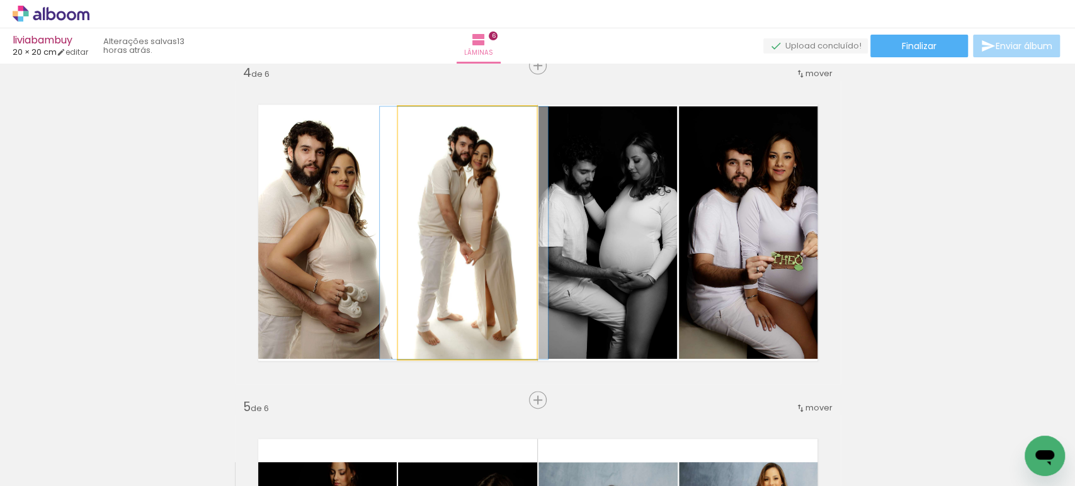
click at [448, 229] on quentale-photo at bounding box center [467, 232] width 139 height 253
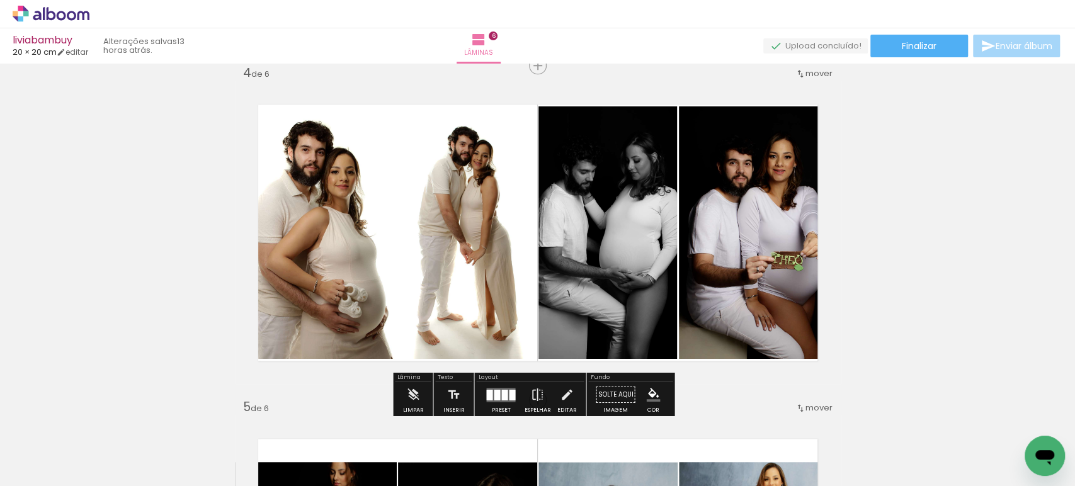
click at [564, 220] on quentale-photo at bounding box center [607, 232] width 139 height 253
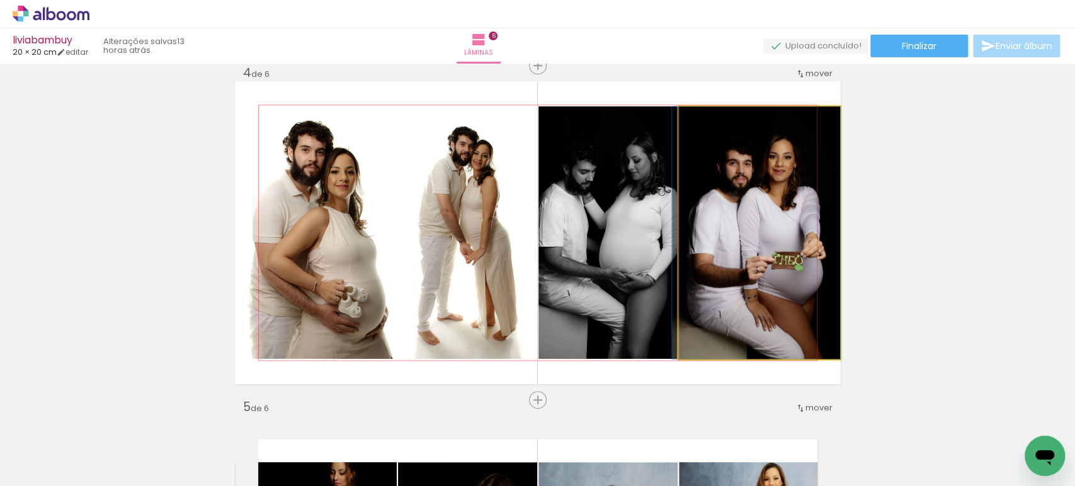
click at [756, 220] on quentale-photo at bounding box center [760, 232] width 162 height 253
drag, startPoint x: 778, startPoint y: 237, endPoint x: 770, endPoint y: 236, distance: 8.3
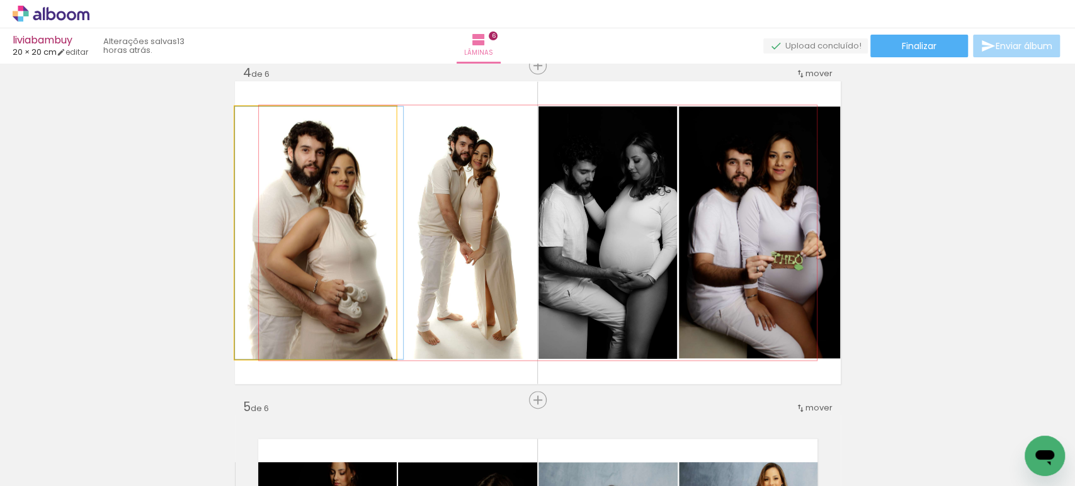
click at [310, 220] on quentale-photo at bounding box center [316, 232] width 162 height 253
click at [0, 0] on div at bounding box center [0, 0] width 0 height 0
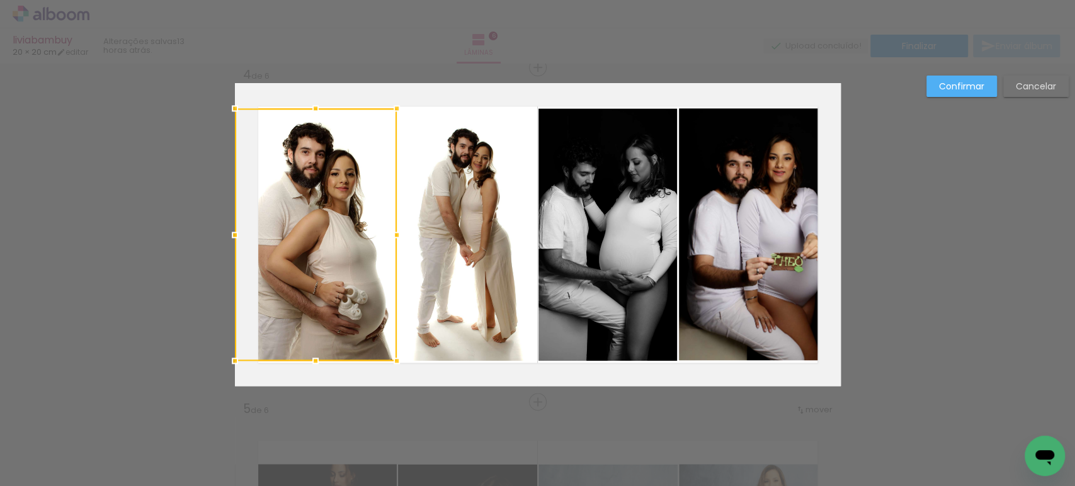
click at [310, 220] on div at bounding box center [316, 234] width 162 height 253
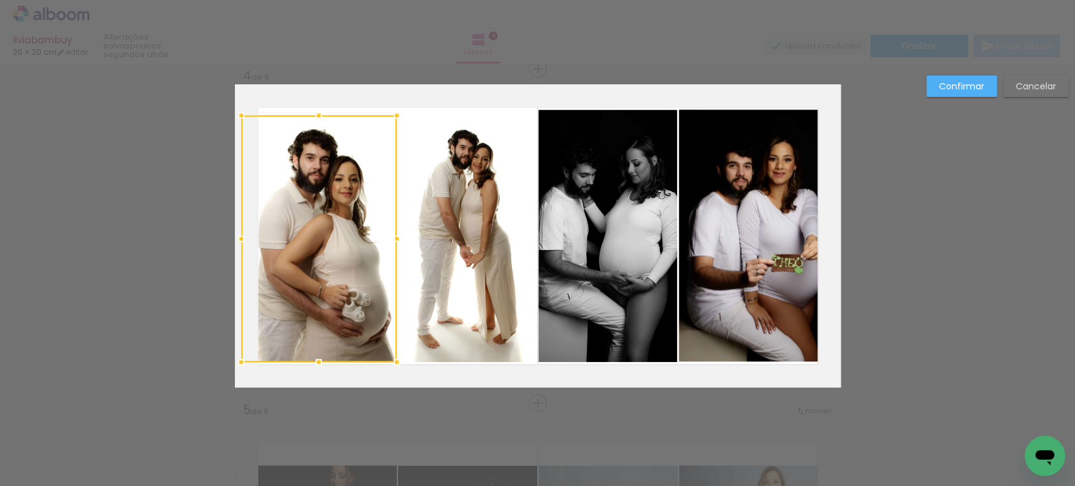
drag, startPoint x: 224, startPoint y: 110, endPoint x: 236, endPoint y: 112, distance: 11.6
click at [236, 112] on div at bounding box center [241, 115] width 25 height 25
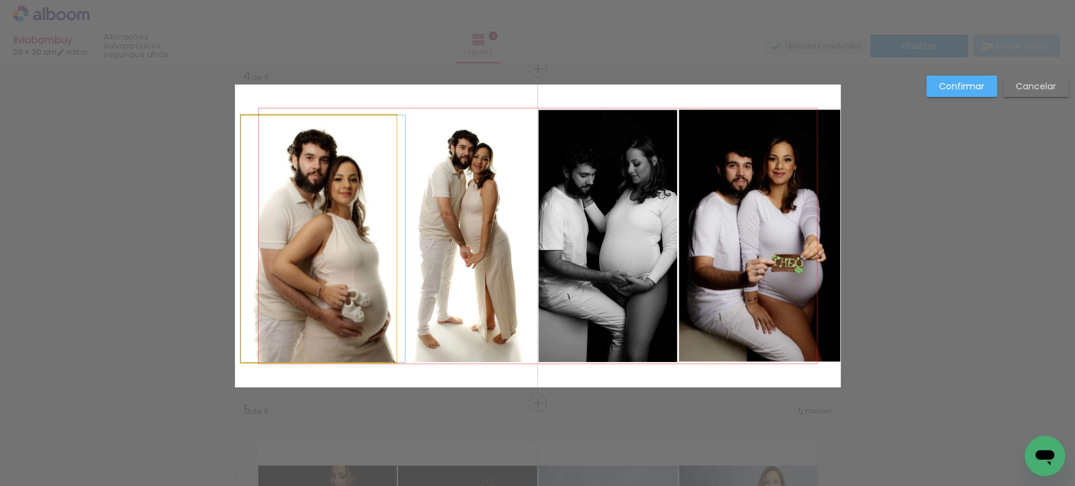
drag, startPoint x: 301, startPoint y: 178, endPoint x: 302, endPoint y: 170, distance: 7.7
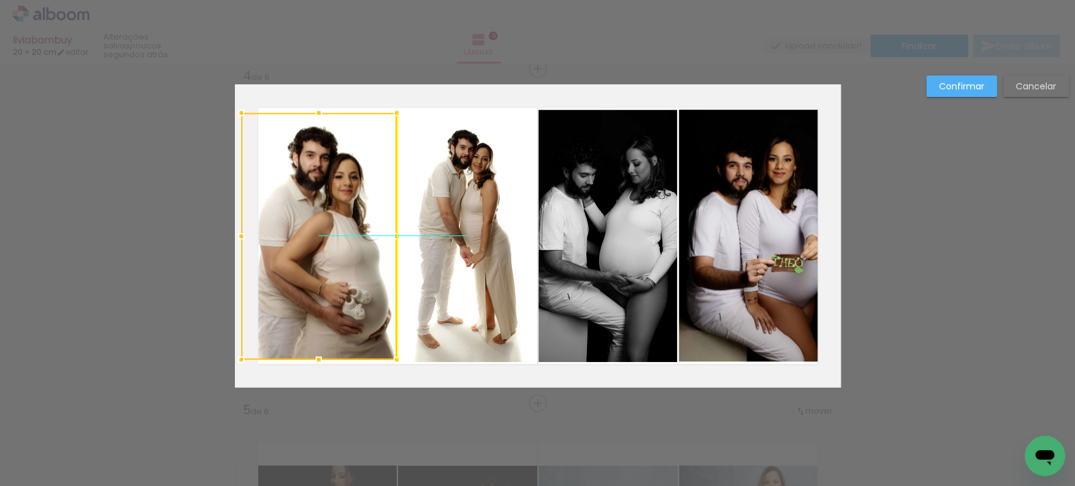
click at [306, 180] on div at bounding box center [319, 236] width 156 height 247
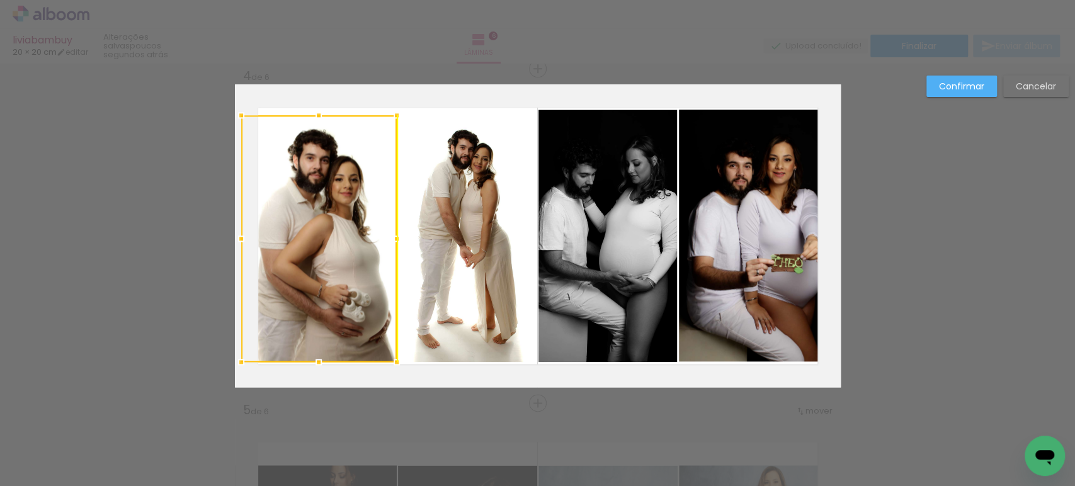
click at [306, 183] on div at bounding box center [319, 238] width 156 height 247
drag, startPoint x: 476, startPoint y: 167, endPoint x: 509, endPoint y: 168, distance: 33.4
click at [477, 168] on quentale-photo at bounding box center [467, 236] width 139 height 253
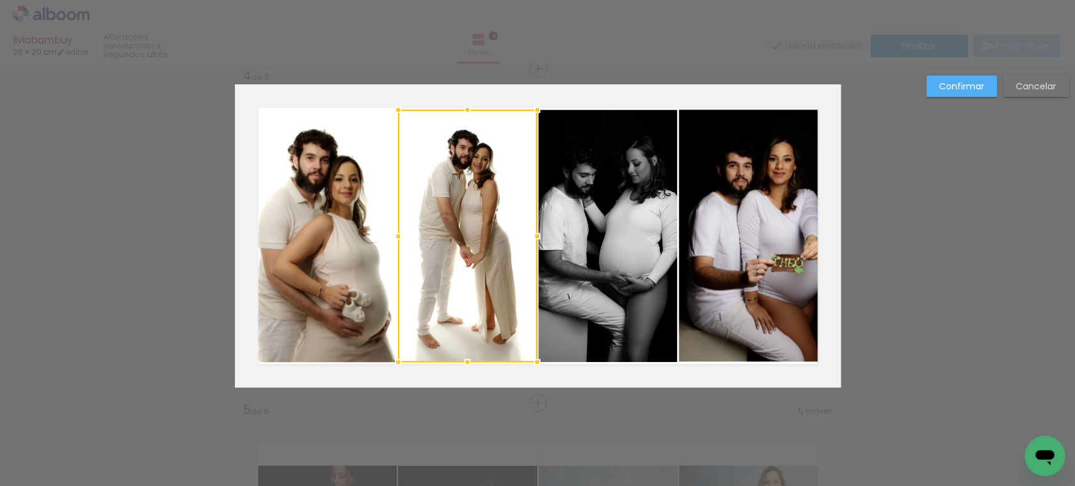
click at [0, 0] on slot "Confirmar" at bounding box center [0, 0] width 0 height 0
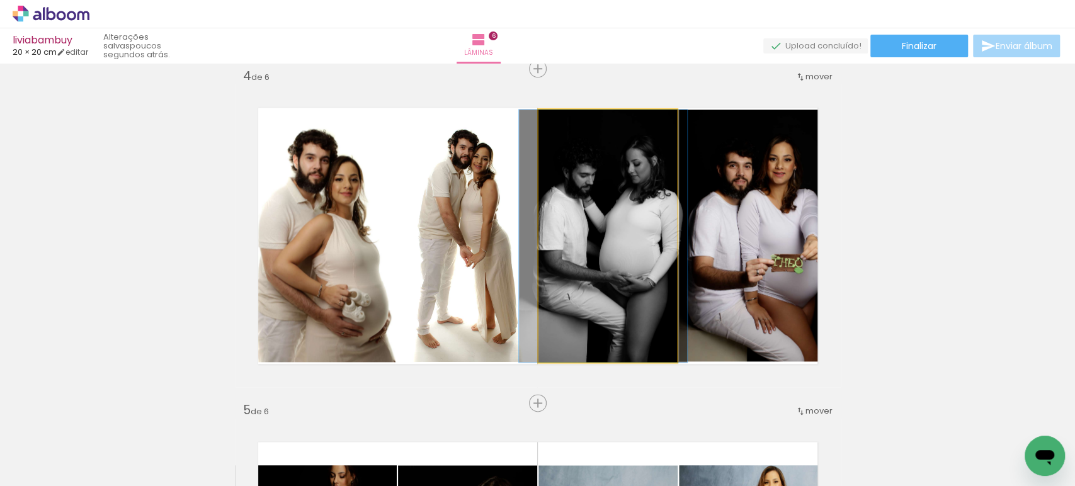
click at [625, 234] on quentale-photo at bounding box center [607, 236] width 139 height 253
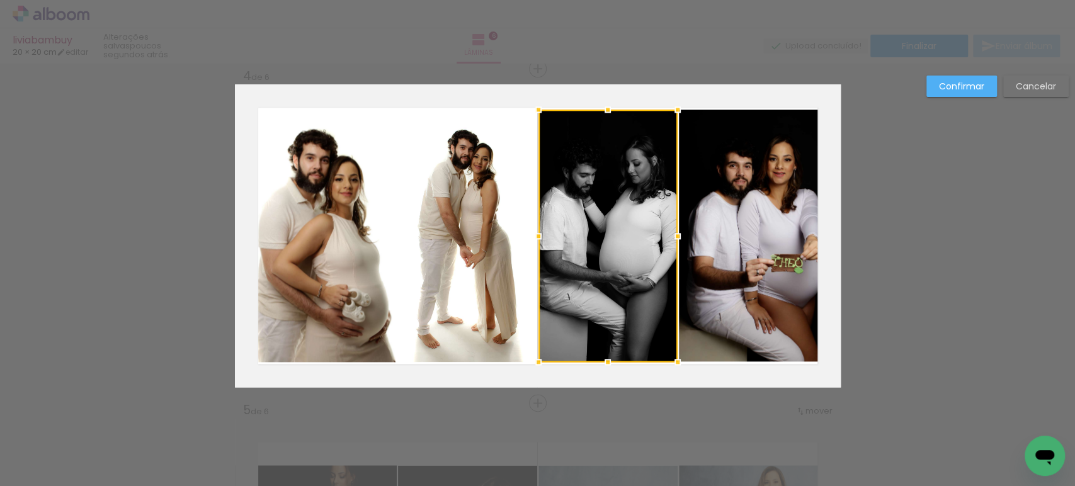
click at [625, 234] on div at bounding box center [607, 236] width 139 height 253
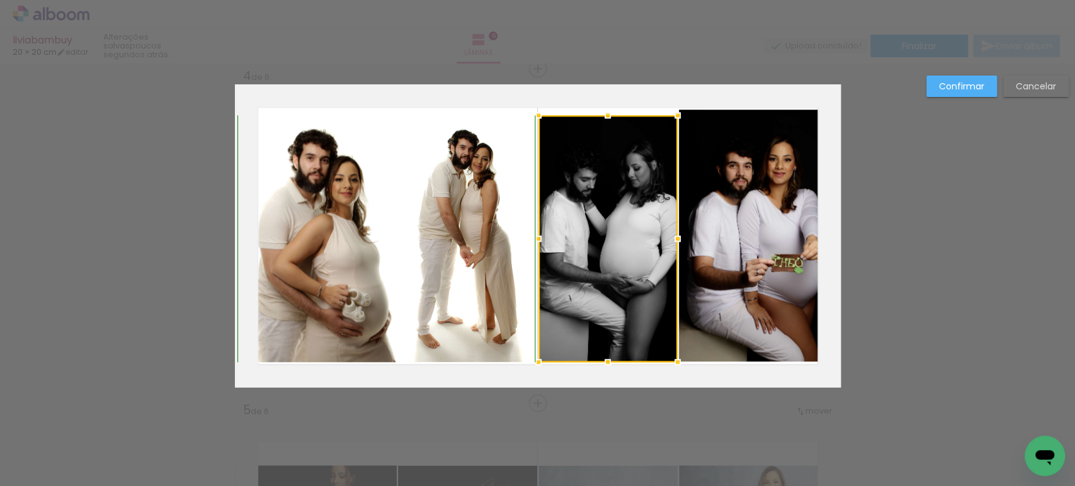
drag, startPoint x: 603, startPoint y: 111, endPoint x: 604, endPoint y: 120, distance: 8.2
click at [604, 120] on div at bounding box center [607, 115] width 25 height 25
click at [0, 0] on slot "Confirmar" at bounding box center [0, 0] width 0 height 0
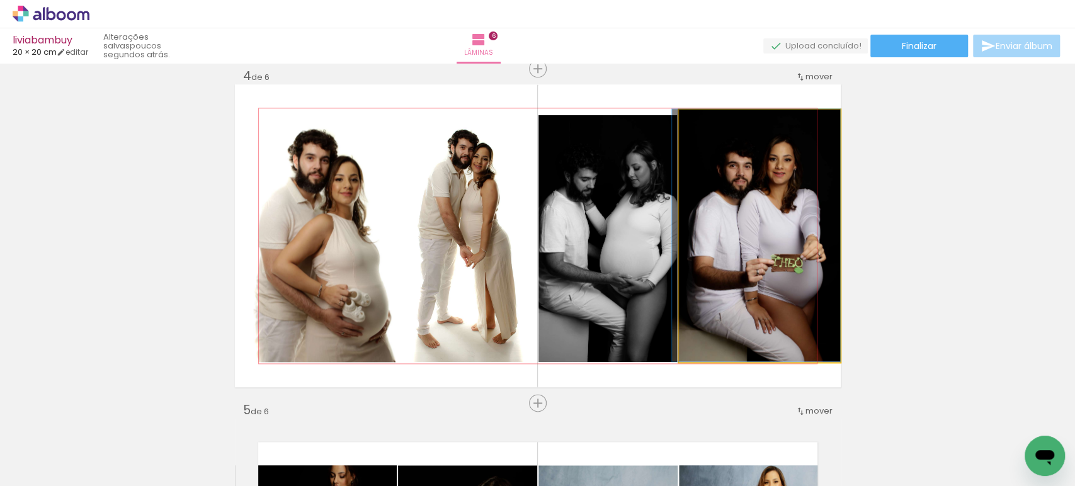
click at [750, 196] on quentale-photo at bounding box center [760, 236] width 162 height 253
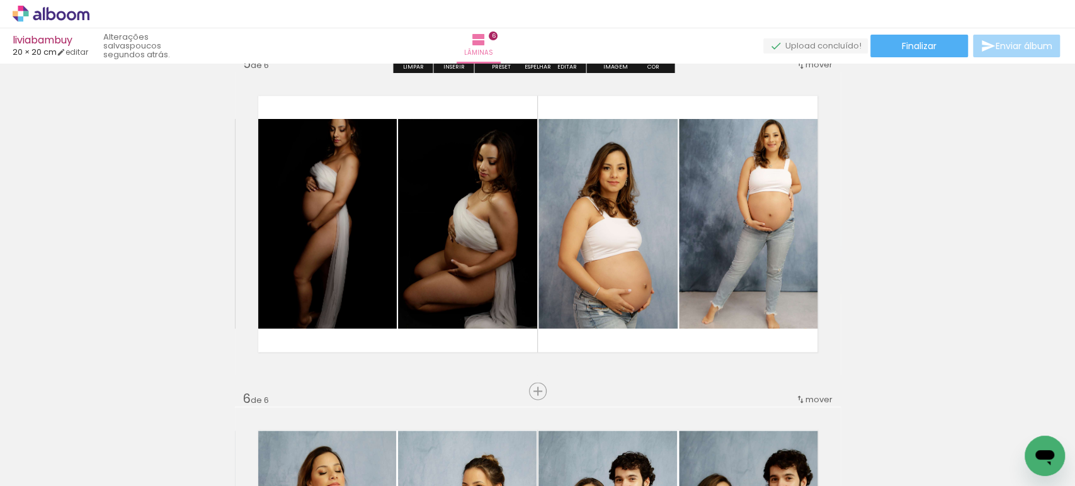
scroll to position [1366, 0]
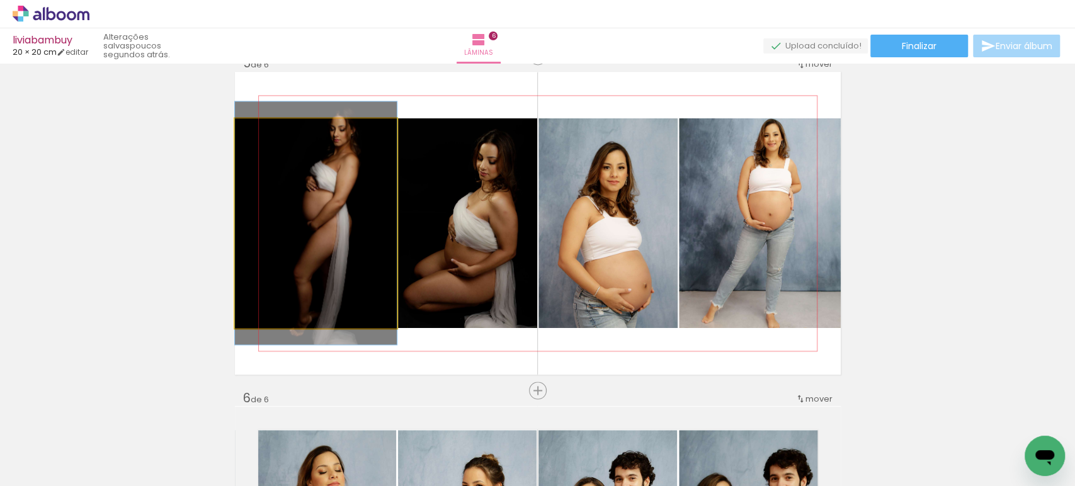
click at [312, 203] on quentale-photo at bounding box center [316, 223] width 162 height 210
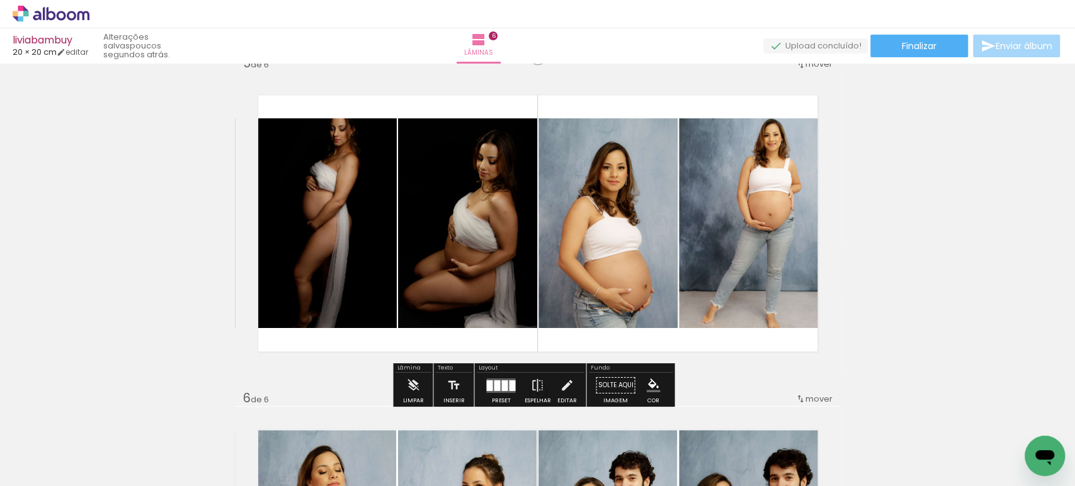
click at [312, 203] on quentale-photo at bounding box center [316, 223] width 162 height 210
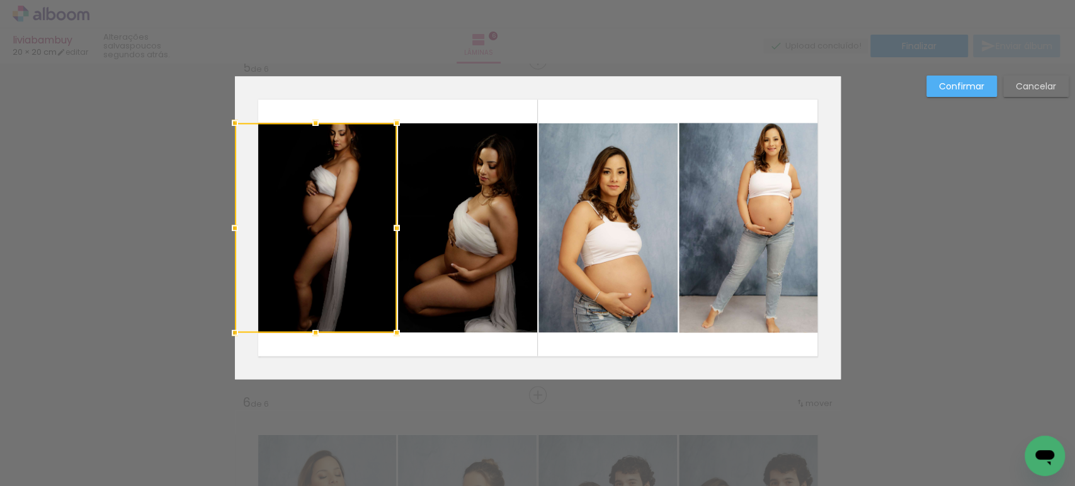
click at [312, 203] on div at bounding box center [316, 228] width 162 height 210
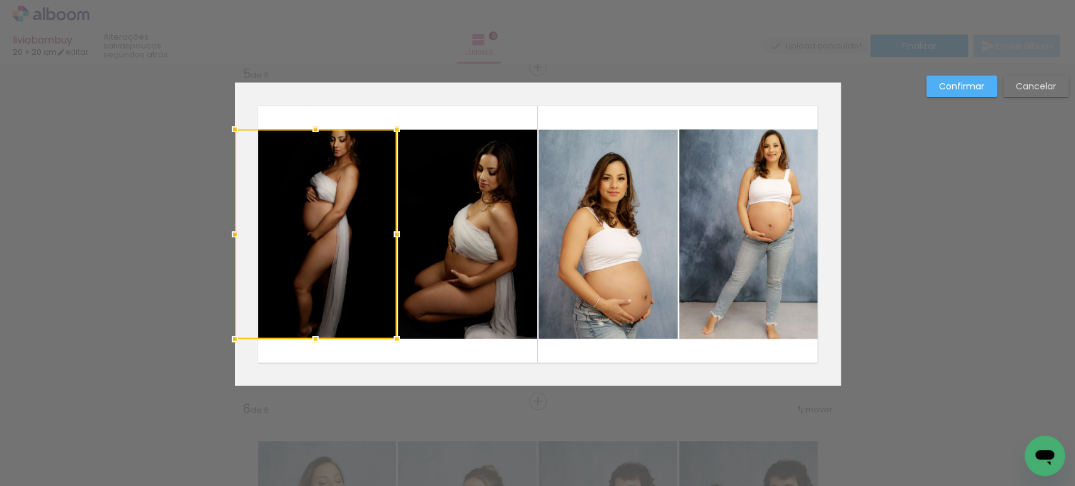
scroll to position [1353, 0]
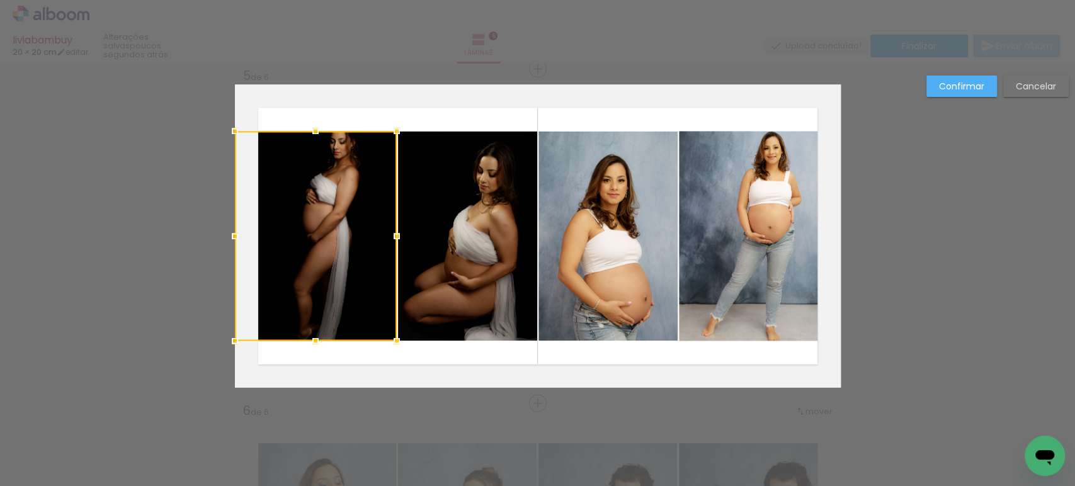
click at [453, 199] on quentale-photo at bounding box center [467, 236] width 139 height 210
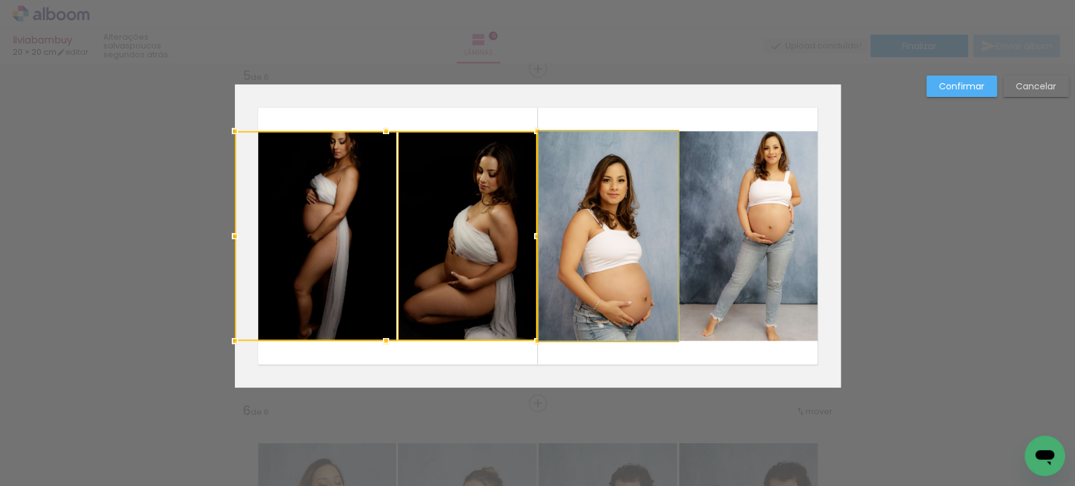
click at [633, 202] on quentale-photo at bounding box center [607, 236] width 139 height 210
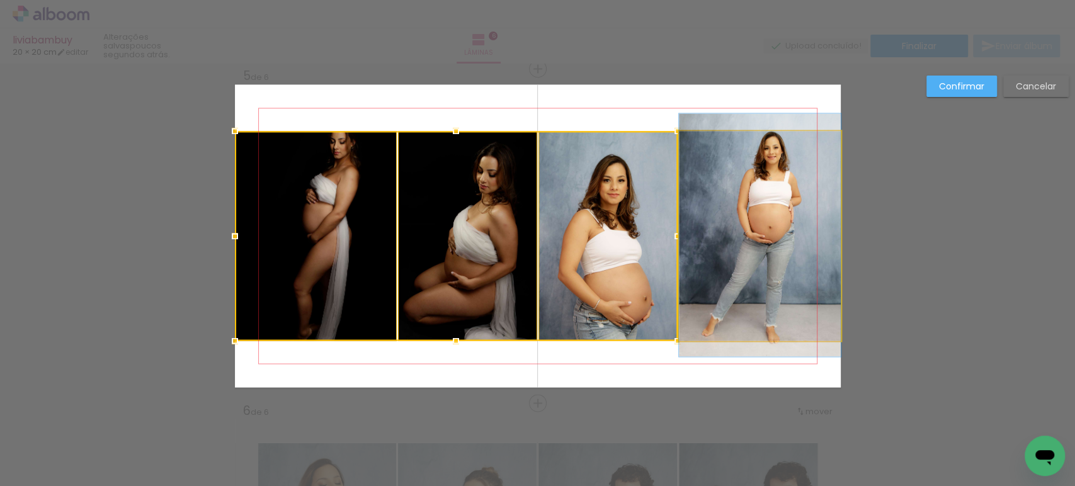
click at [754, 200] on quentale-photo at bounding box center [760, 236] width 162 height 210
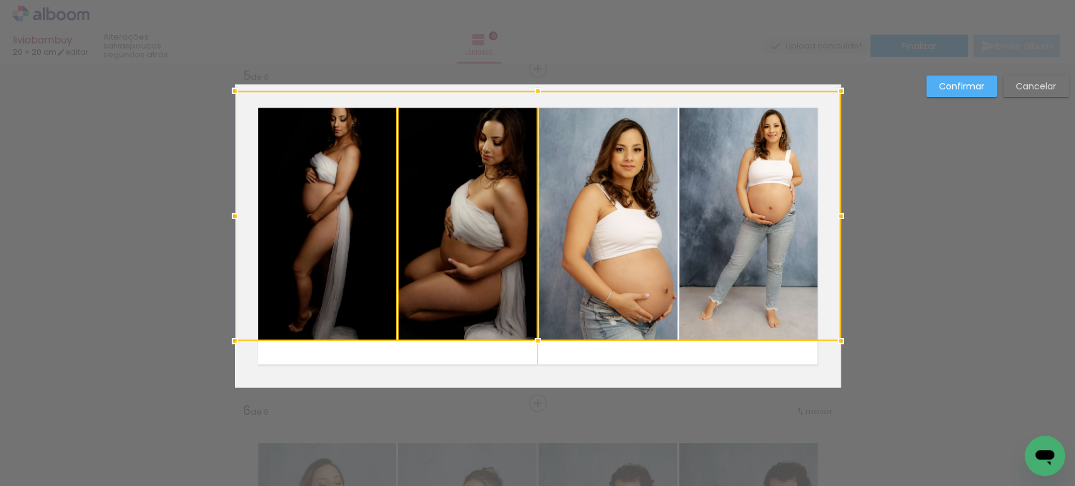
drag, startPoint x: 534, startPoint y: 127, endPoint x: 544, endPoint y: 77, distance: 50.8
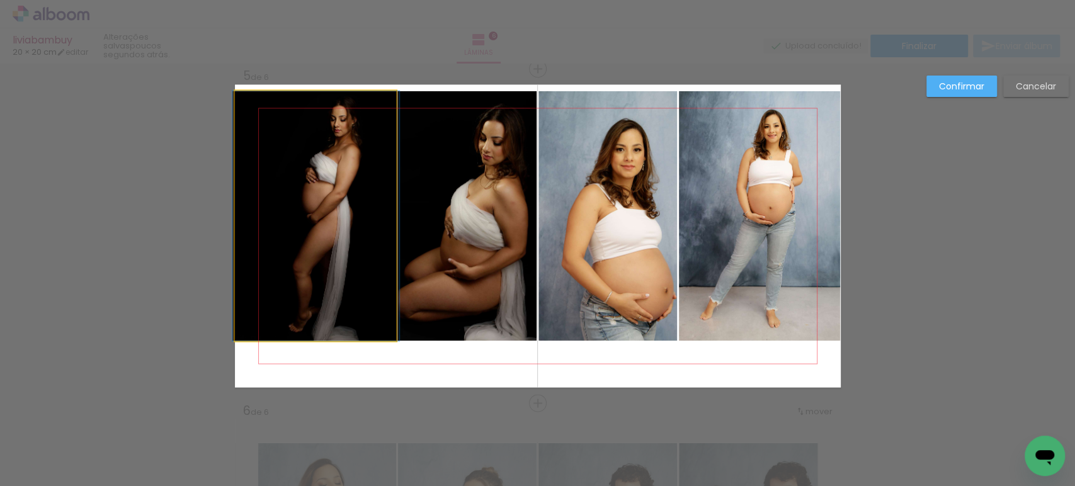
click at [351, 157] on quentale-photo at bounding box center [316, 216] width 162 height 250
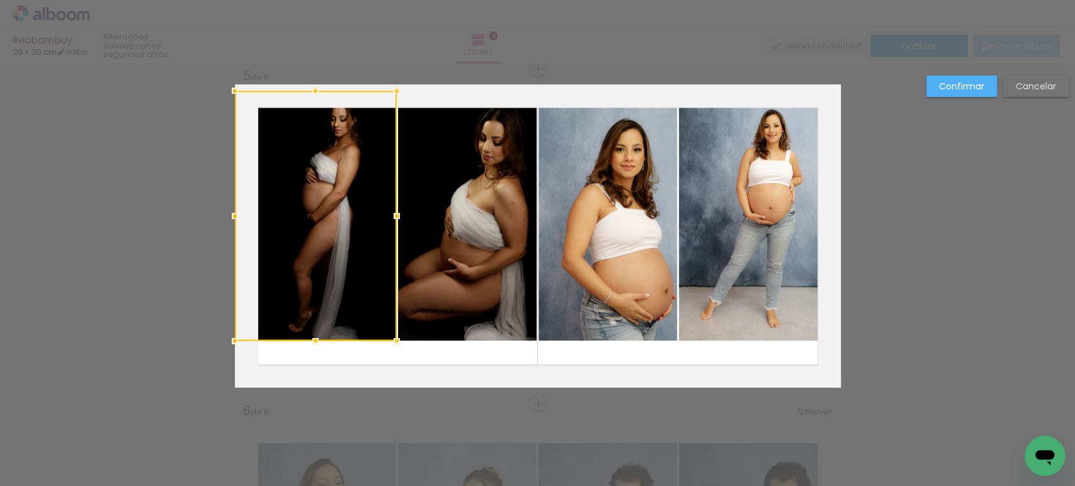
click at [469, 171] on quentale-photo at bounding box center [467, 216] width 139 height 250
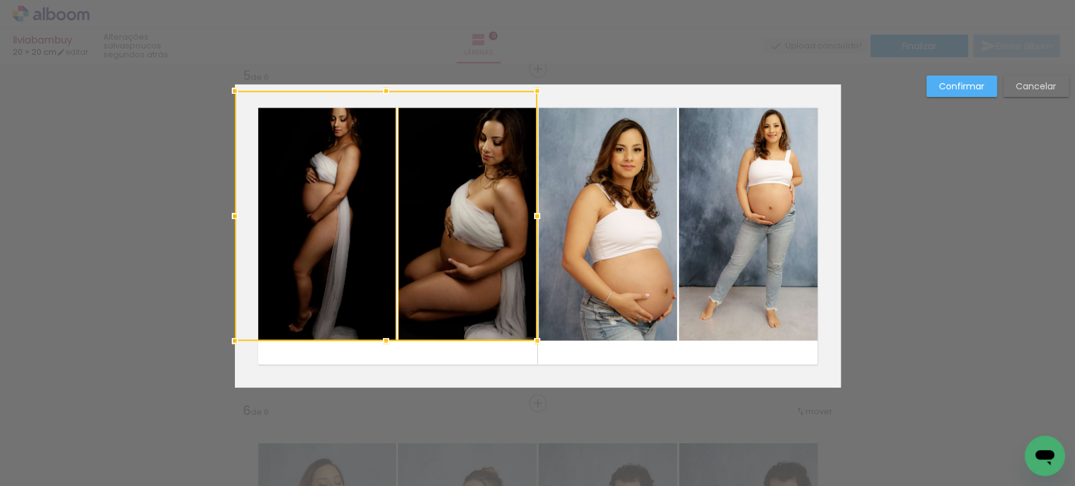
click at [600, 173] on quentale-photo at bounding box center [607, 216] width 139 height 250
click at [778, 174] on quentale-photo at bounding box center [760, 216] width 162 height 250
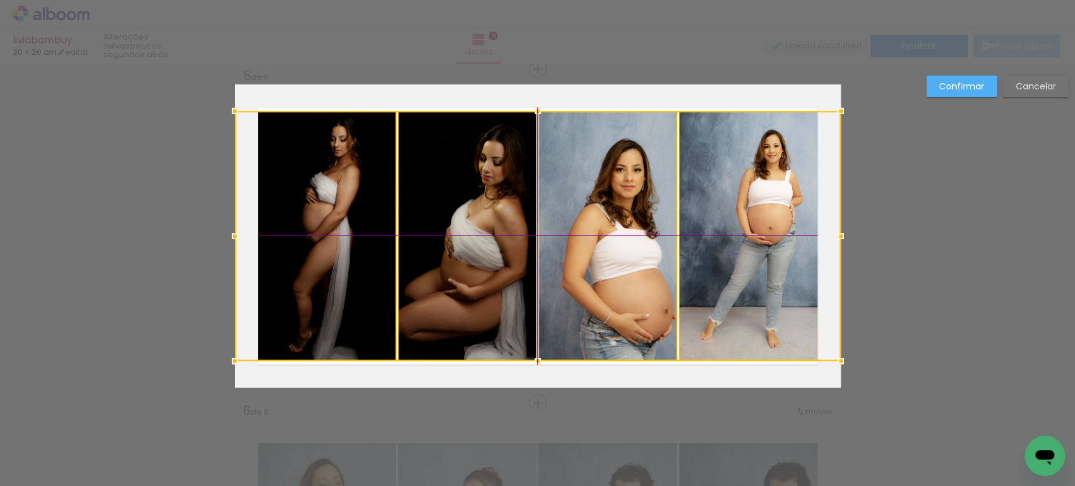
drag, startPoint x: 771, startPoint y: 178, endPoint x: 768, endPoint y: 192, distance: 14.7
click at [768, 192] on div at bounding box center [538, 236] width 606 height 250
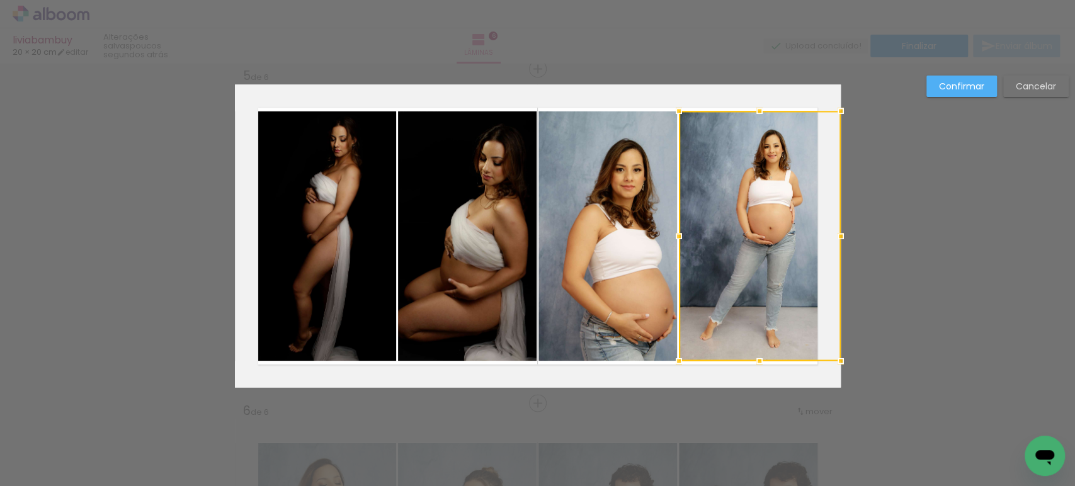
click at [0, 0] on slot "Confirmar" at bounding box center [0, 0] width 0 height 0
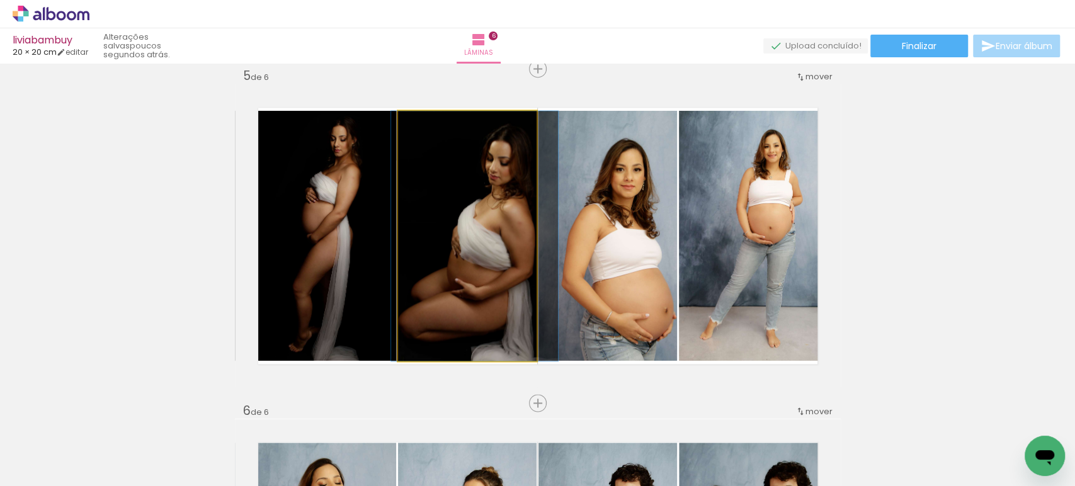
drag, startPoint x: 489, startPoint y: 238, endPoint x: 496, endPoint y: 238, distance: 6.9
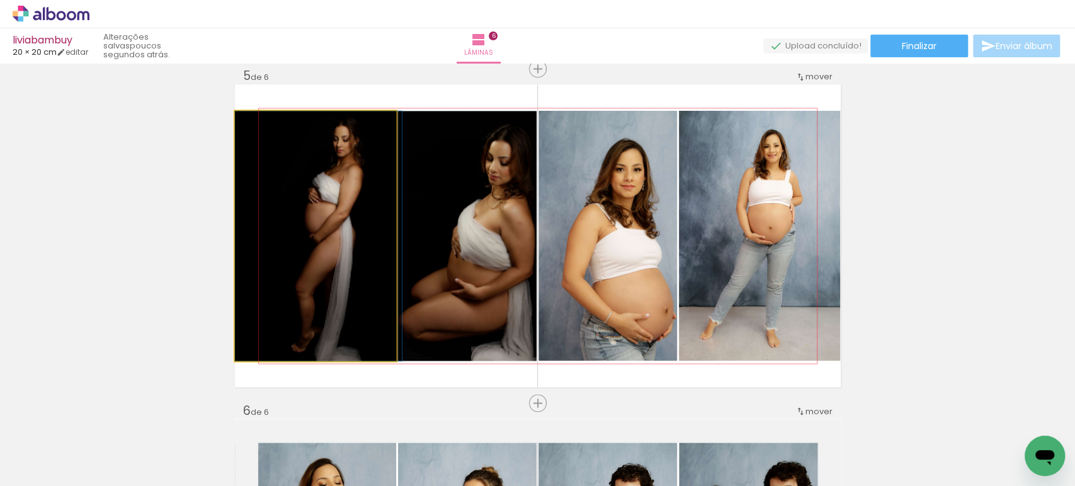
drag, startPoint x: 319, startPoint y: 263, endPoint x: 333, endPoint y: 261, distance: 13.4
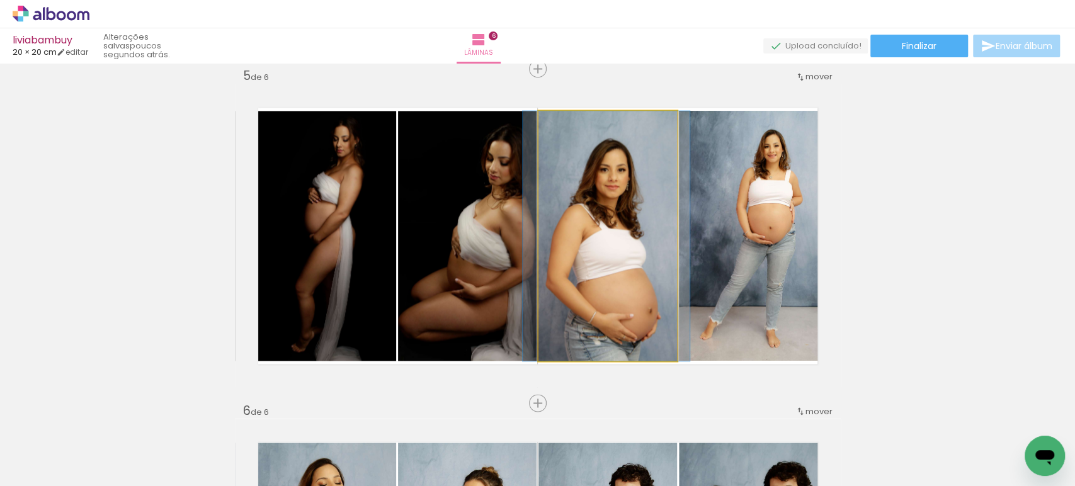
drag, startPoint x: 638, startPoint y: 287, endPoint x: 625, endPoint y: 286, distance: 13.2
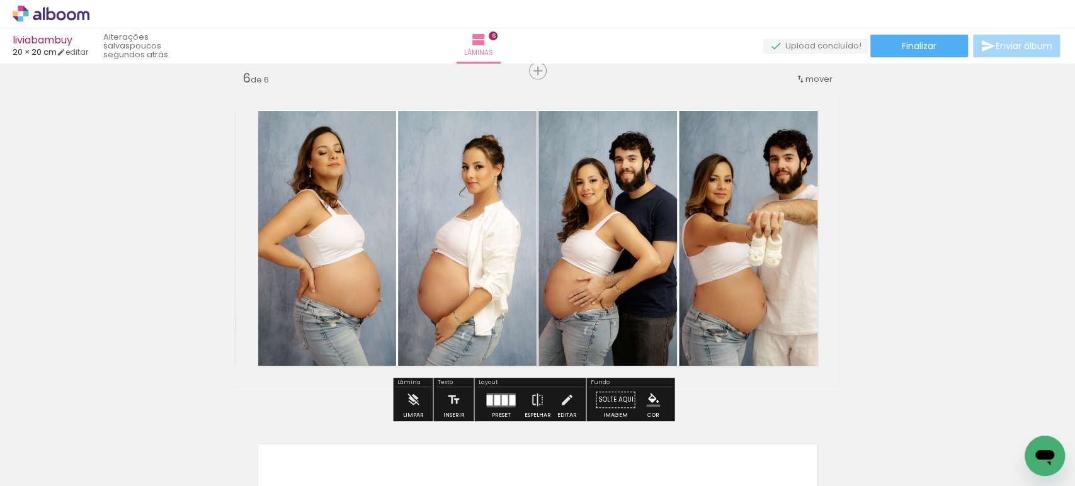
scroll to position [1686, 0]
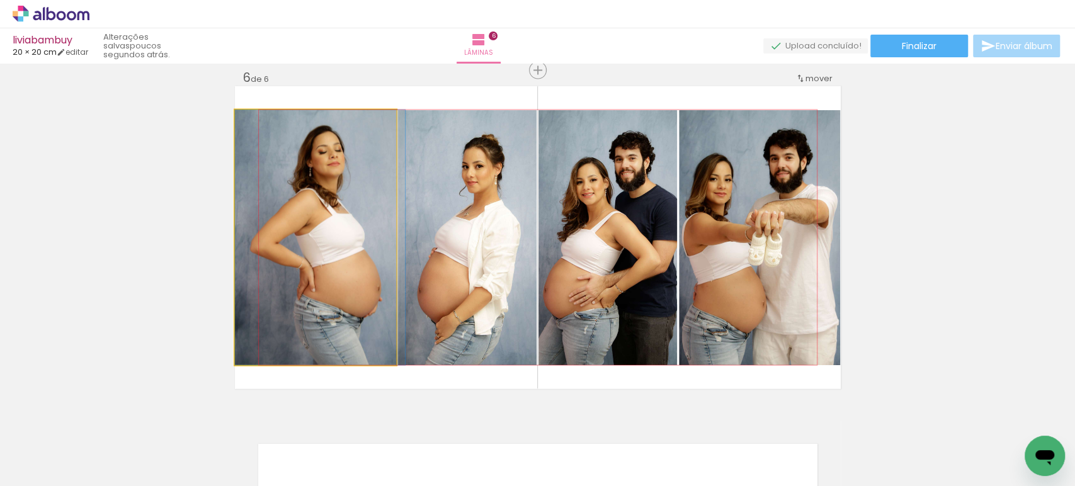
click at [300, 270] on quentale-photo at bounding box center [316, 237] width 162 height 255
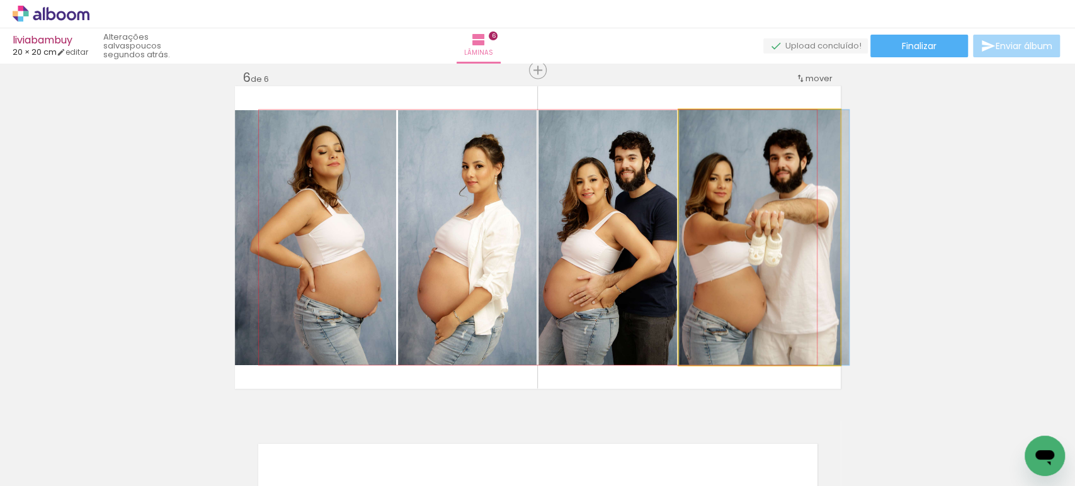
click at [757, 251] on quentale-photo at bounding box center [760, 237] width 162 height 255
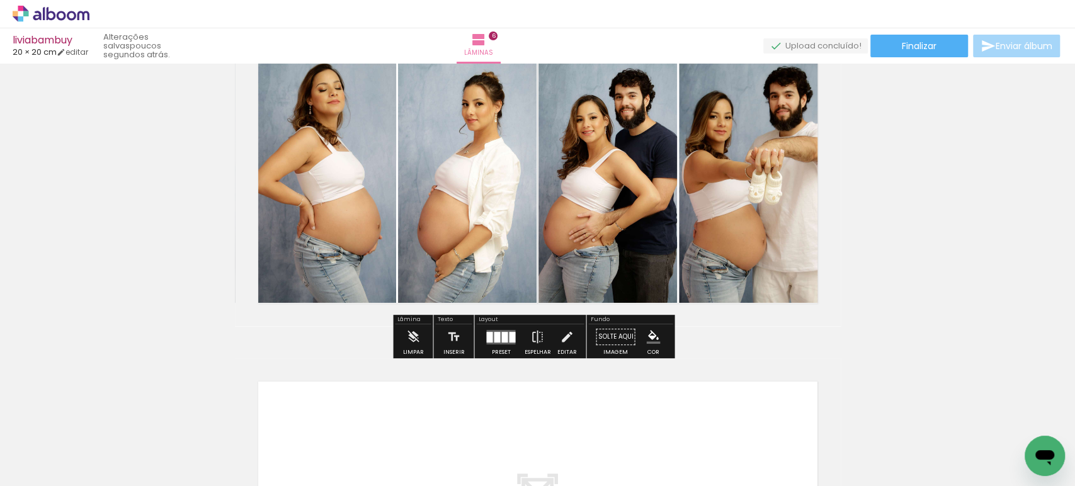
scroll to position [1748, 0]
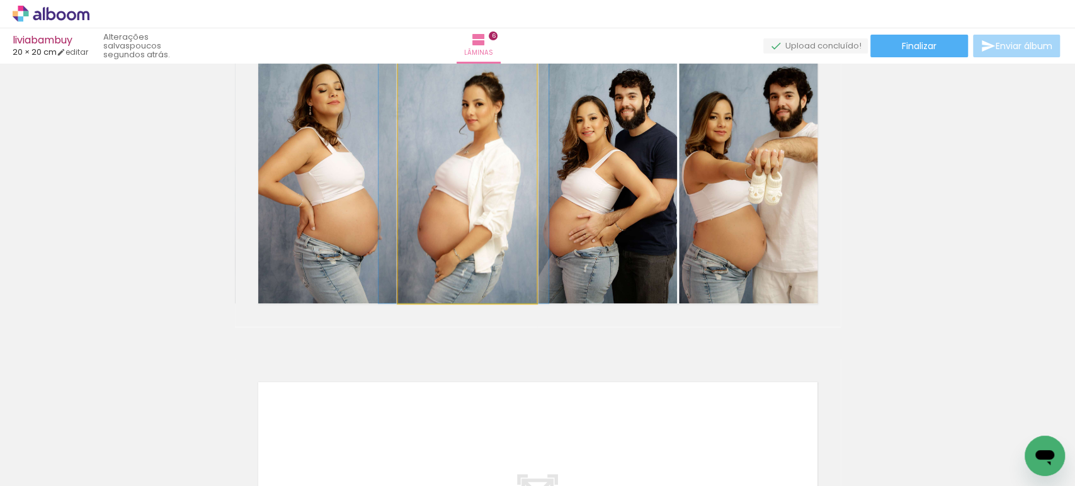
click at [398, 263] on quentale-photo at bounding box center [467, 175] width 139 height 255
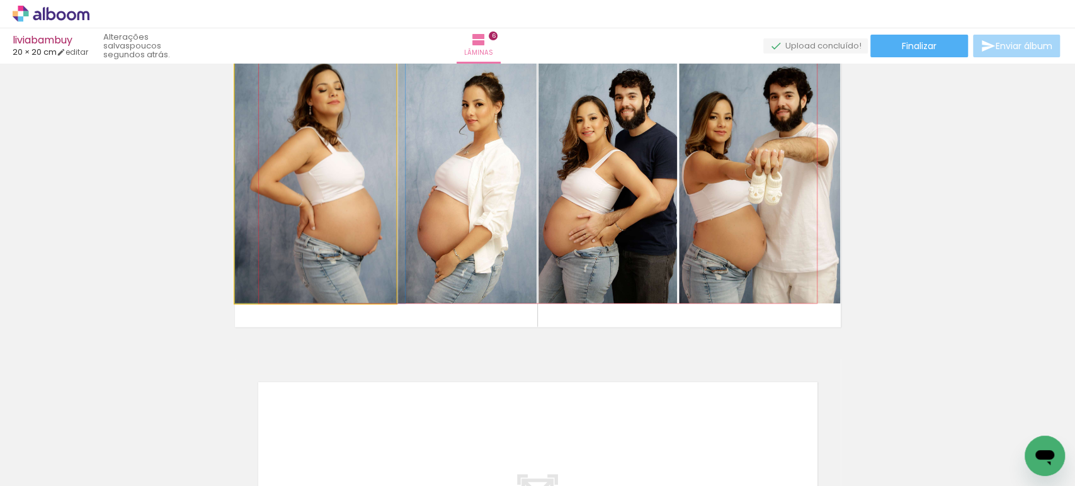
click at [290, 255] on quentale-photo at bounding box center [316, 175] width 162 height 255
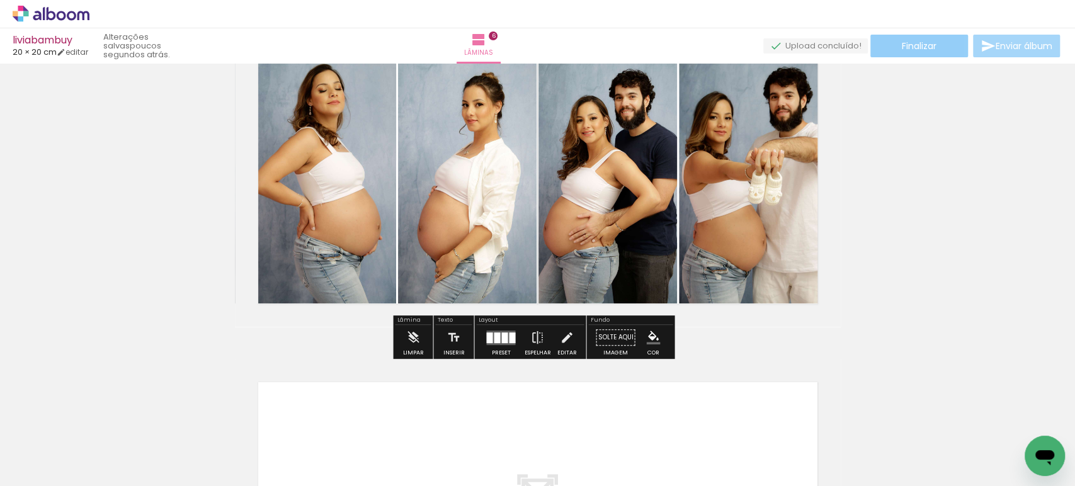
click at [916, 44] on span "Finalizar" at bounding box center [919, 46] width 35 height 9
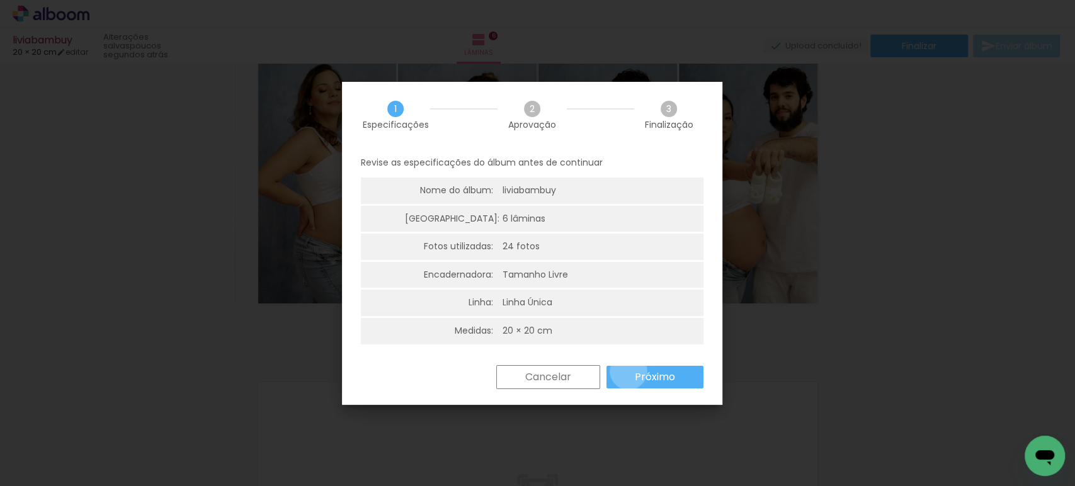
click at [629, 371] on paper-button "Próximo" at bounding box center [655, 377] width 97 height 23
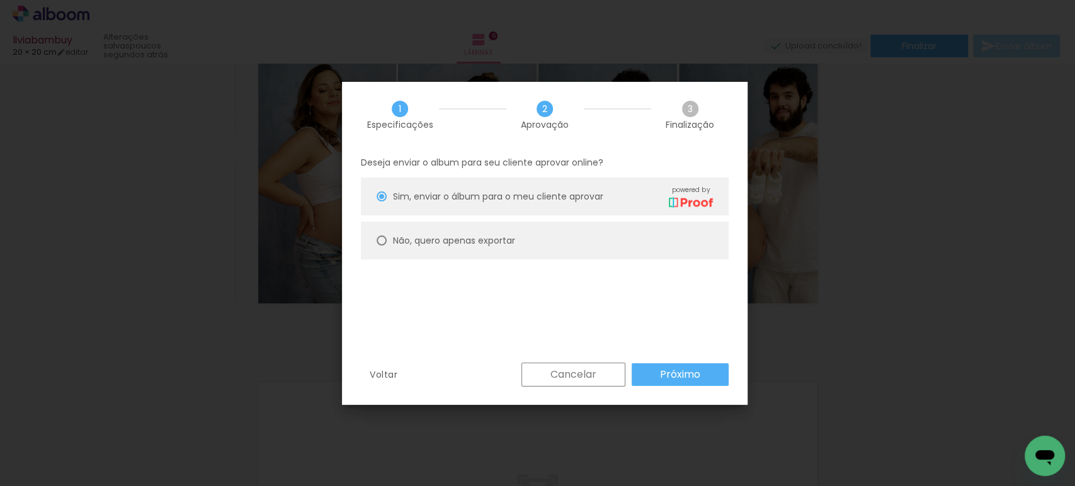
click at [0, 0] on slot "Não, quero apenas exportar" at bounding box center [0, 0] width 0 height 0
type paper-radio-button "on"
click at [0, 0] on slot "Próximo" at bounding box center [0, 0] width 0 height 0
type input "Alta, 300 DPI"
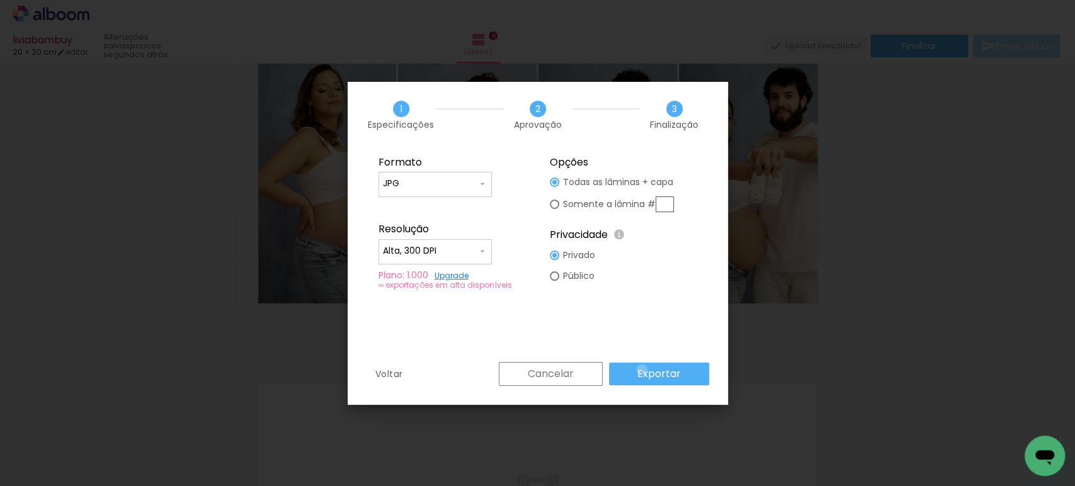
click at [0, 0] on slot "Exportar" at bounding box center [0, 0] width 0 height 0
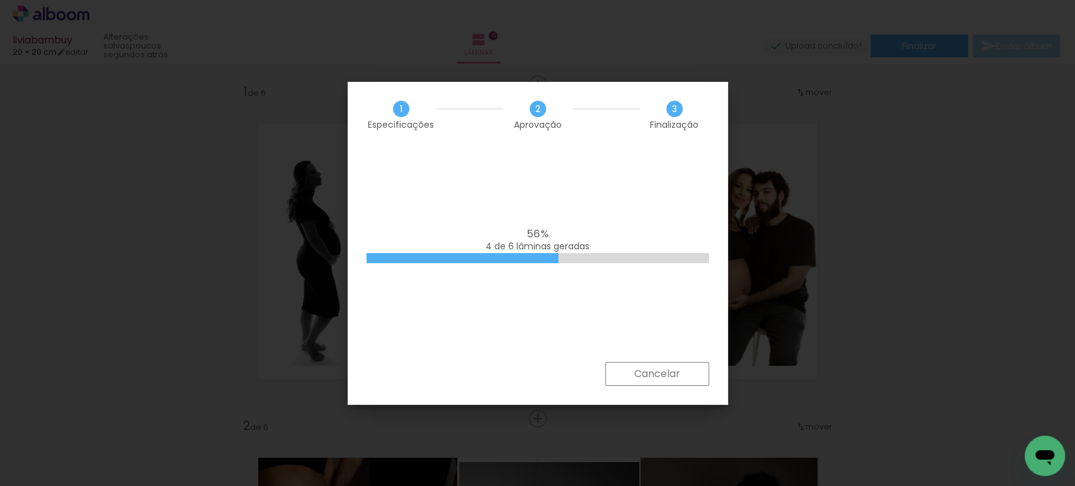
scroll to position [1748, 0]
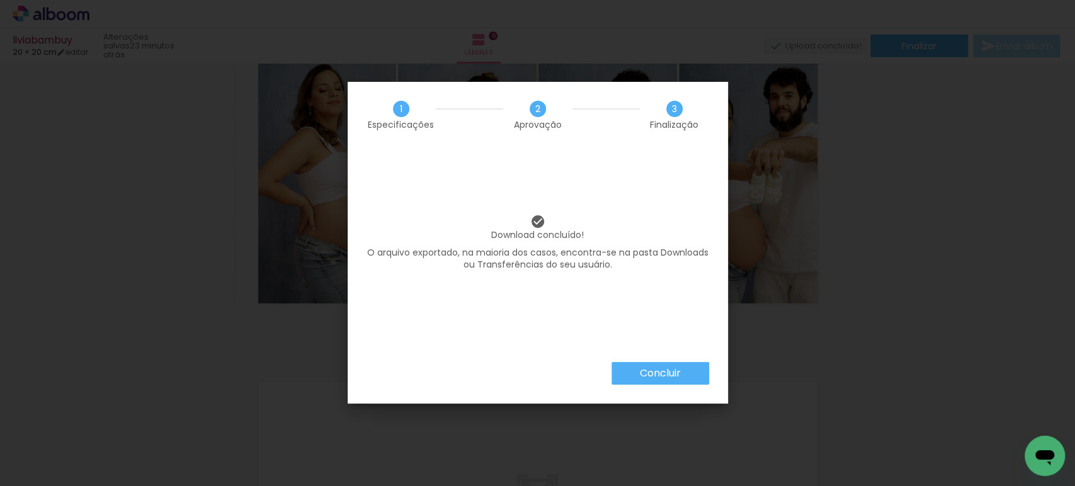
click at [665, 380] on paper-button "Concluir" at bounding box center [661, 373] width 98 height 23
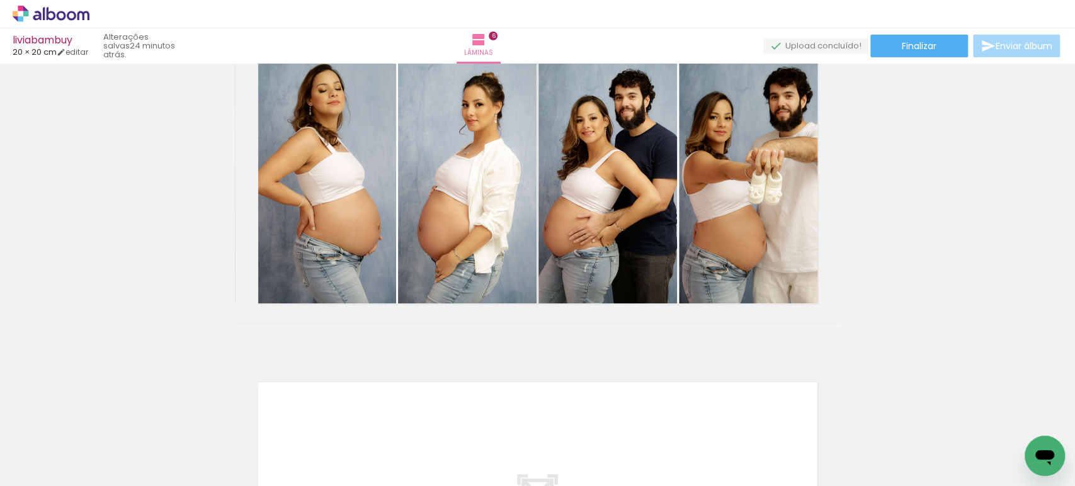
click at [69, 16] on icon at bounding box center [51, 14] width 77 height 16
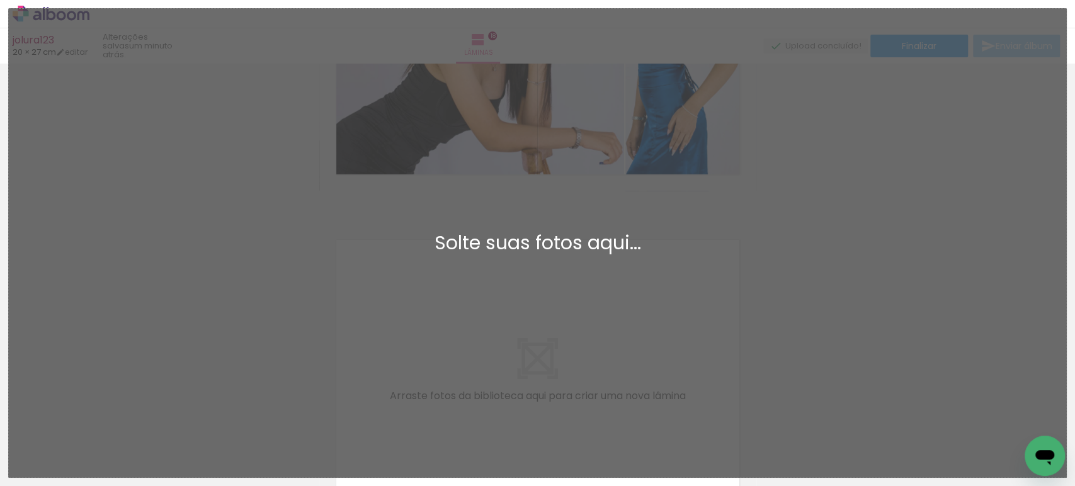
scroll to position [5887, 0]
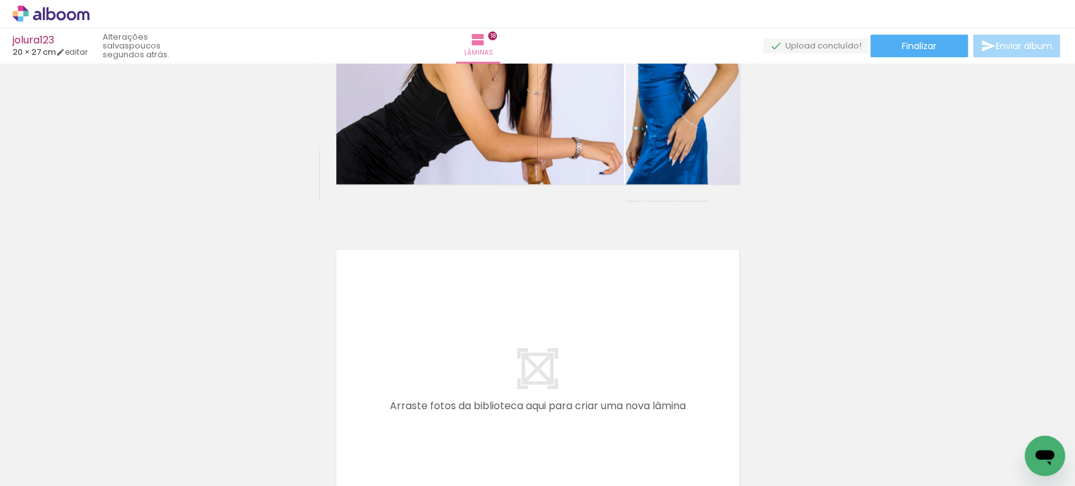
click at [539, 435] on div at bounding box center [549, 444] width 42 height 62
